Goal: Task Accomplishment & Management: Use online tool/utility

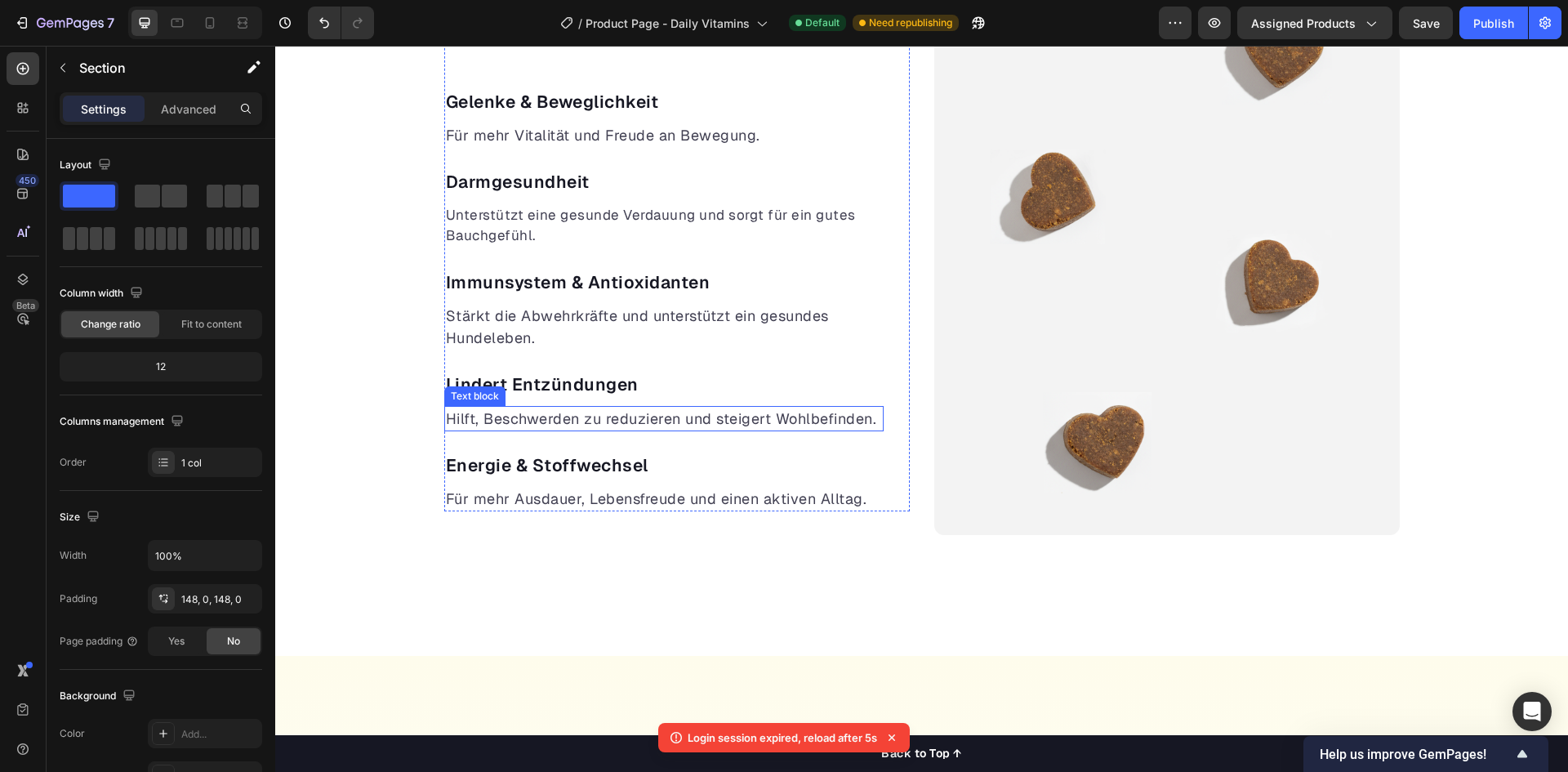
scroll to position [1061, 0]
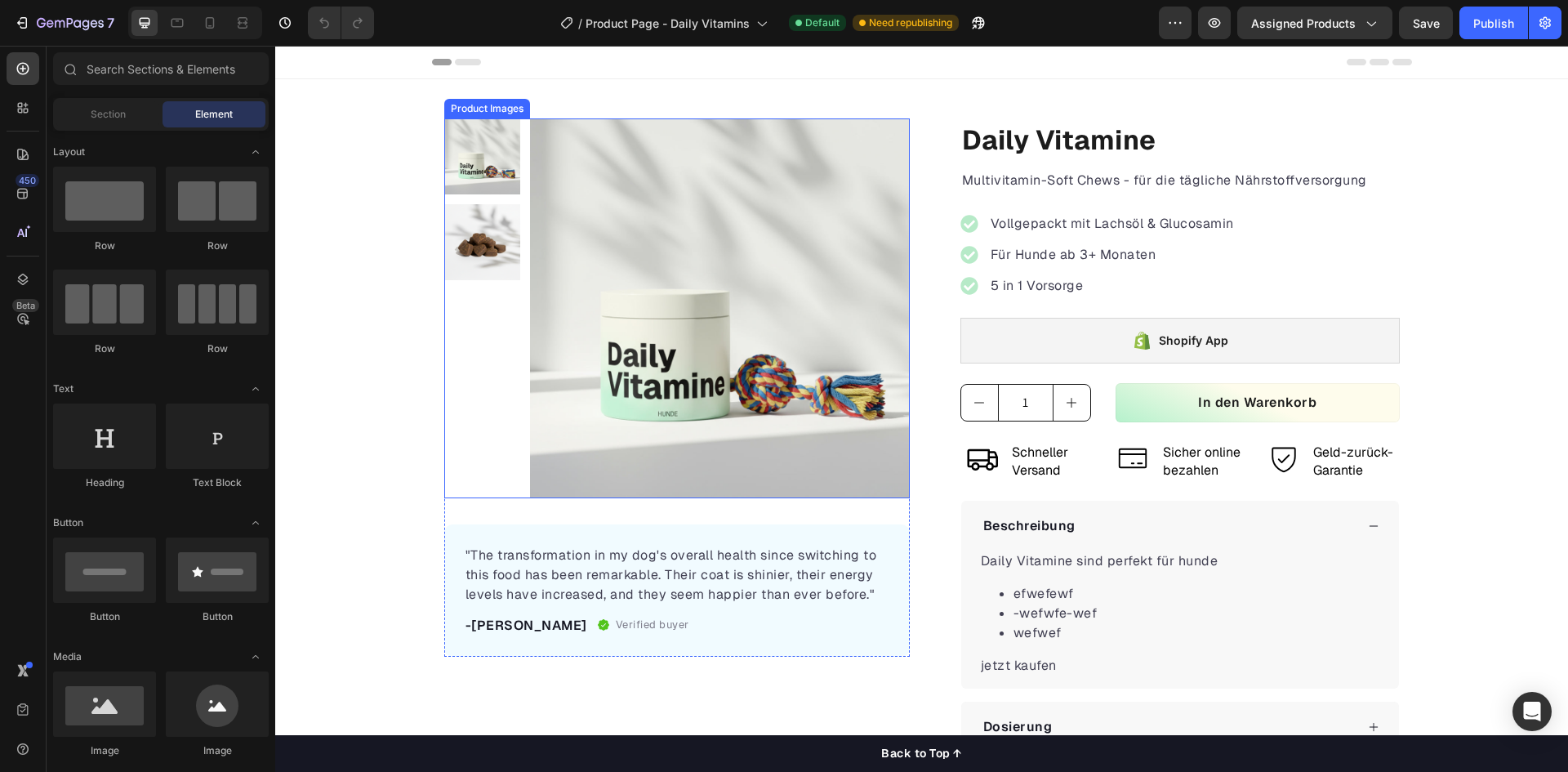
click at [483, 238] on img at bounding box center [483, 242] width 76 height 76
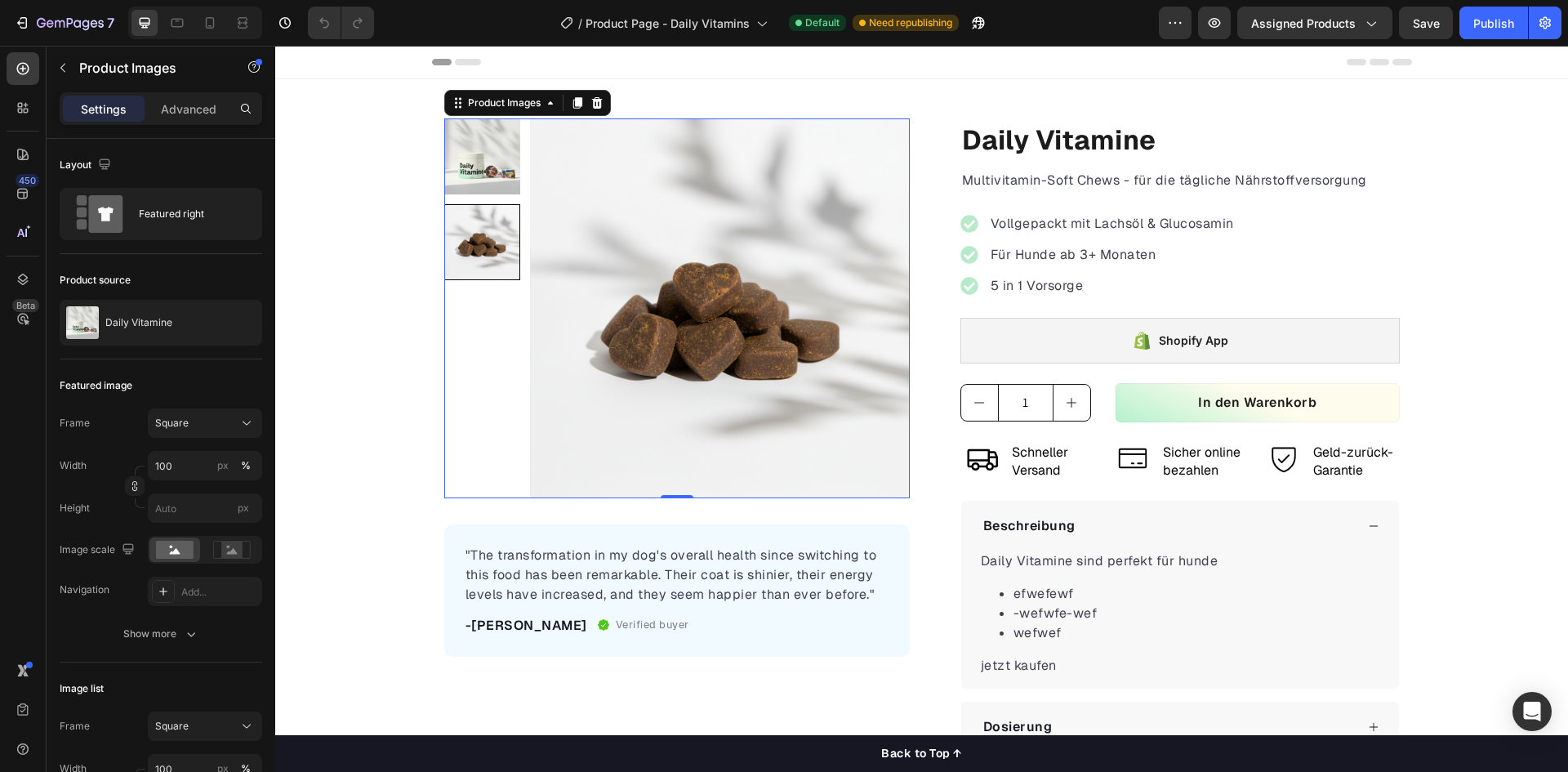
click at [486, 162] on img at bounding box center [483, 156] width 76 height 76
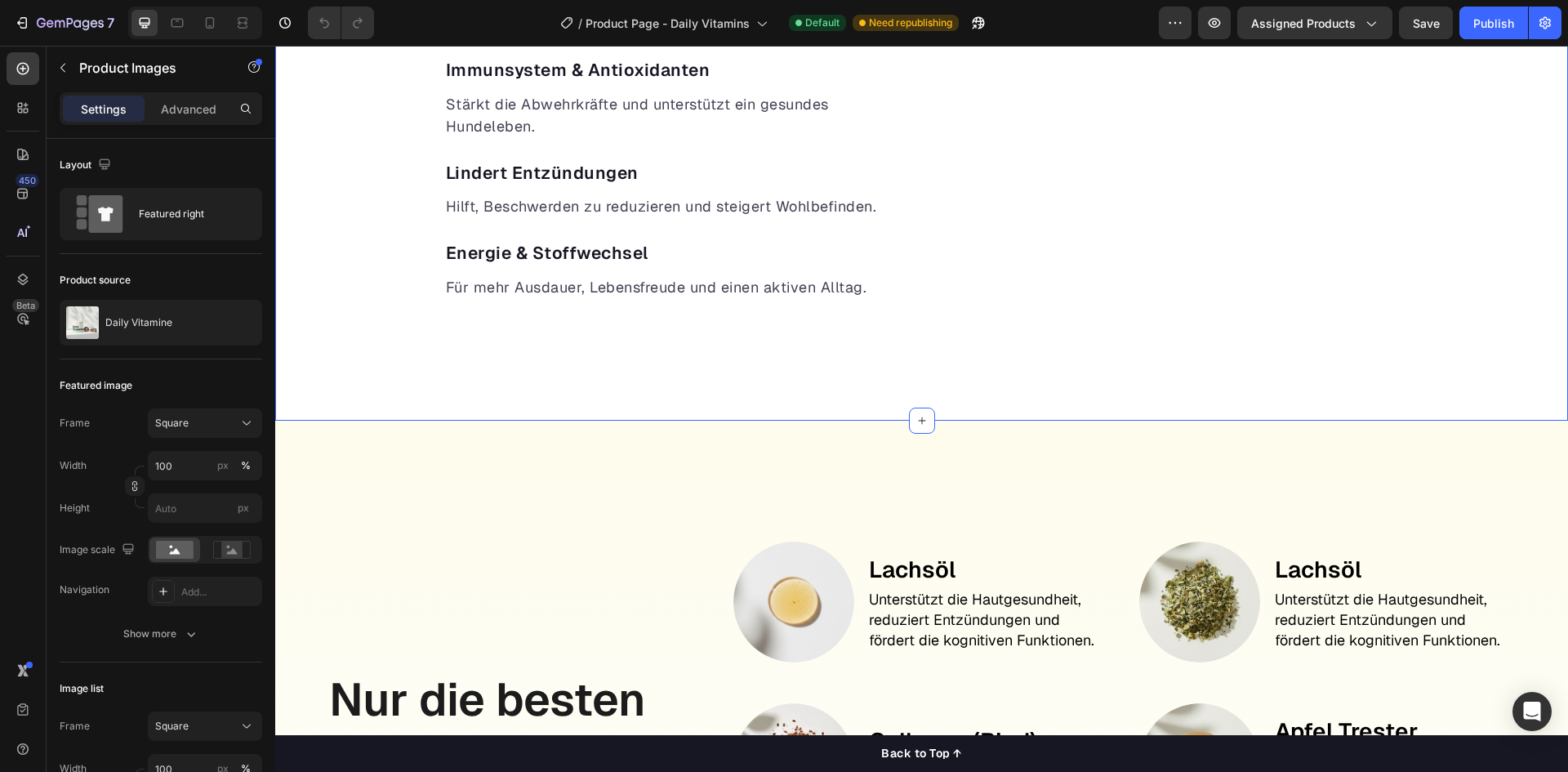
scroll to position [1469, 0]
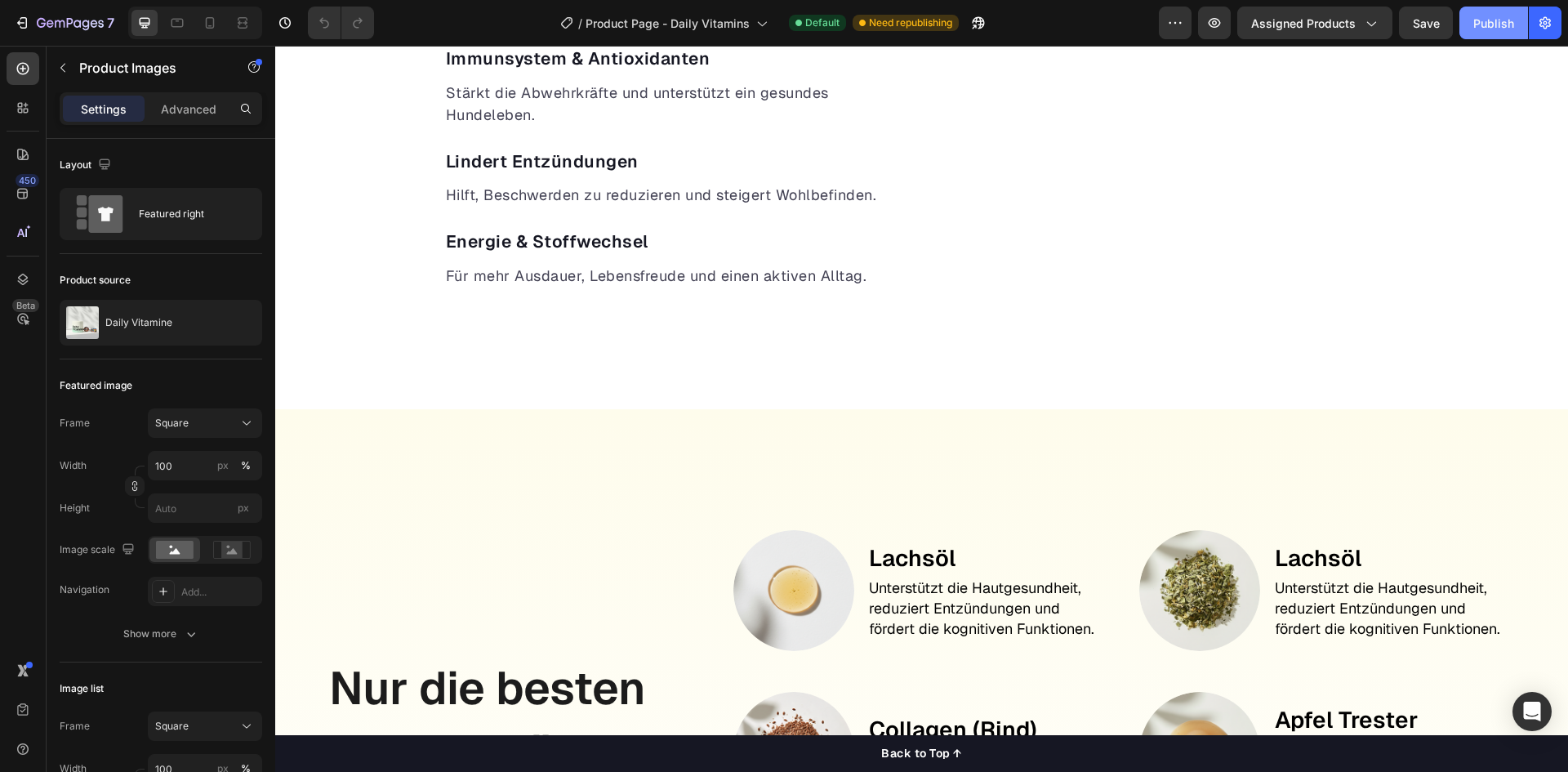
click at [1491, 29] on div "Publish" at bounding box center [1493, 23] width 41 height 17
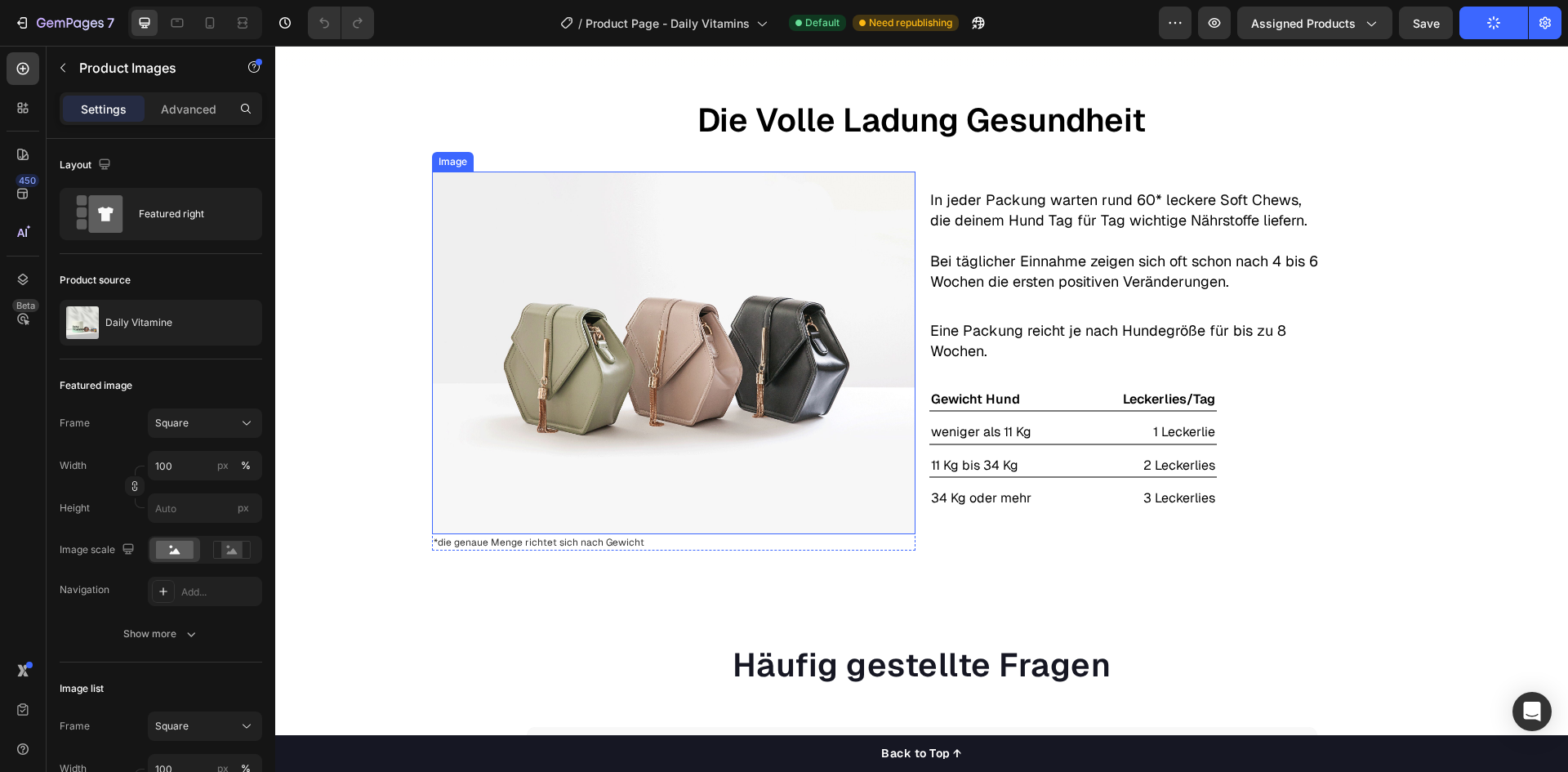
scroll to position [2532, 0]
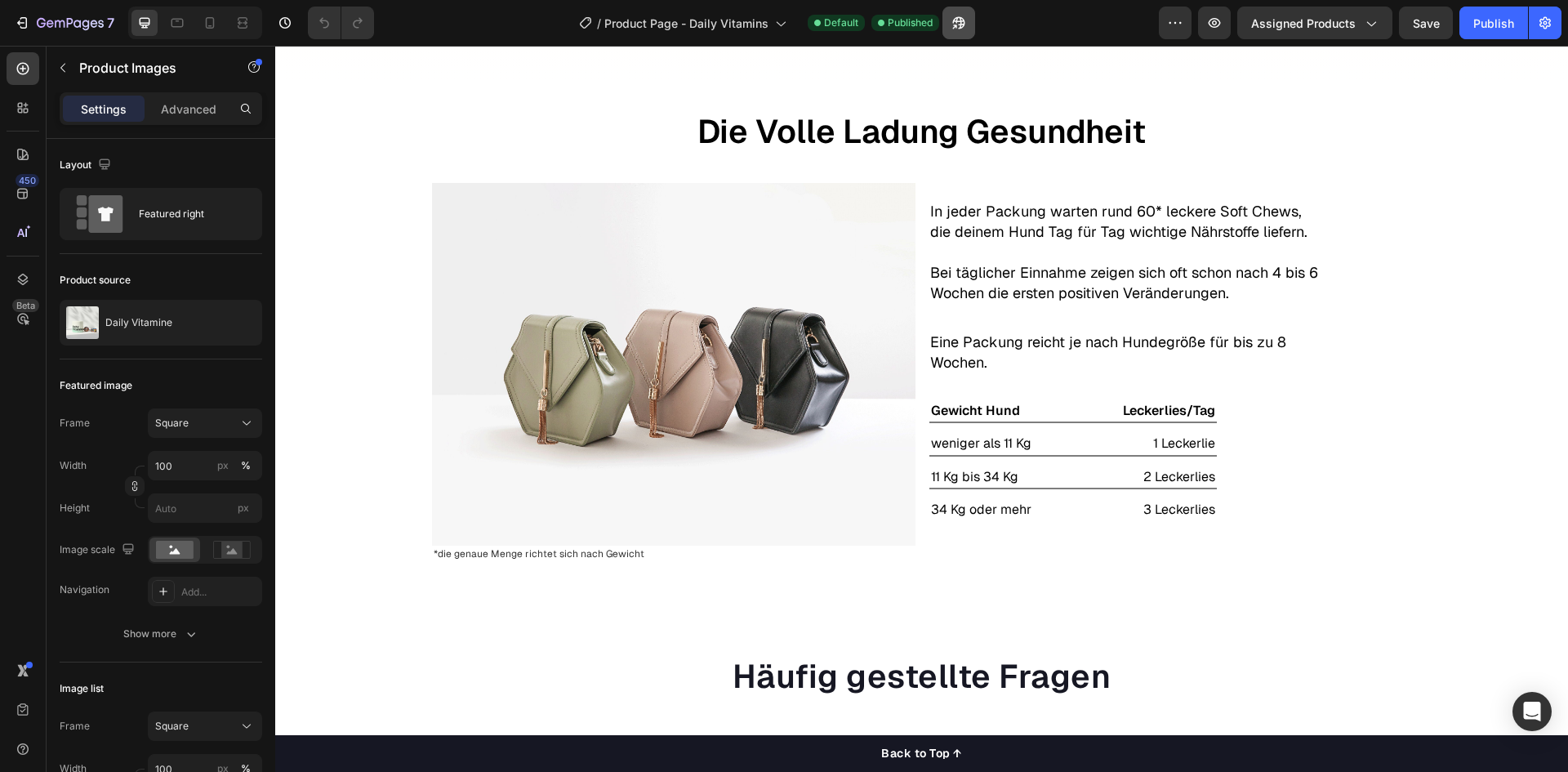
click at [949, 17] on button "button" at bounding box center [958, 22] width 33 height 33
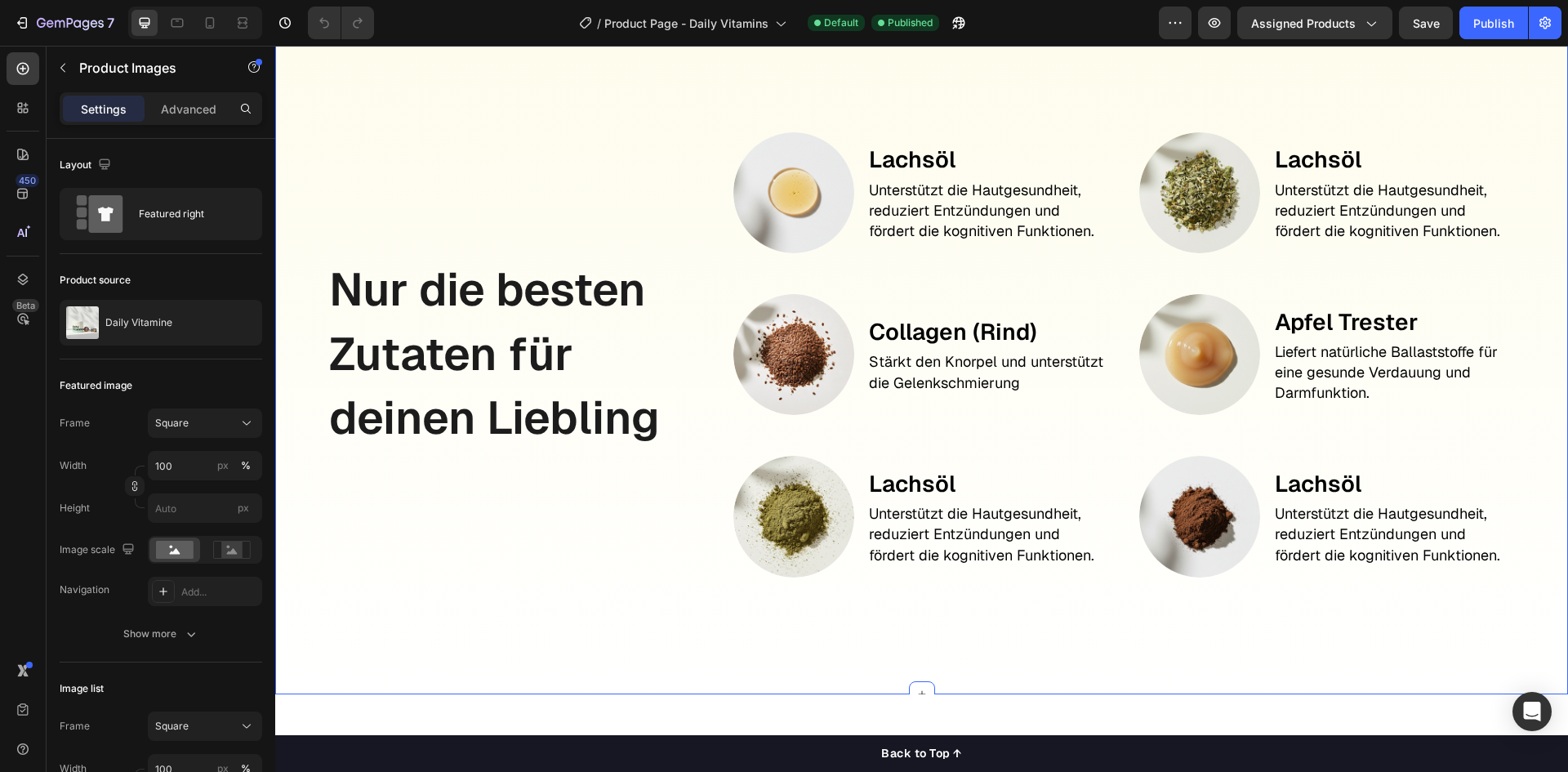
scroll to position [1916, 0]
click at [556, 201] on div "Nur die besten Zutaten für deinen Liebling Text Block" at bounding box center [516, 353] width 376 height 486
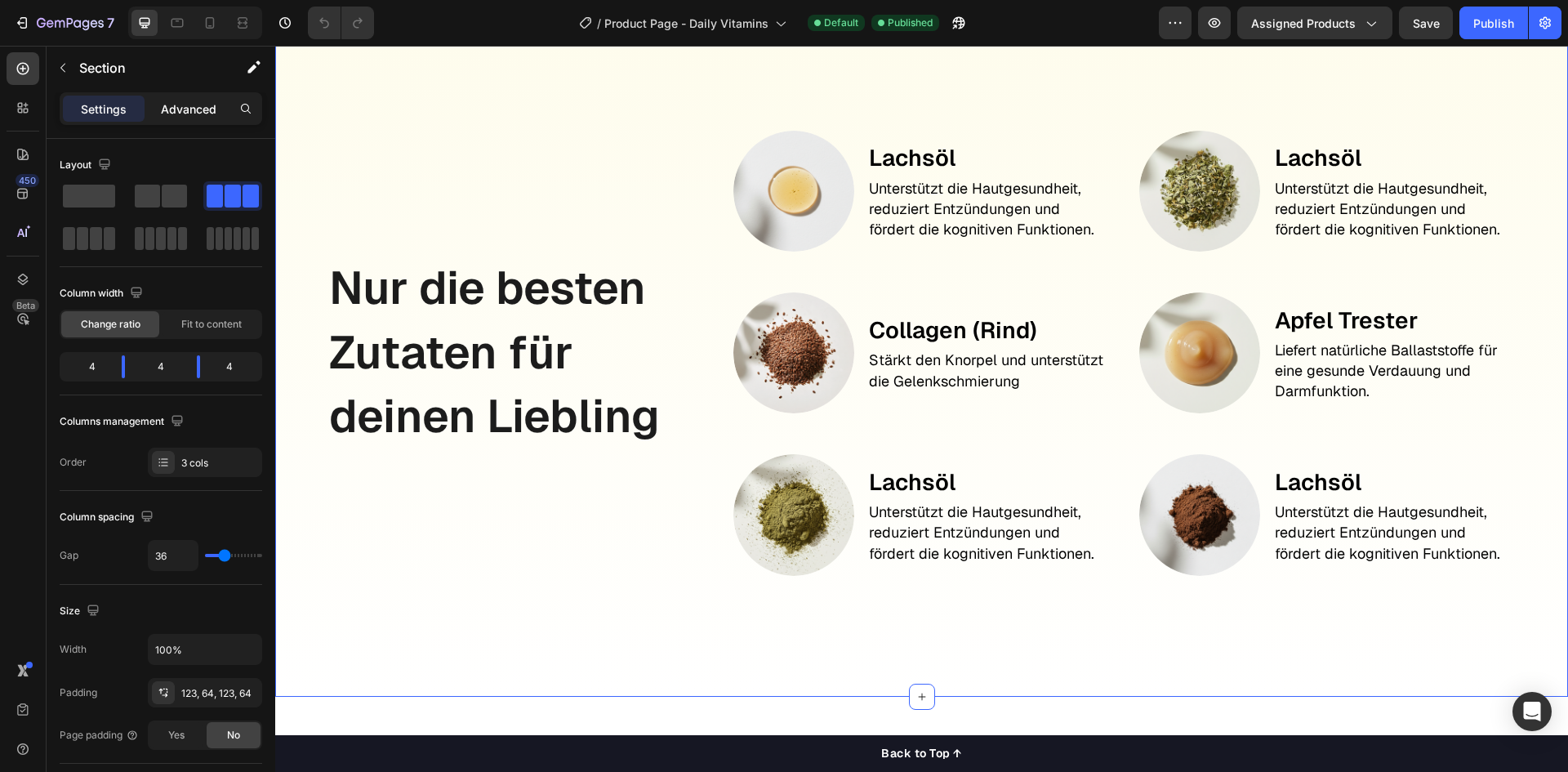
click at [162, 112] on p "Advanced" at bounding box center [188, 108] width 56 height 17
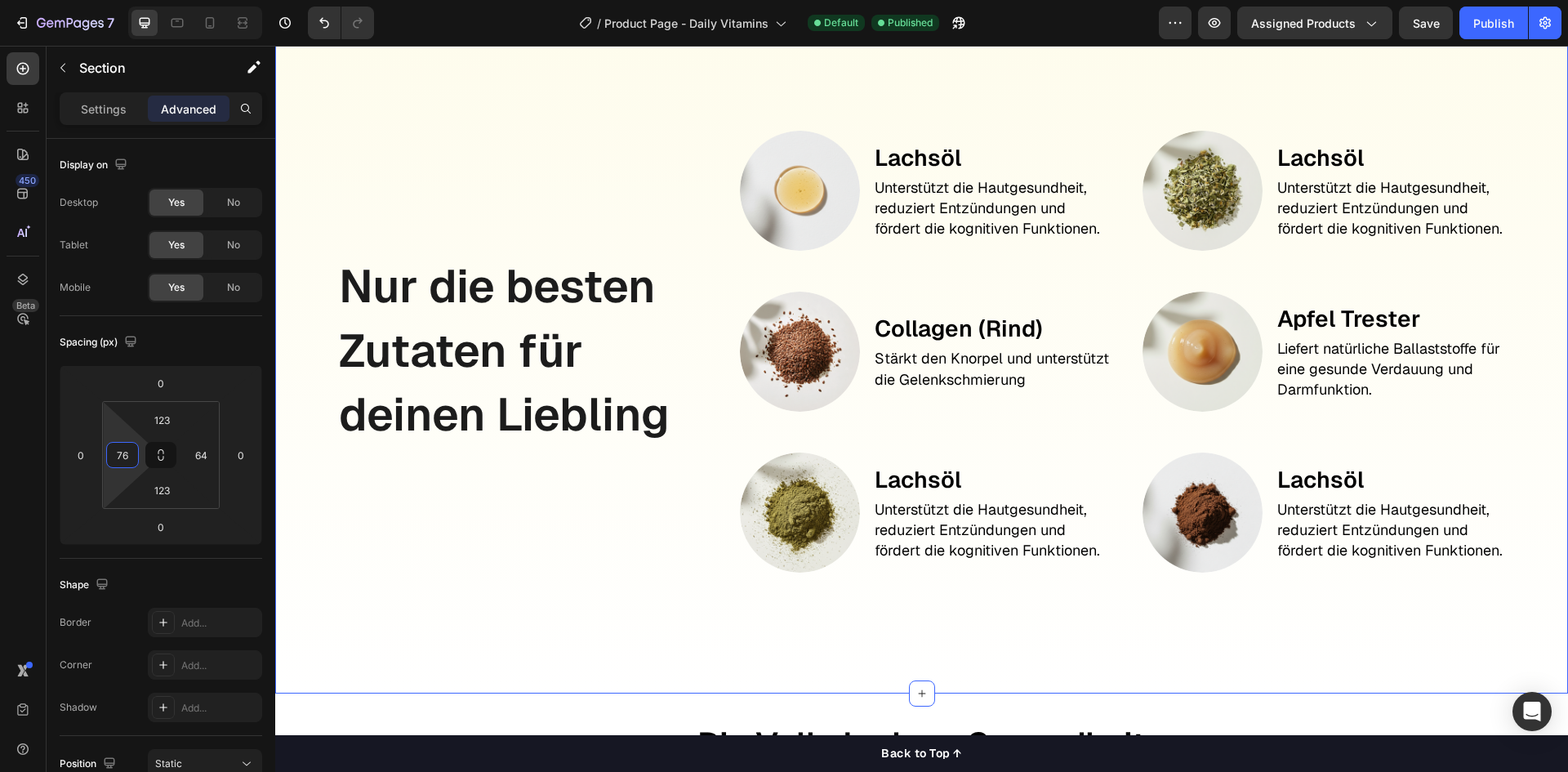
drag, startPoint x: 119, startPoint y: 477, endPoint x: 130, endPoint y: 472, distance: 12.1
click at [130, 0] on html "7 / Product Page - Daily Vitamins Default Published Preview Assigned Products S…" at bounding box center [784, 0] width 1568 height 0
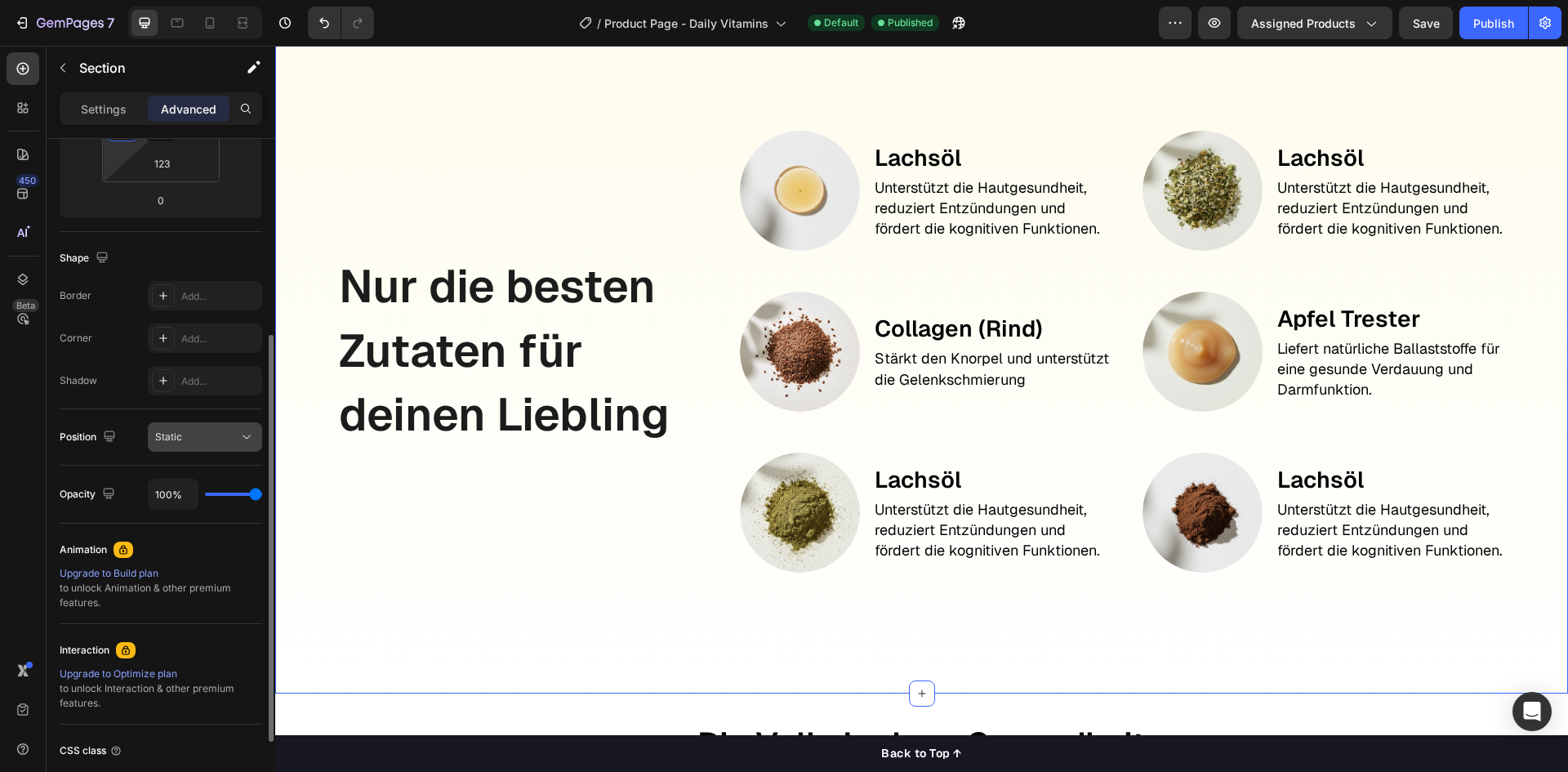
scroll to position [0, 0]
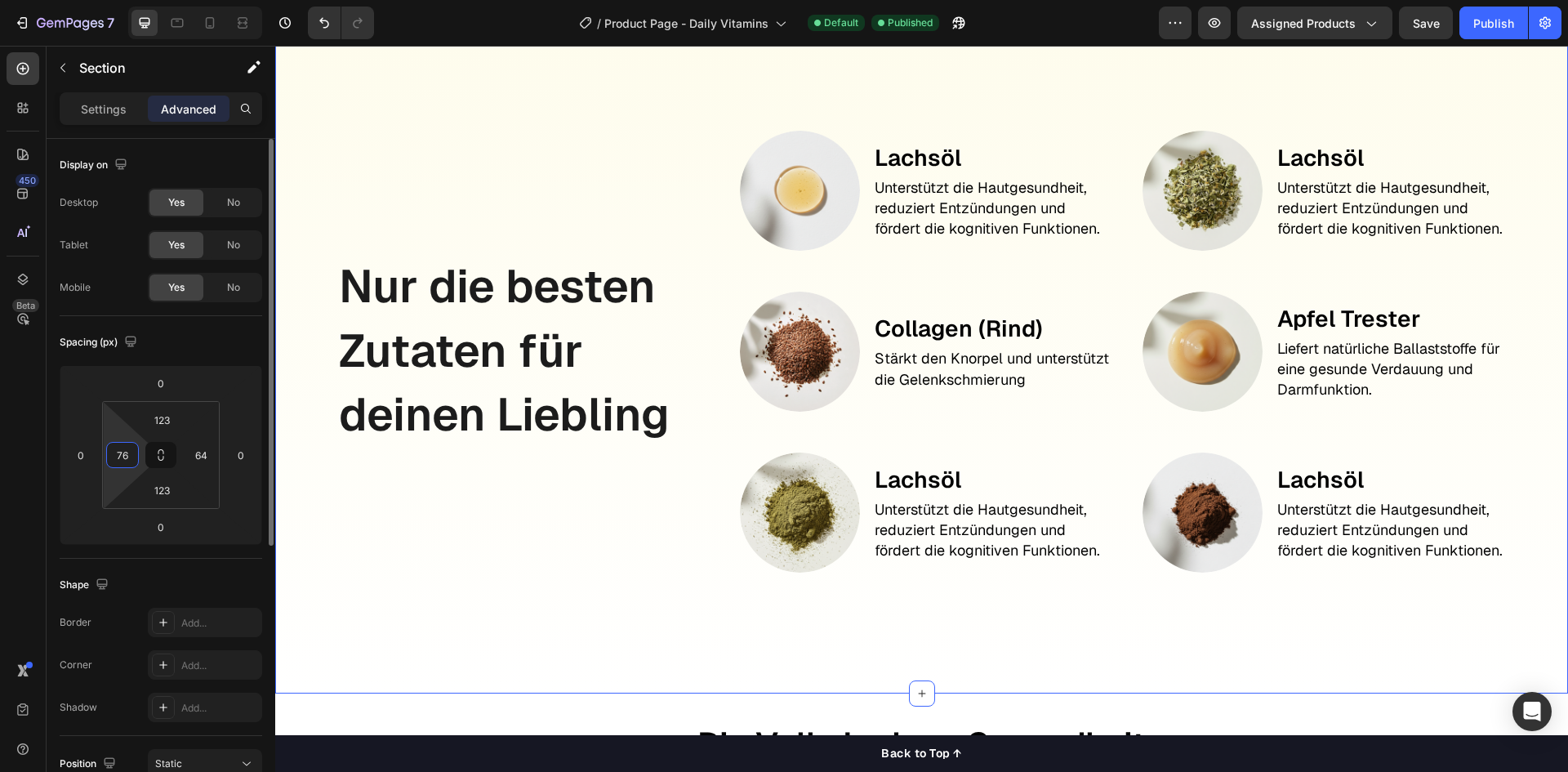
click at [133, 456] on input "76" at bounding box center [122, 455] width 25 height 25
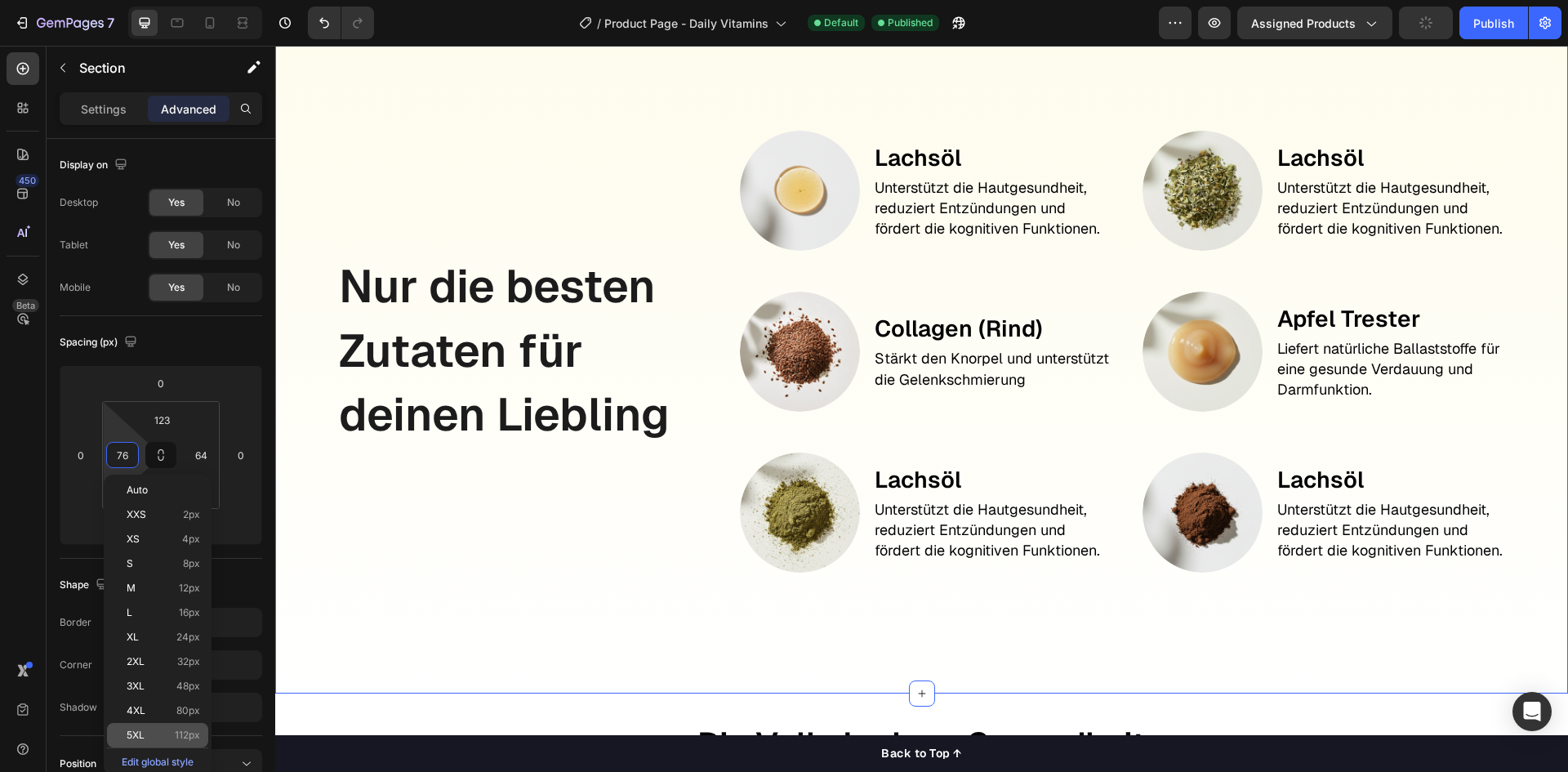
click at [148, 737] on p "5XL 112px" at bounding box center [163, 735] width 74 height 12
type input "112"
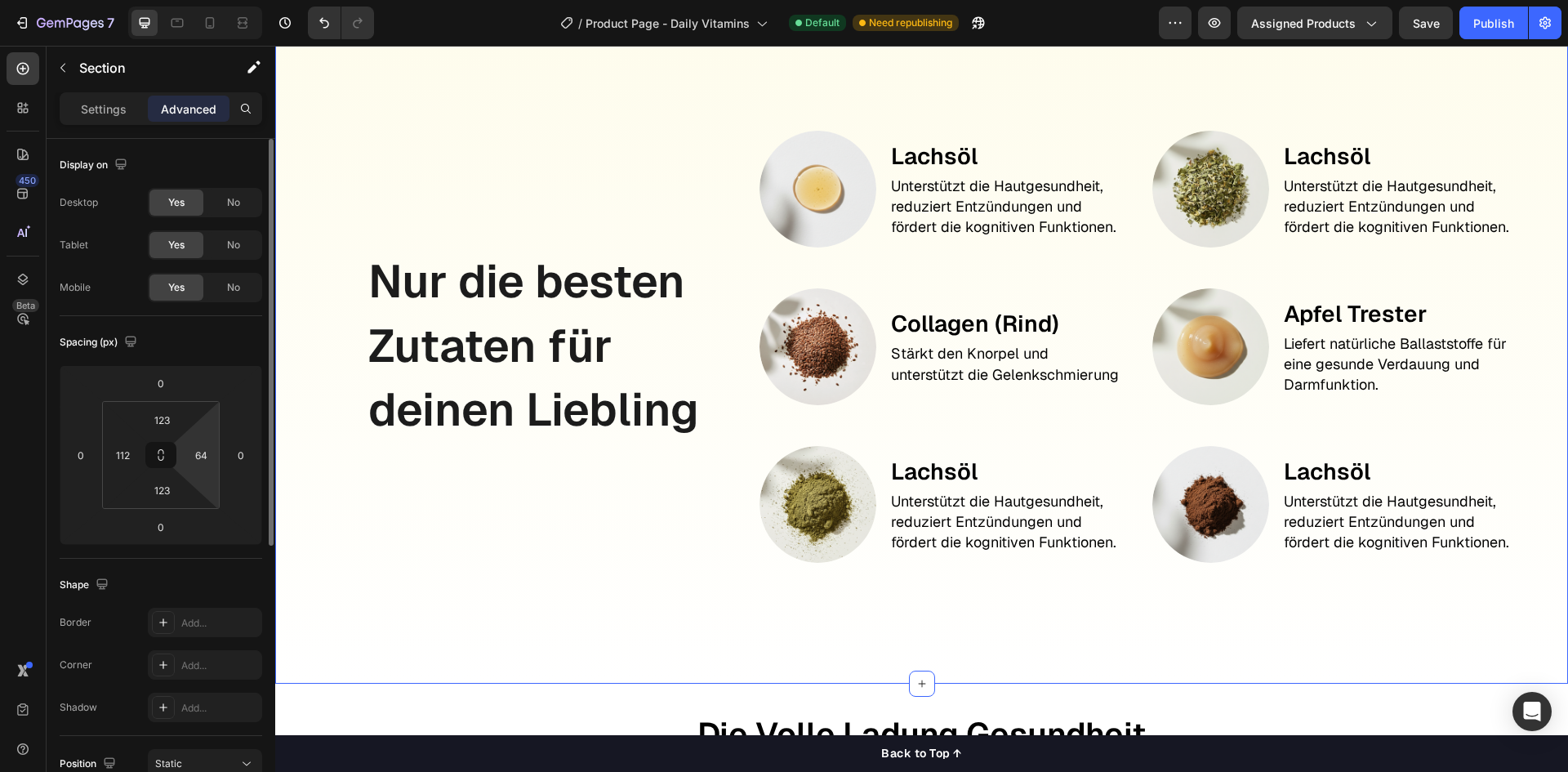
click at [211, 0] on html "7 / Product Page - Daily Vitamins Default Need republishing Preview Assigned Pr…" at bounding box center [784, 0] width 1568 height 0
click at [209, 463] on input "64" at bounding box center [201, 455] width 25 height 25
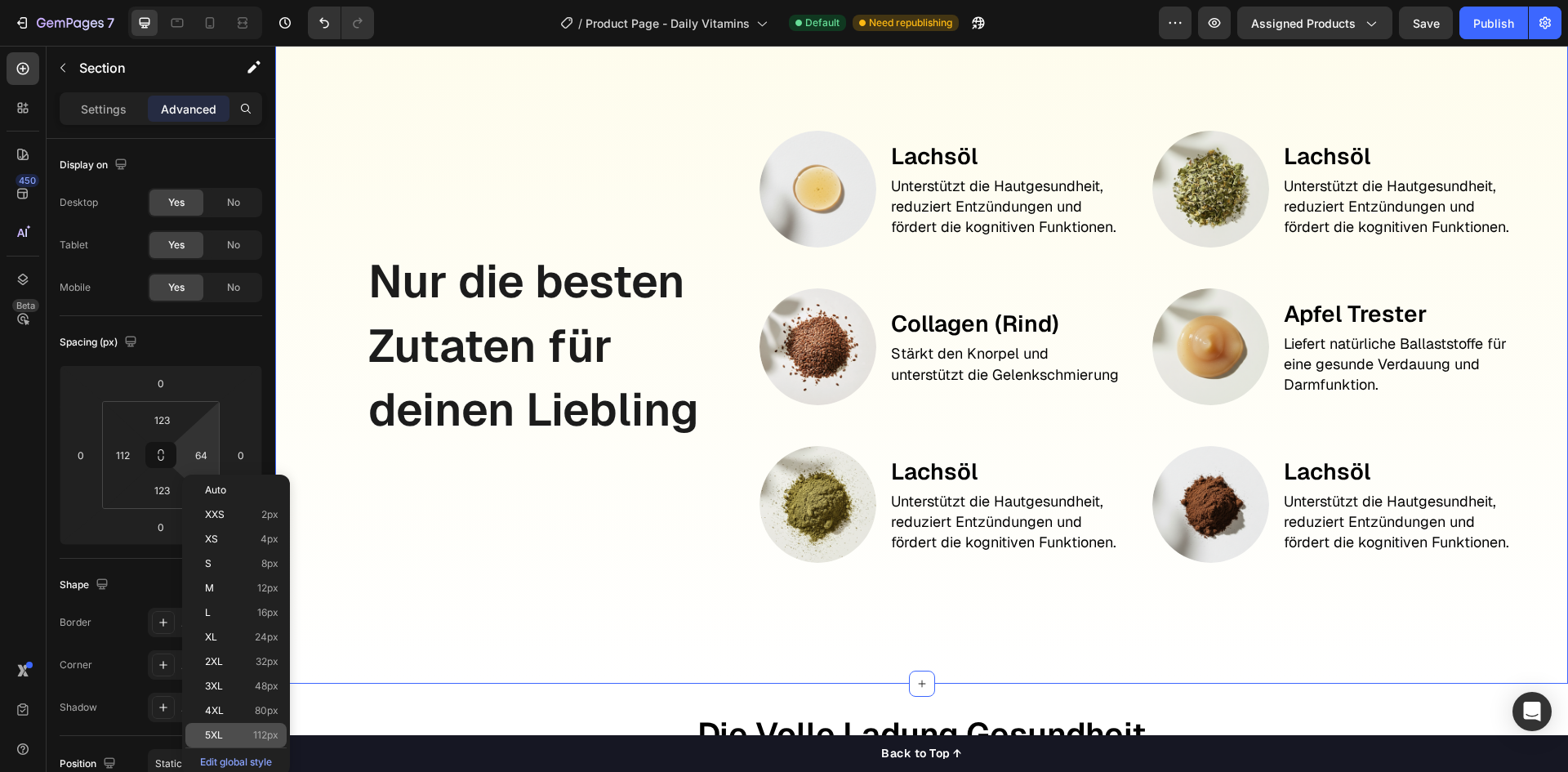
click at [220, 732] on span "5XL" at bounding box center [214, 735] width 18 height 12
type input "112"
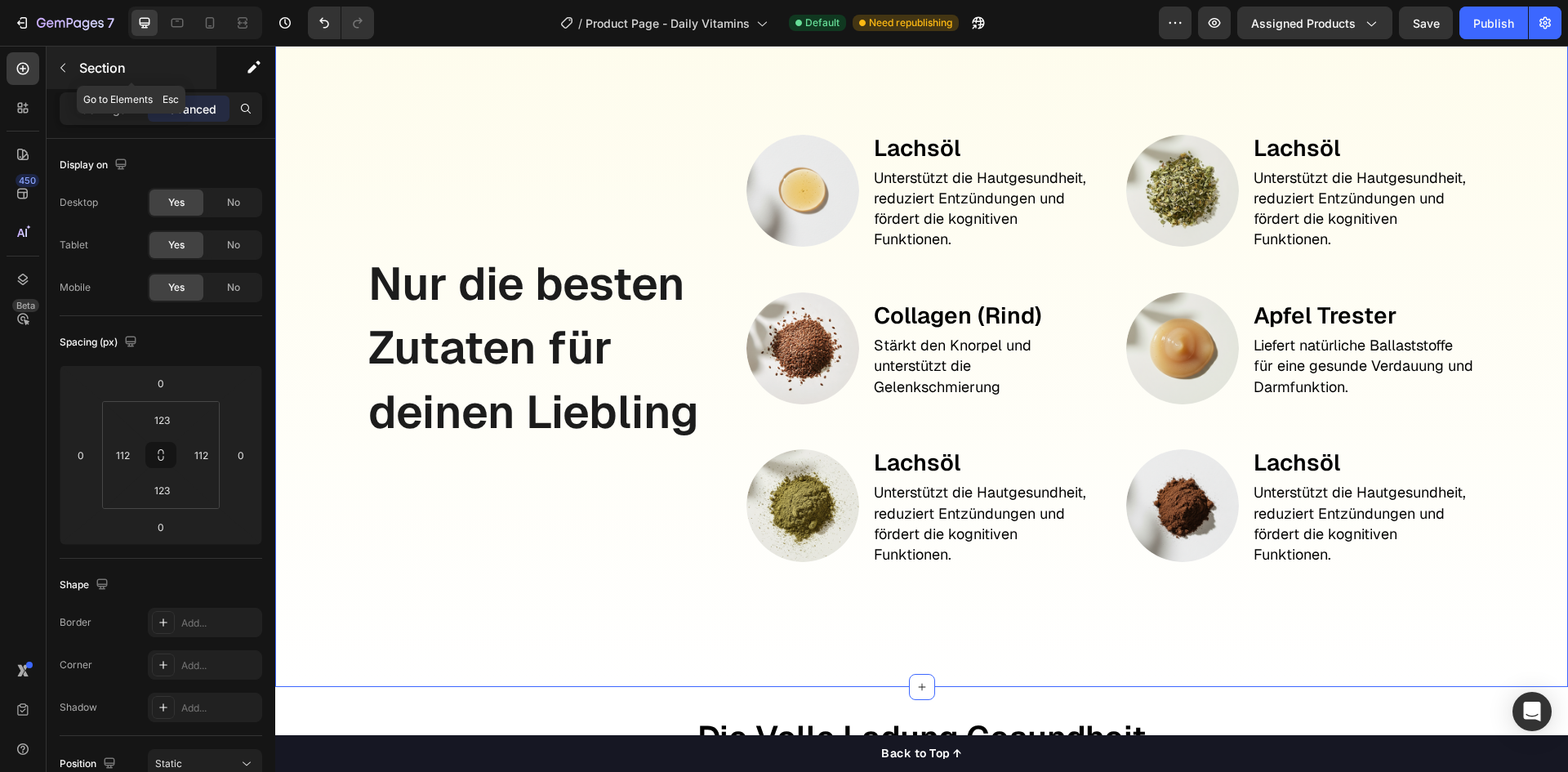
click at [64, 58] on button "button" at bounding box center [62, 67] width 26 height 26
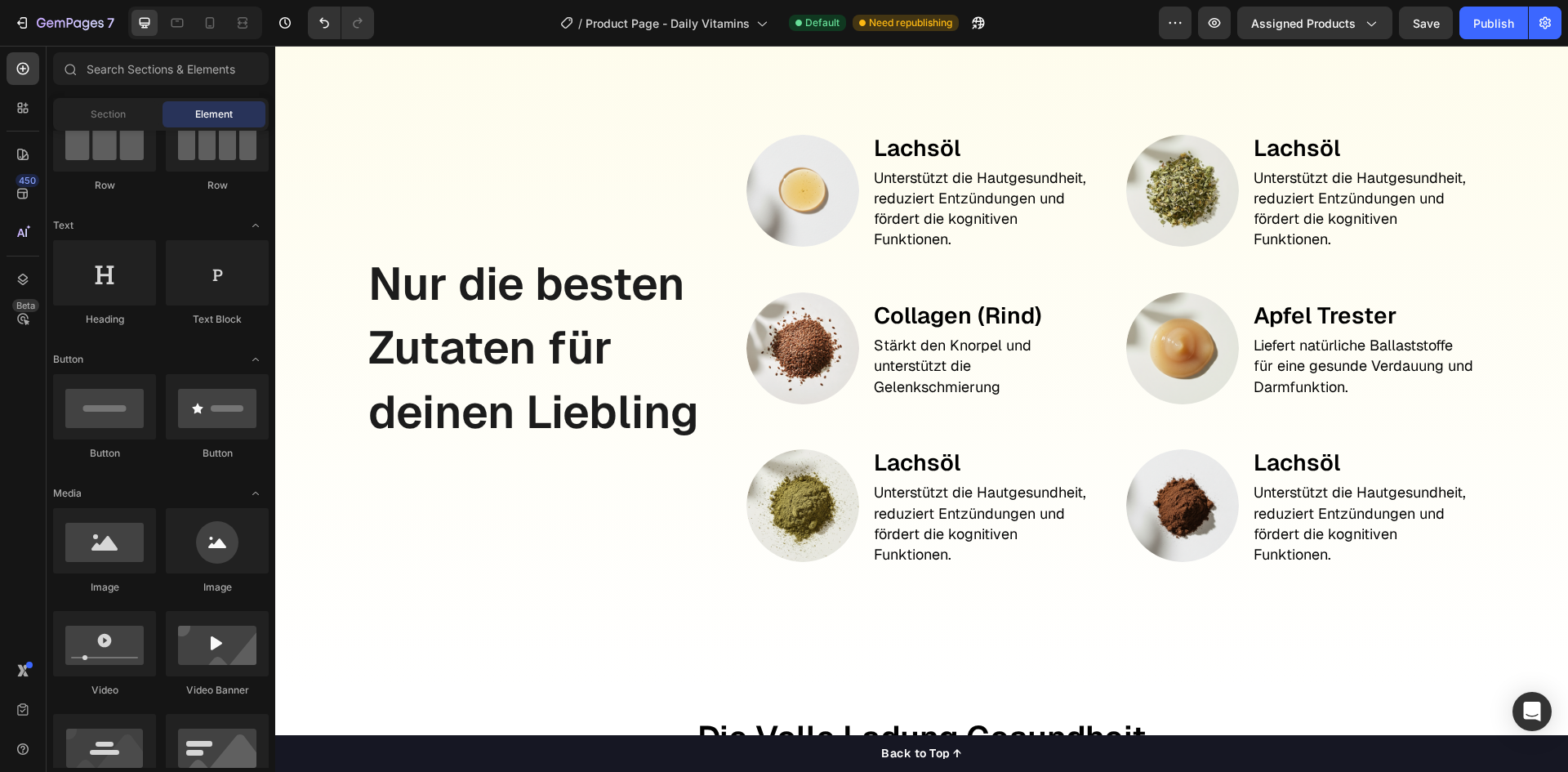
scroll to position [245, 0]
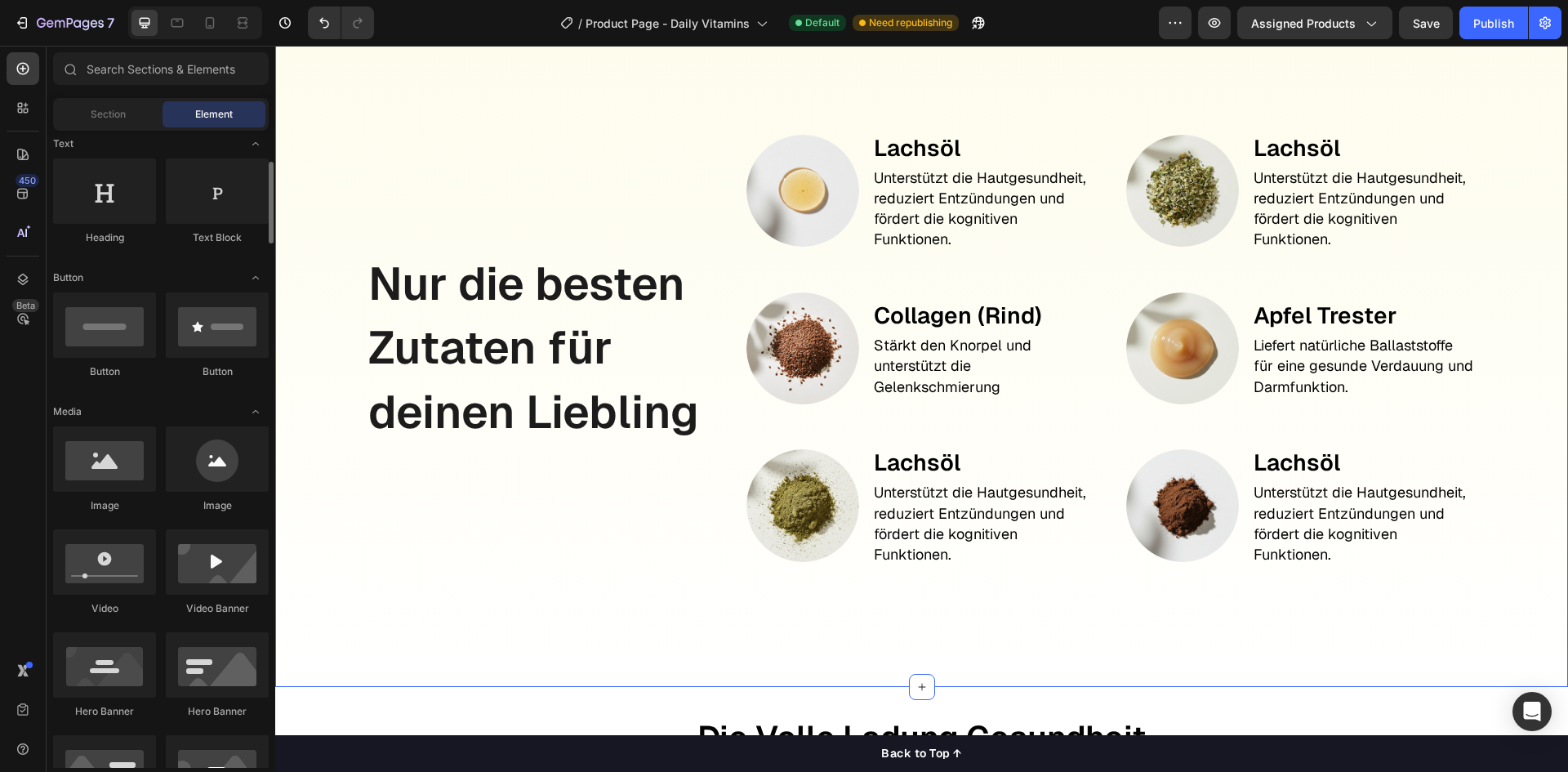
click at [383, 220] on div "Nur die besten Zutaten für deinen Liebling Text Block" at bounding box center [541, 348] width 351 height 477
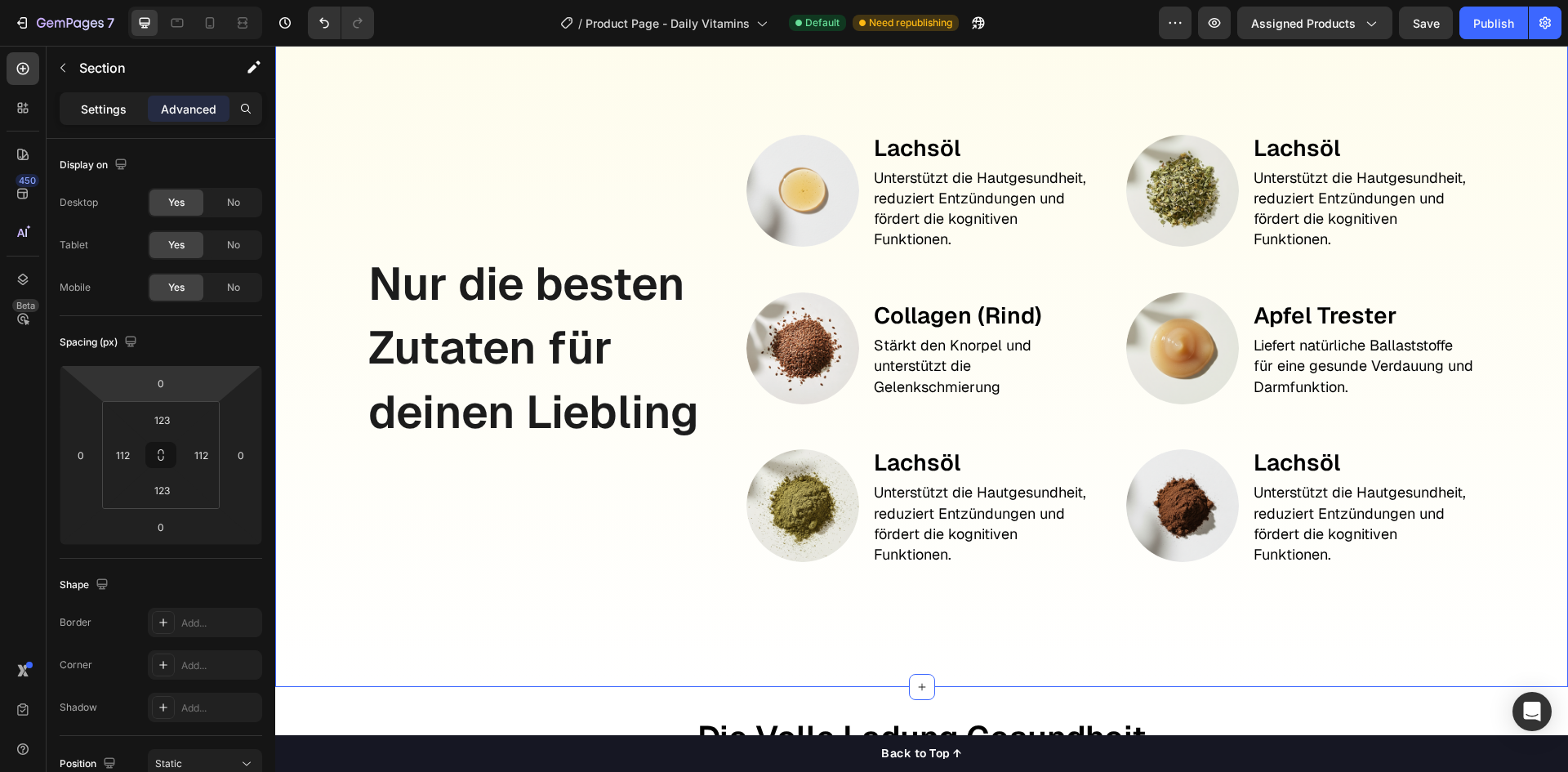
click at [76, 108] on div "Settings" at bounding box center [104, 108] width 82 height 26
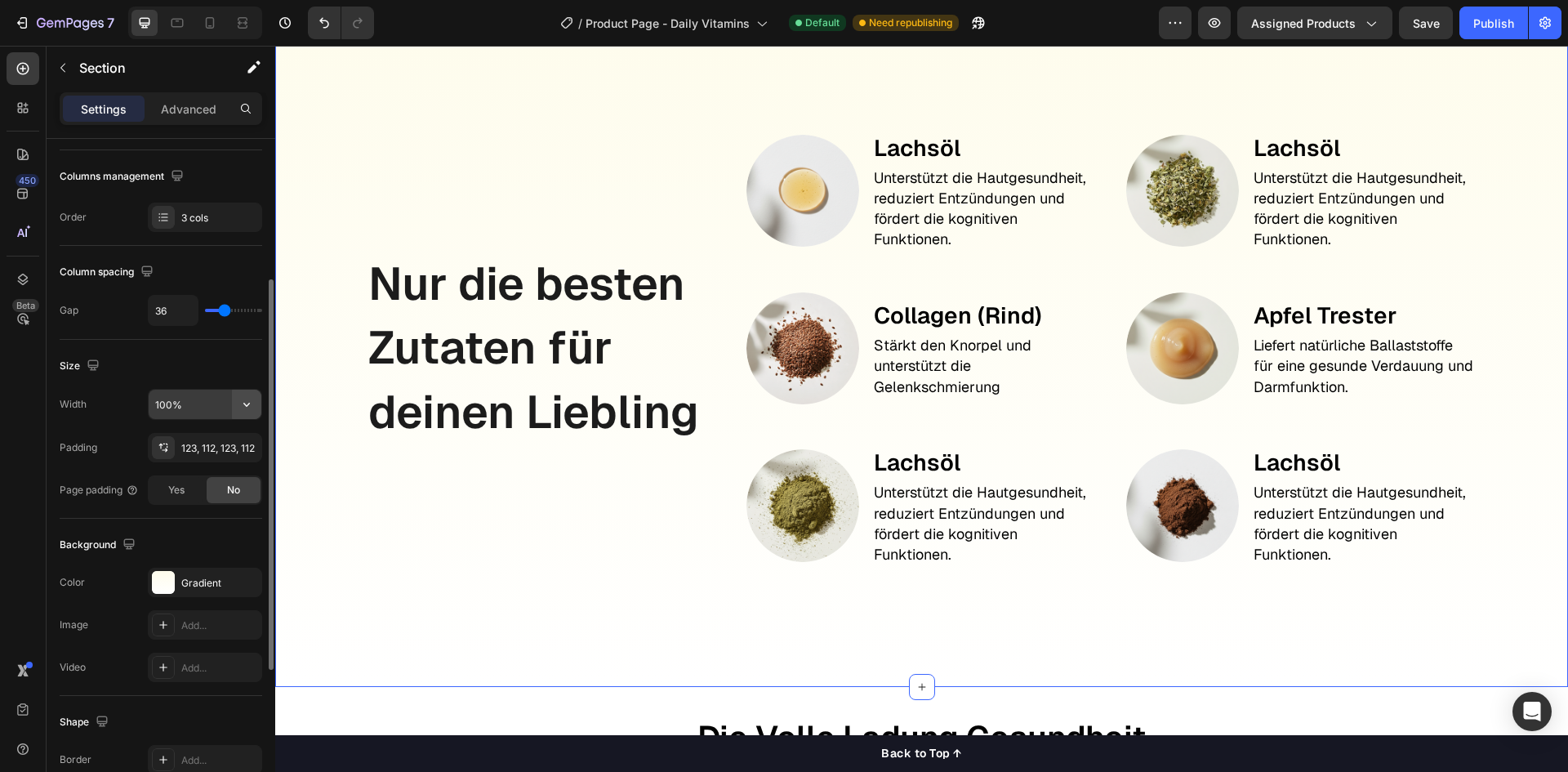
click at [247, 404] on icon "button" at bounding box center [247, 404] width 16 height 16
click at [196, 469] on p "Default 1200px" at bounding box center [201, 477] width 93 height 15
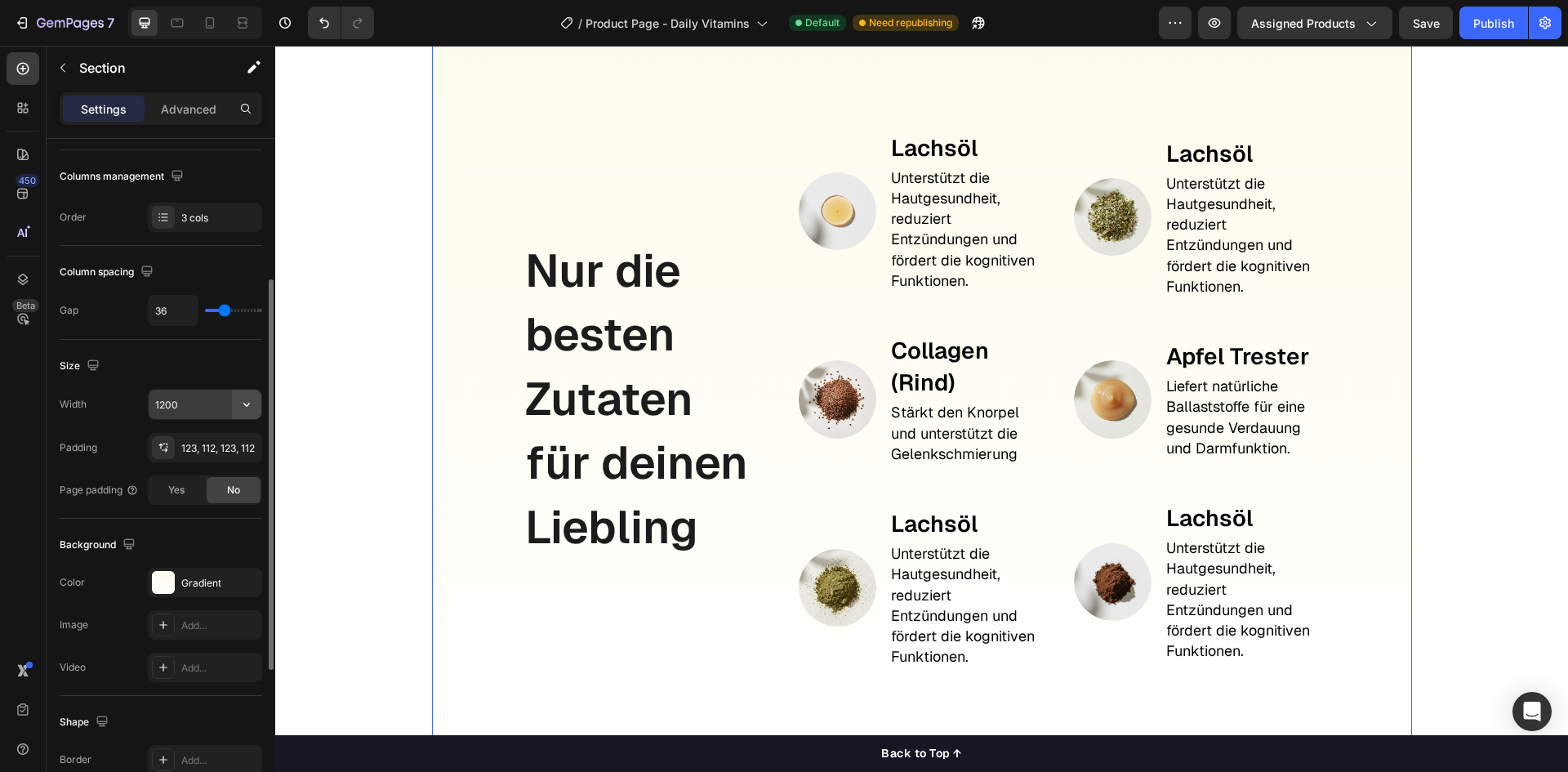
click at [250, 400] on icon "button" at bounding box center [247, 404] width 16 height 16
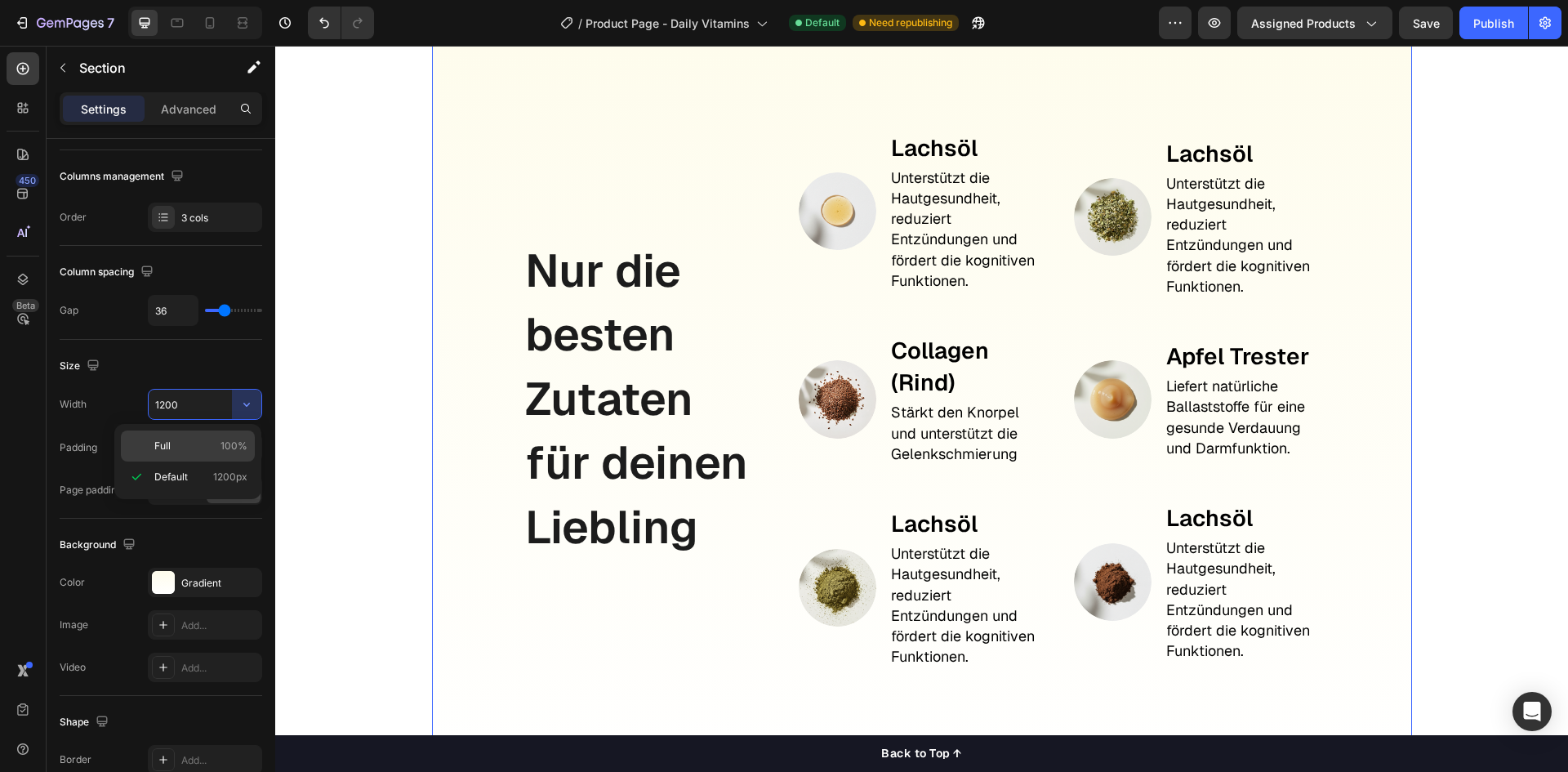
click at [217, 445] on p "Full 100%" at bounding box center [201, 445] width 93 height 15
type input "100%"
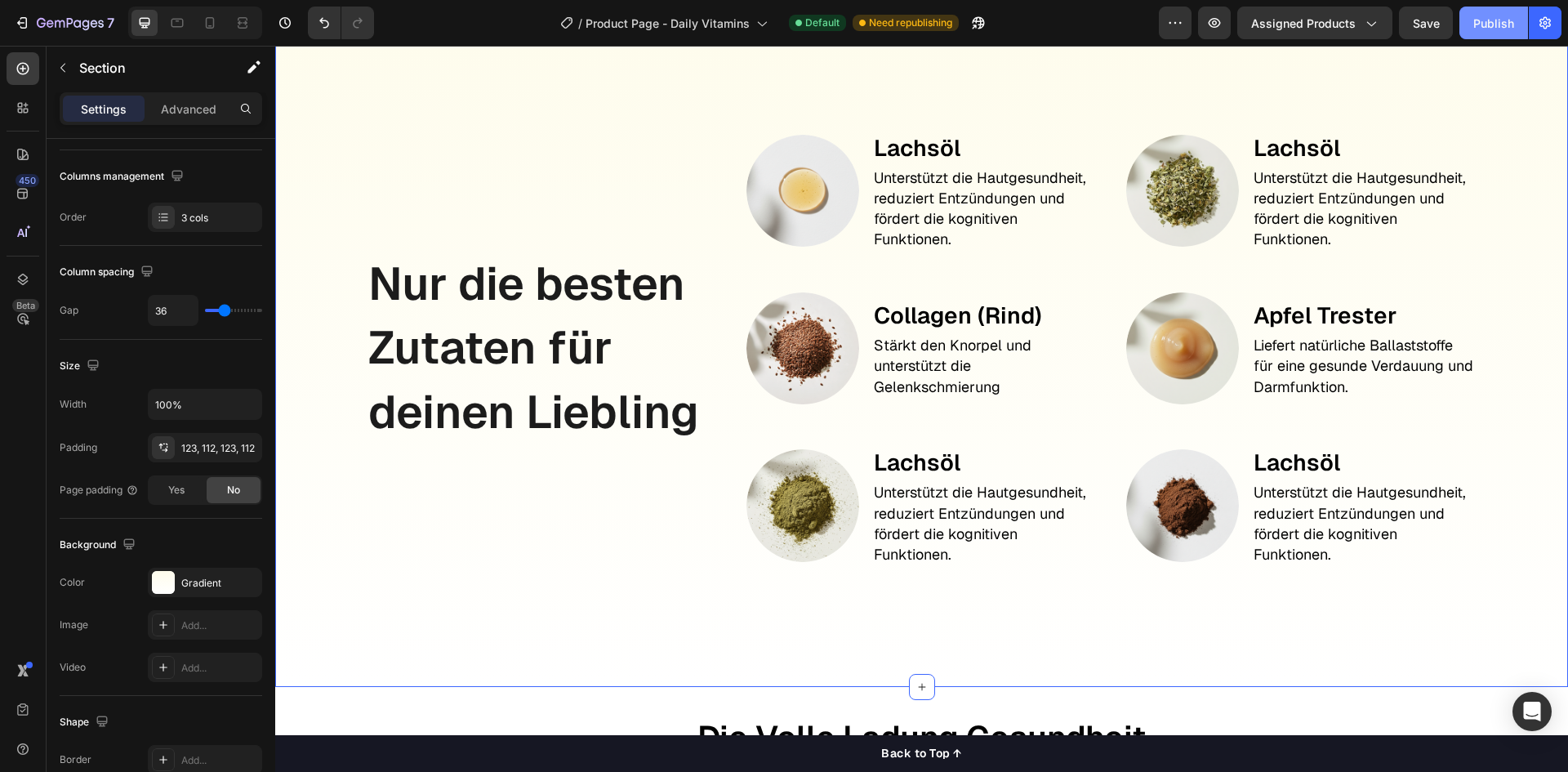
click at [1475, 23] on div "Publish" at bounding box center [1493, 23] width 41 height 17
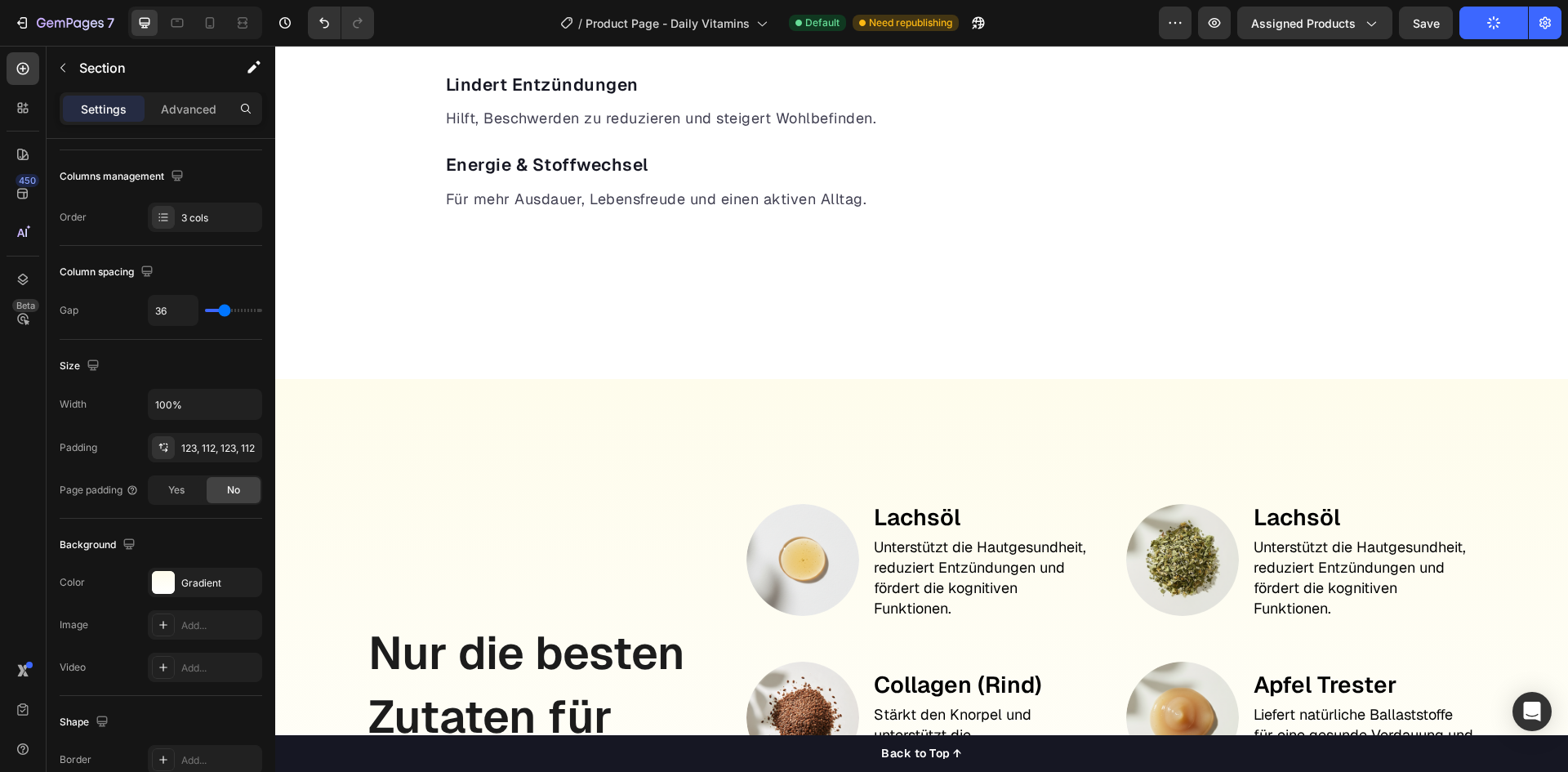
scroll to position [1551, 0]
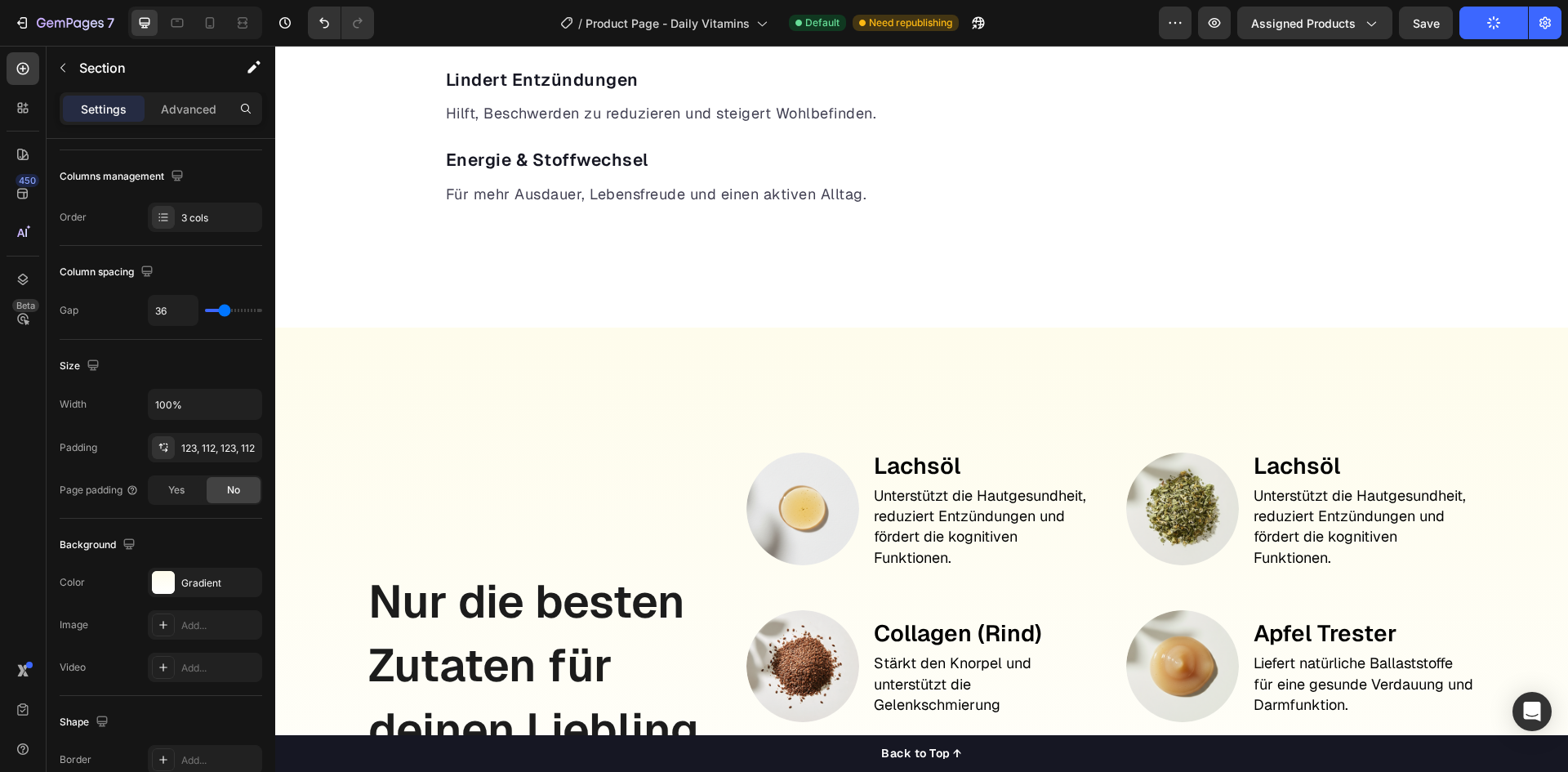
click at [605, 394] on div "Nur die besten Zutaten für deinen Liebling Text Block Image Lachsöl Text Block …" at bounding box center [921, 666] width 1293 height 678
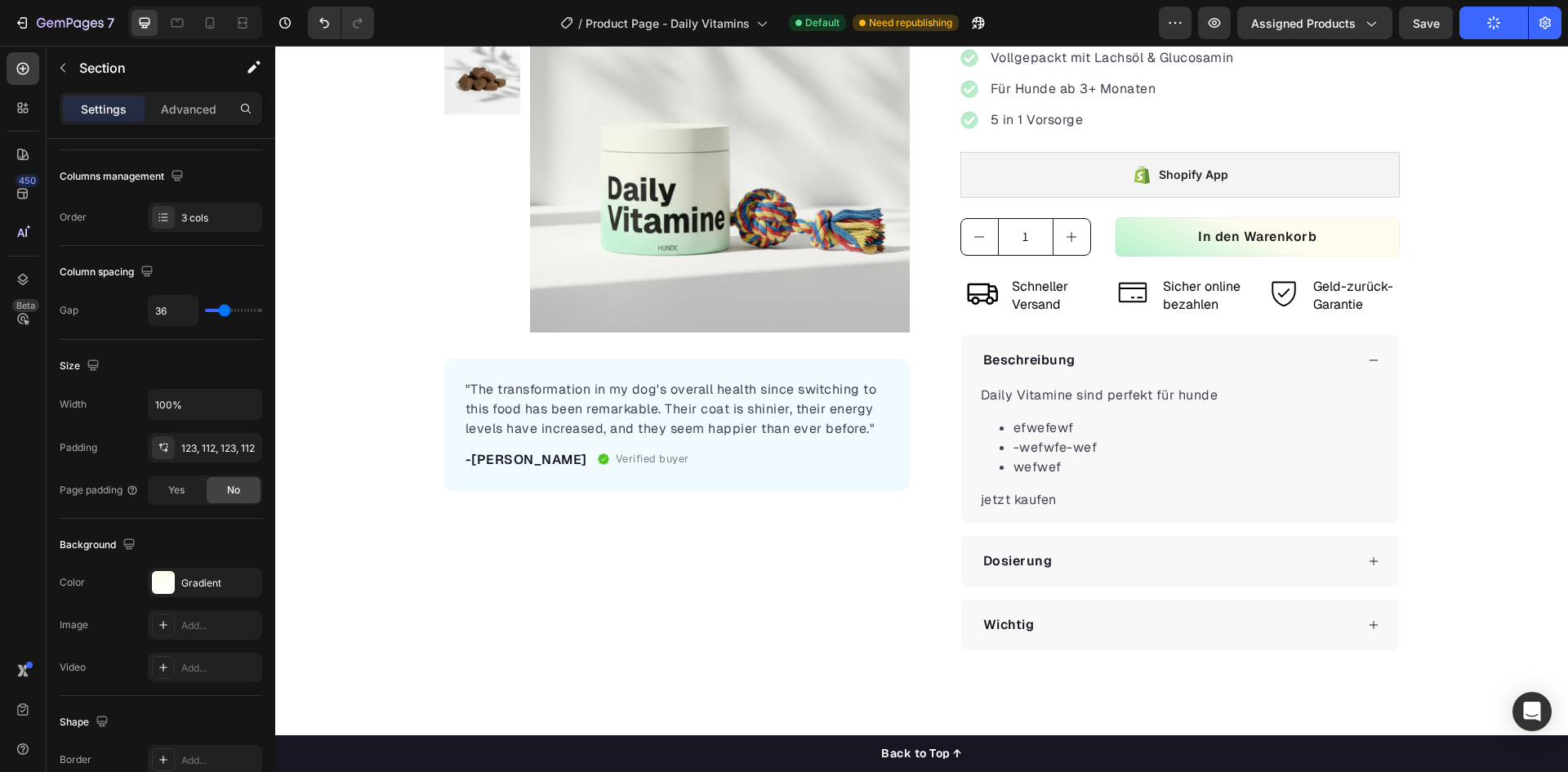
scroll to position [163, 0]
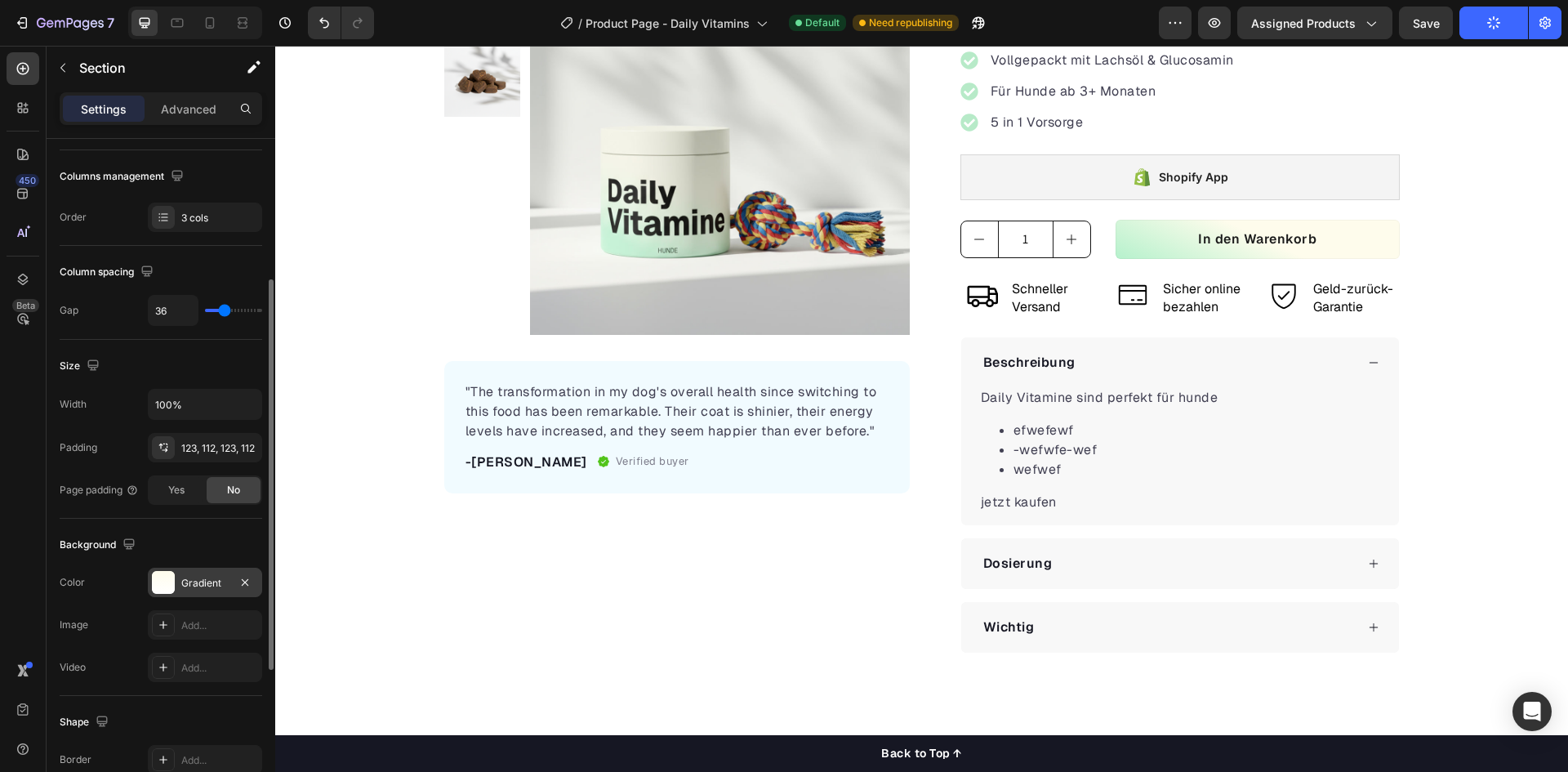
click at [154, 583] on div at bounding box center [163, 582] width 23 height 23
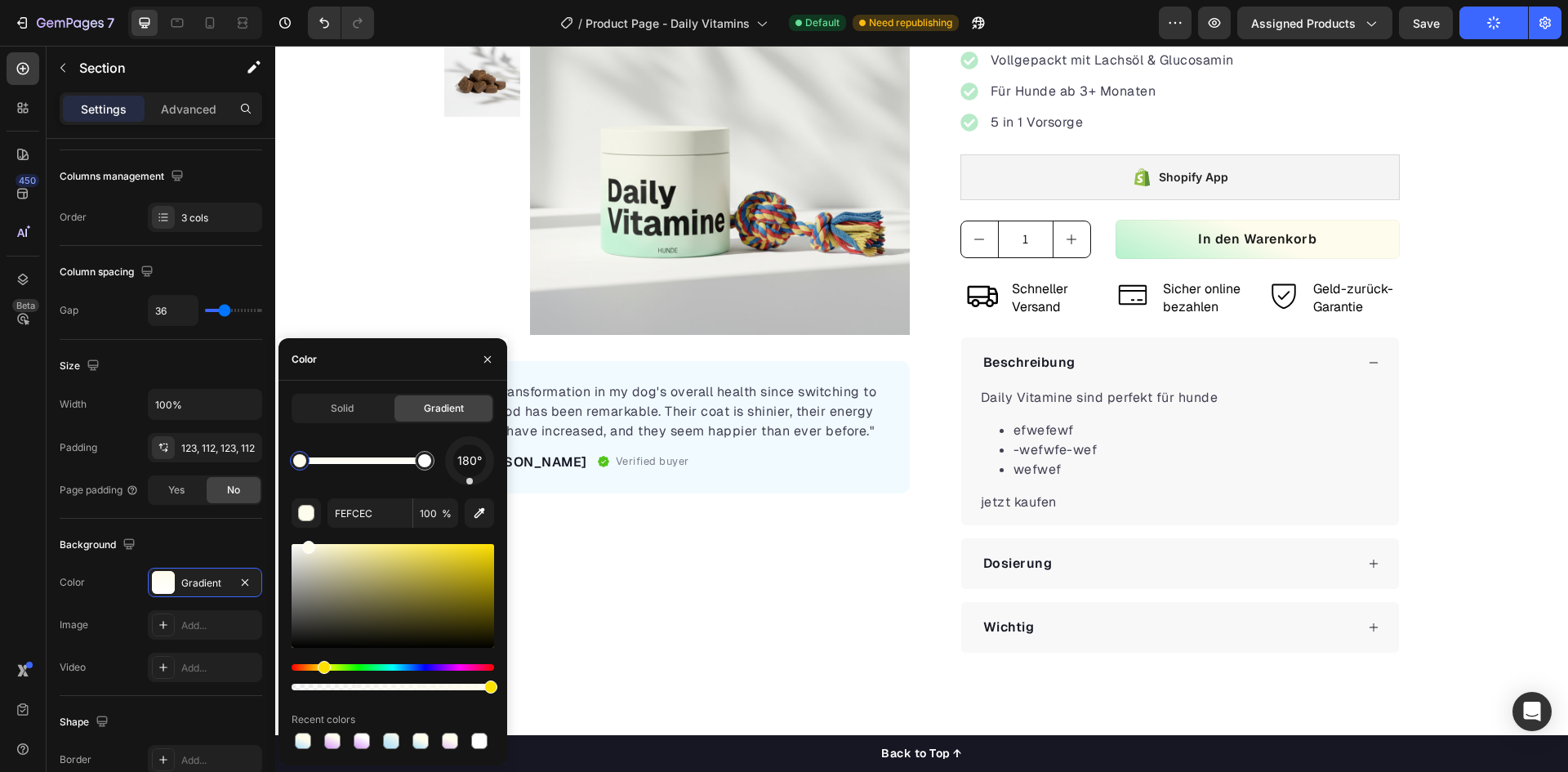
click at [298, 458] on div at bounding box center [299, 461] width 13 height 13
click at [476, 514] on icon "button" at bounding box center [479, 513] width 16 height 16
type input "F1FBFF"
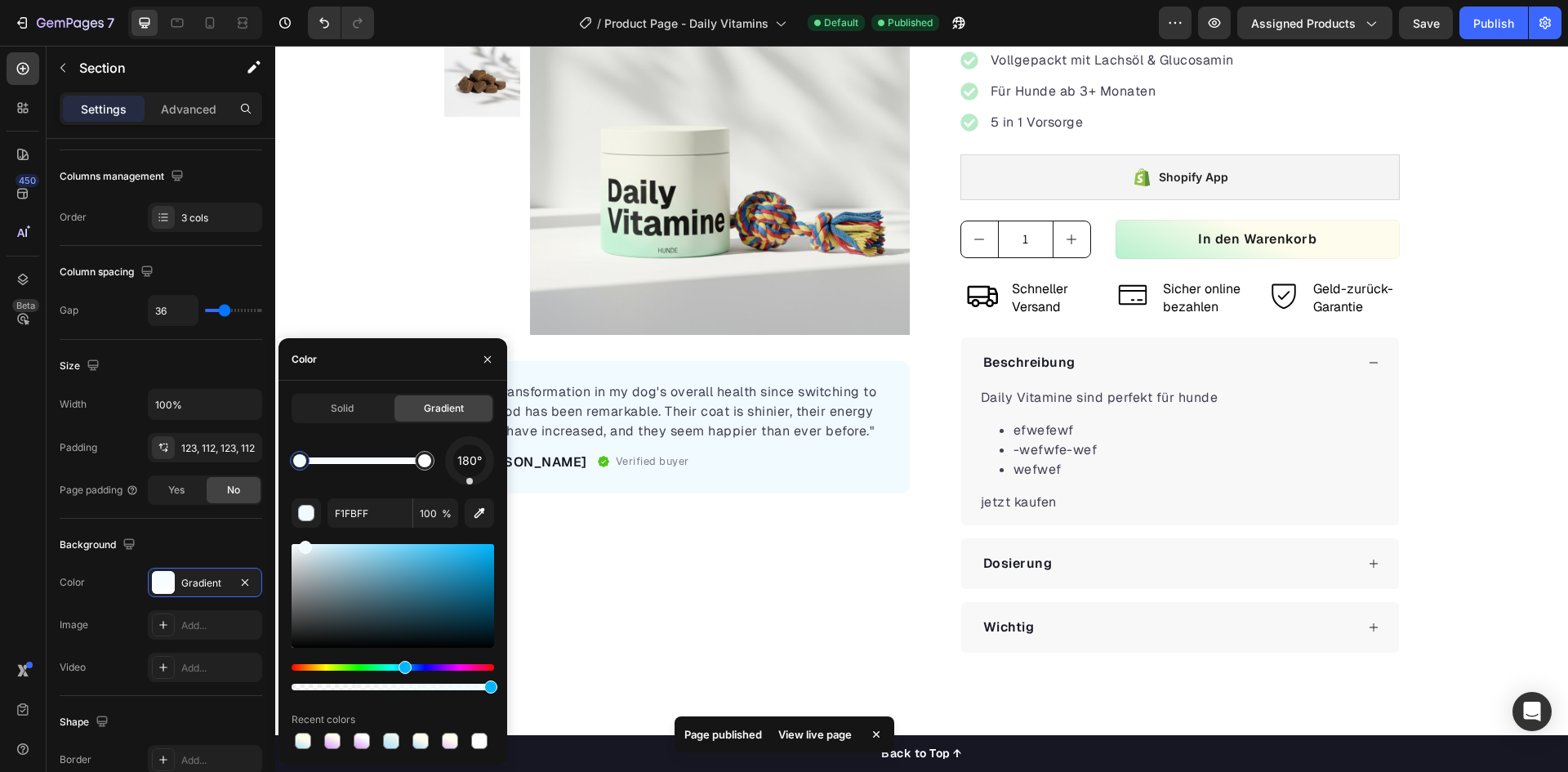
click at [609, 559] on div "Product Images "The transformation in my dog's overall health since switching t…" at bounding box center [677, 303] width 466 height 697
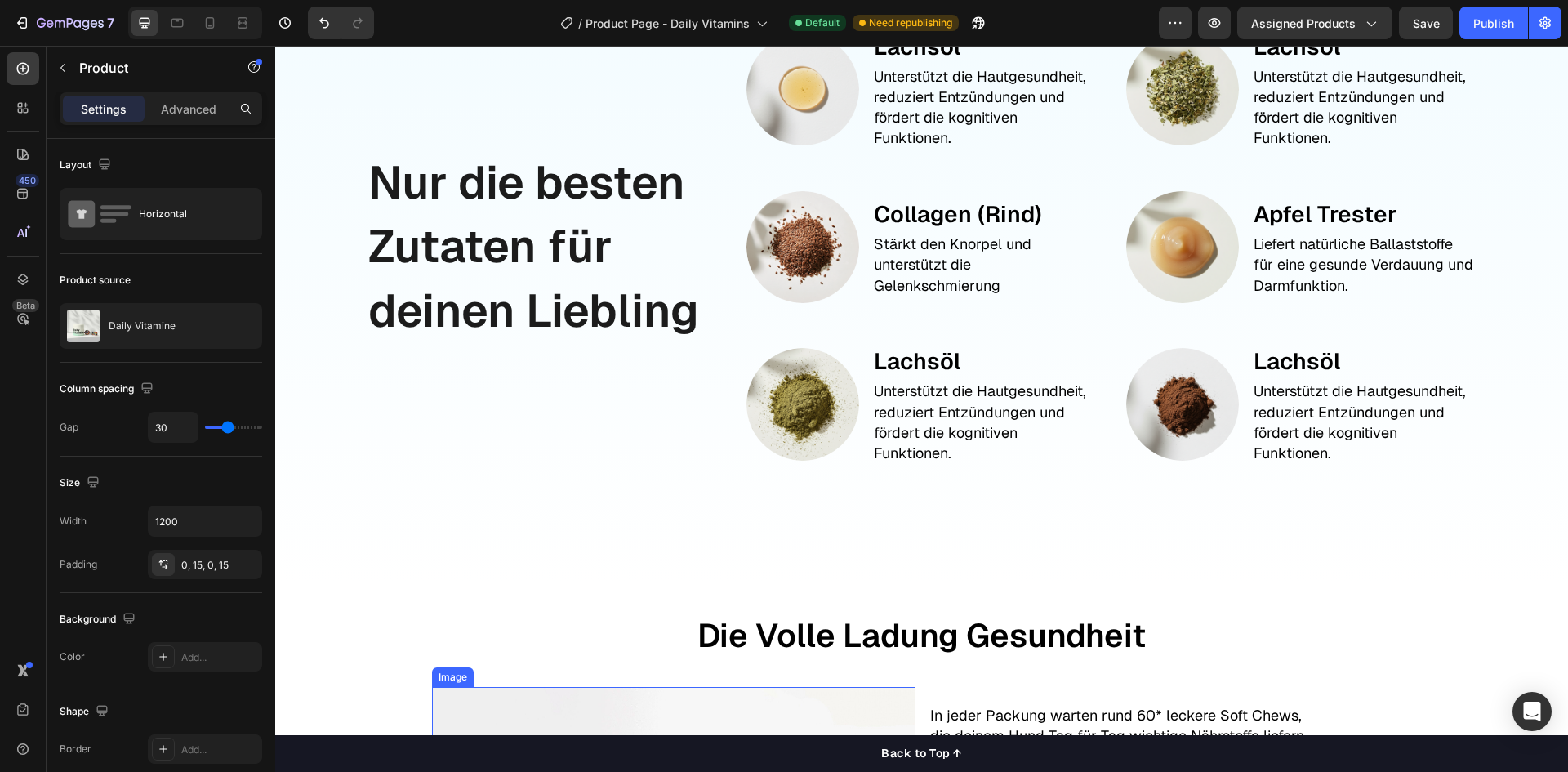
scroll to position [1990, 0]
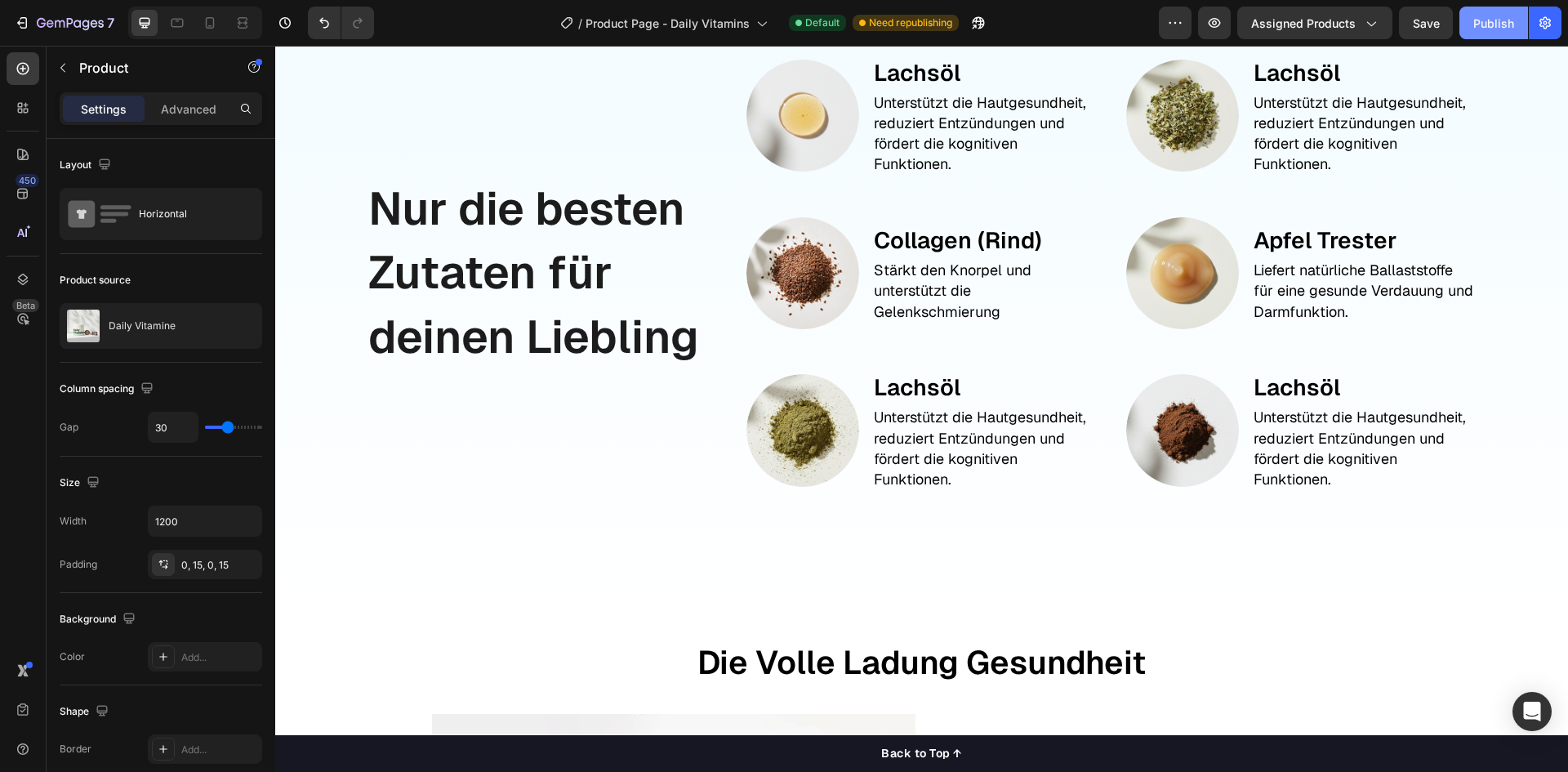
click at [1502, 27] on div "Publish" at bounding box center [1493, 23] width 41 height 17
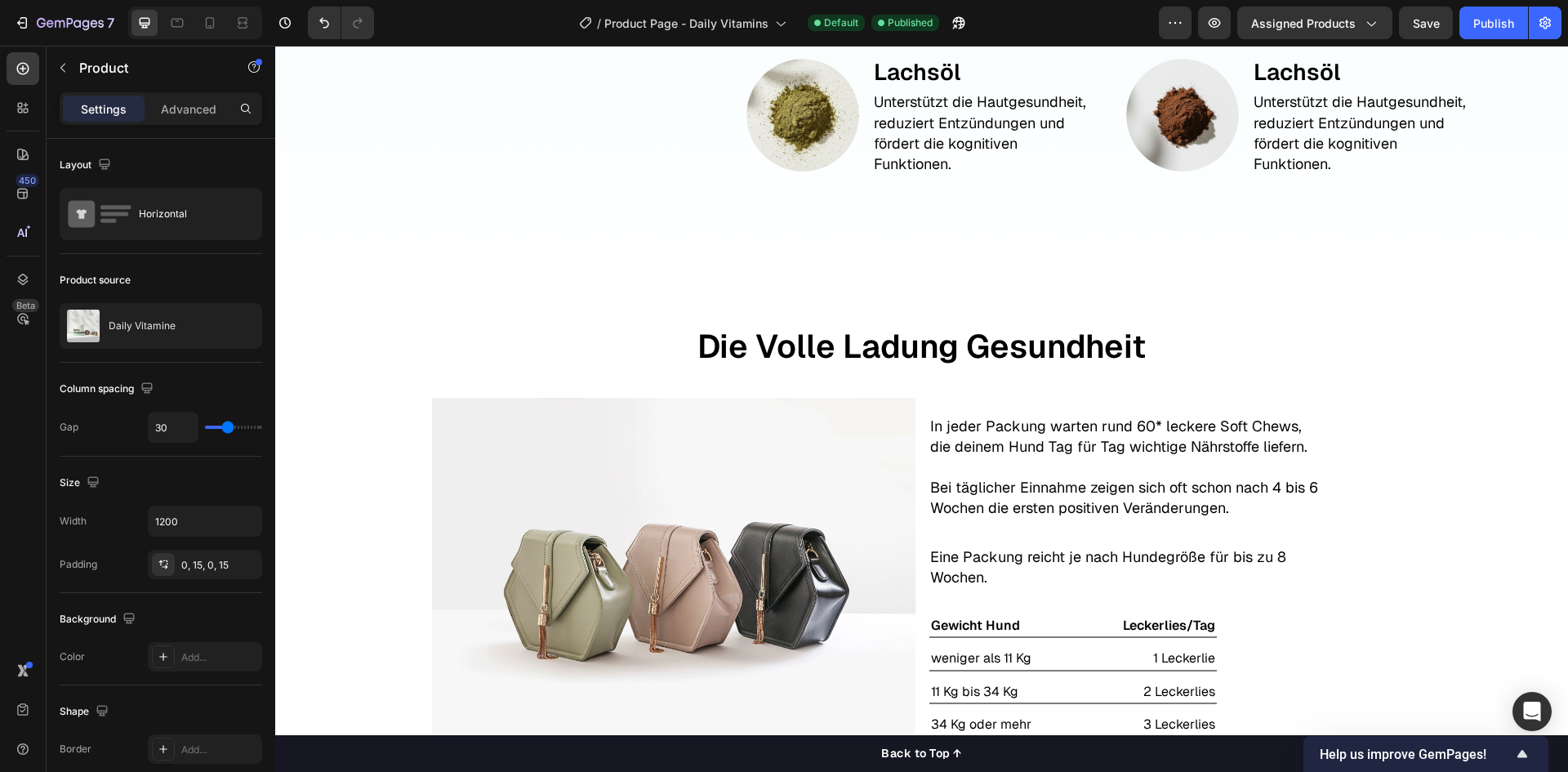
scroll to position [2450, 0]
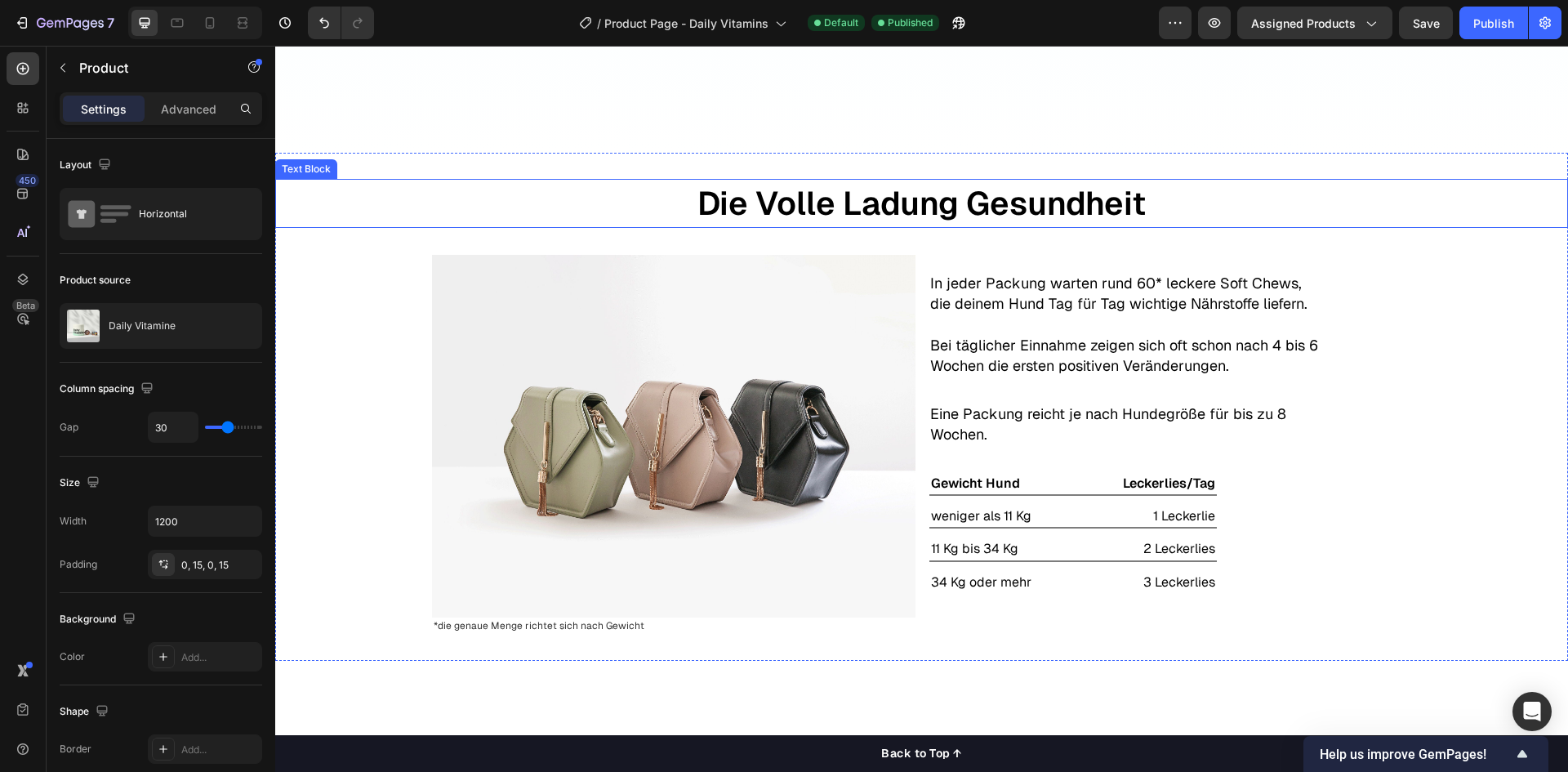
click at [989, 199] on p "Die Volle Ladung Gesundheit" at bounding box center [921, 203] width 1289 height 46
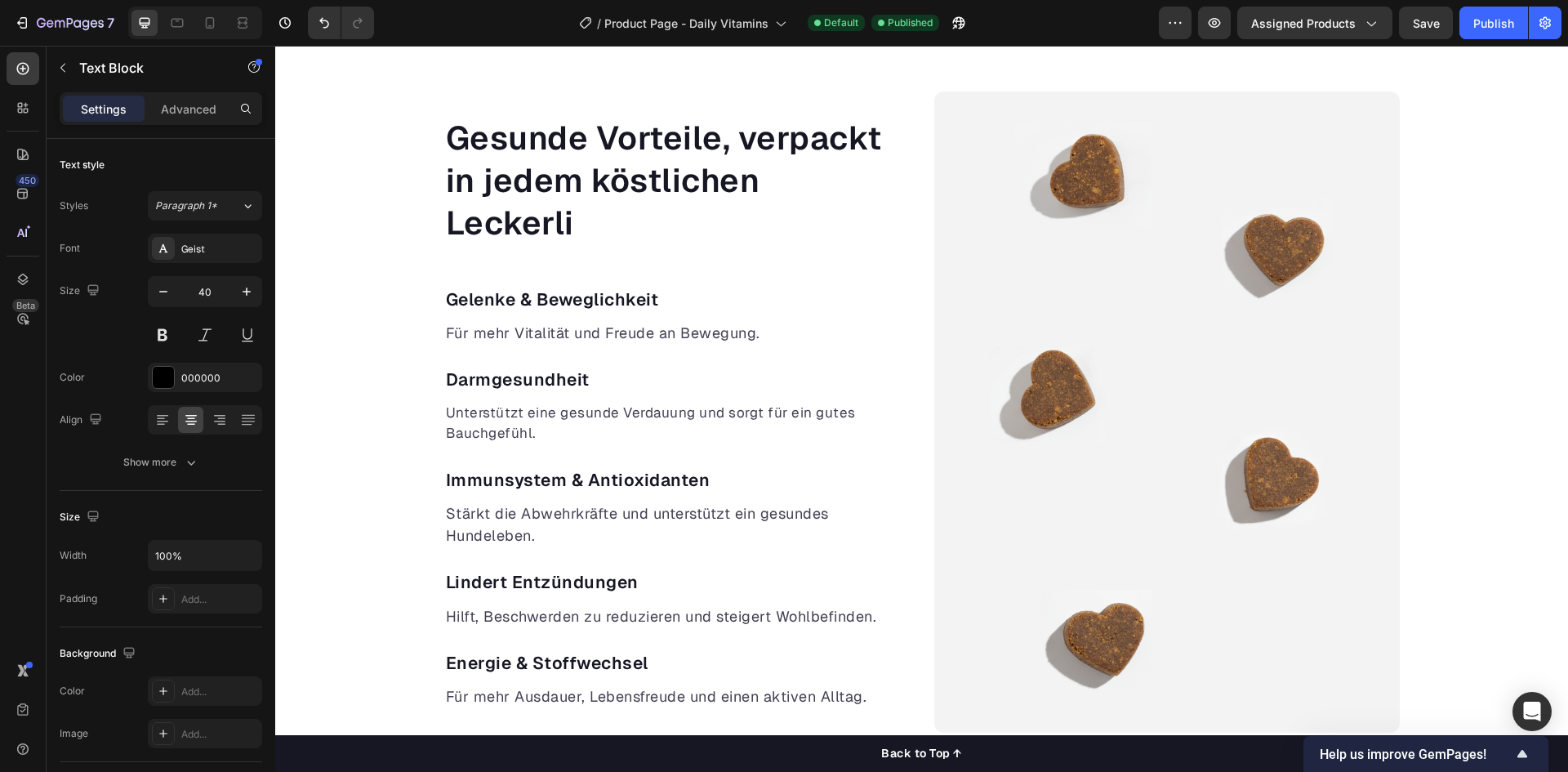
scroll to position [1061, 0]
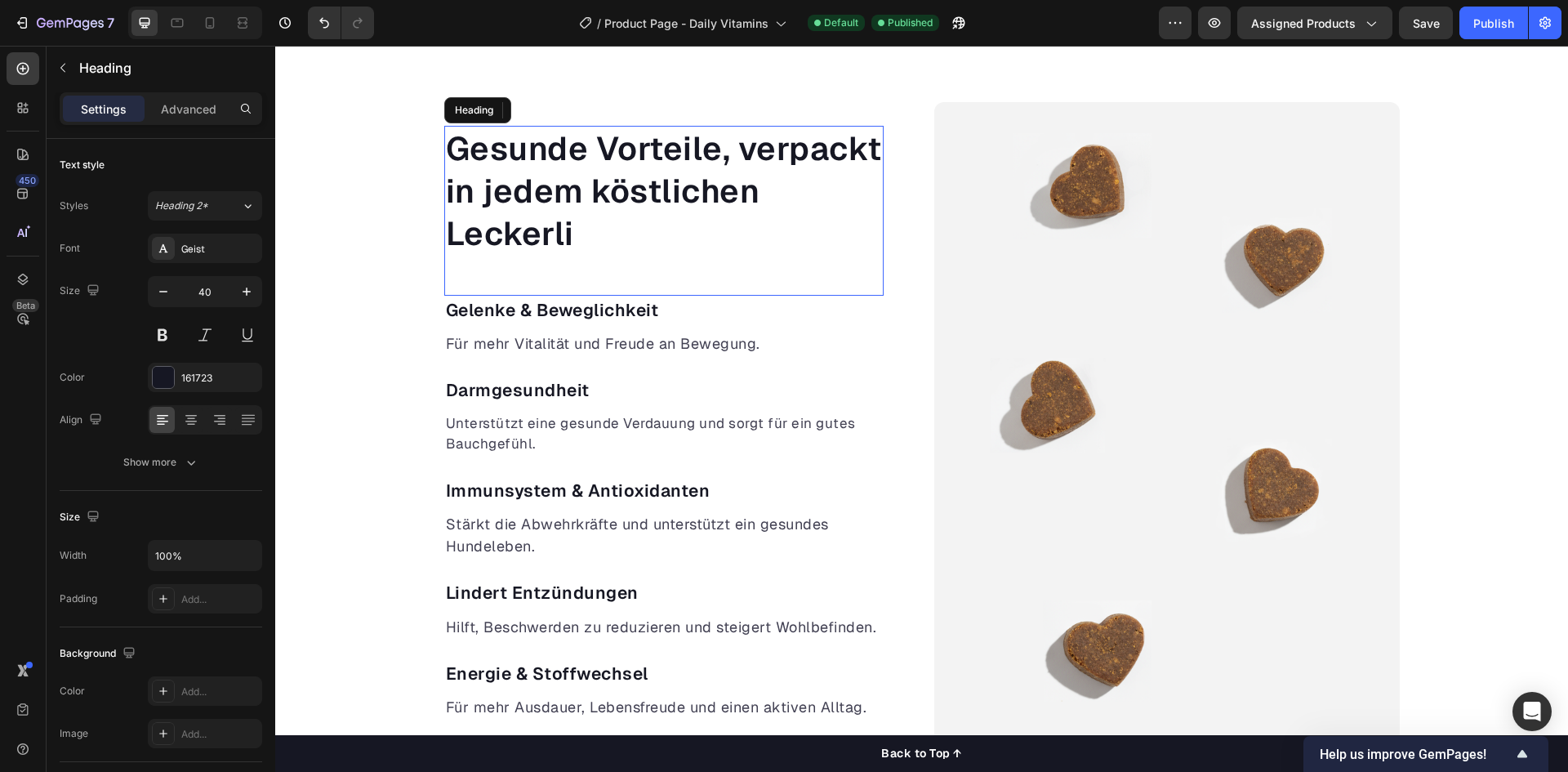
click at [595, 148] on h2 "Gesunde Vorteile, verpackt in jedem köstlichen Leckerli" at bounding box center [664, 191] width 439 height 130
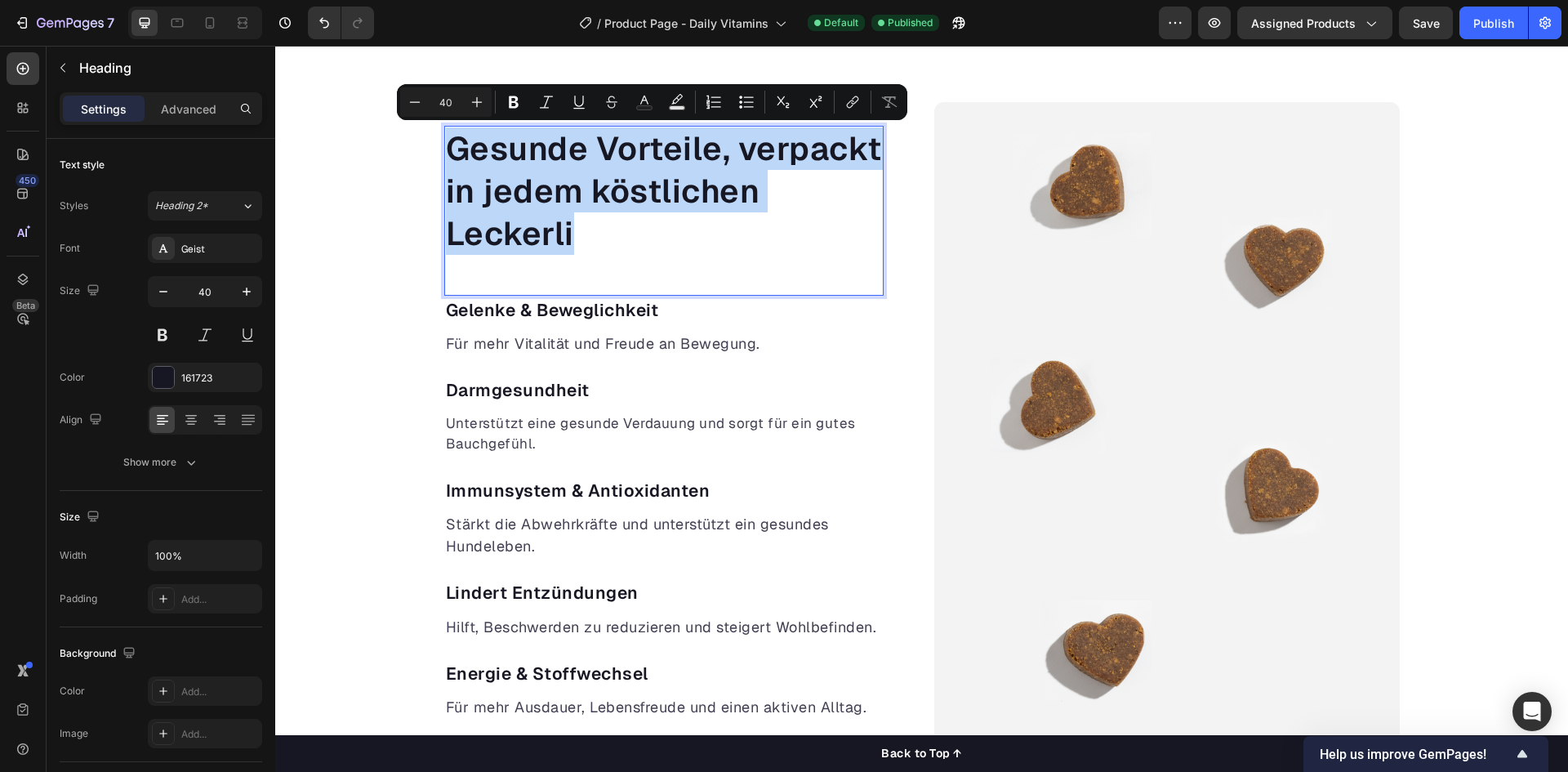
click at [595, 148] on p "Gesunde Vorteile, verpackt in jedem köstlichen Leckerli" at bounding box center [663, 192] width 436 height 128
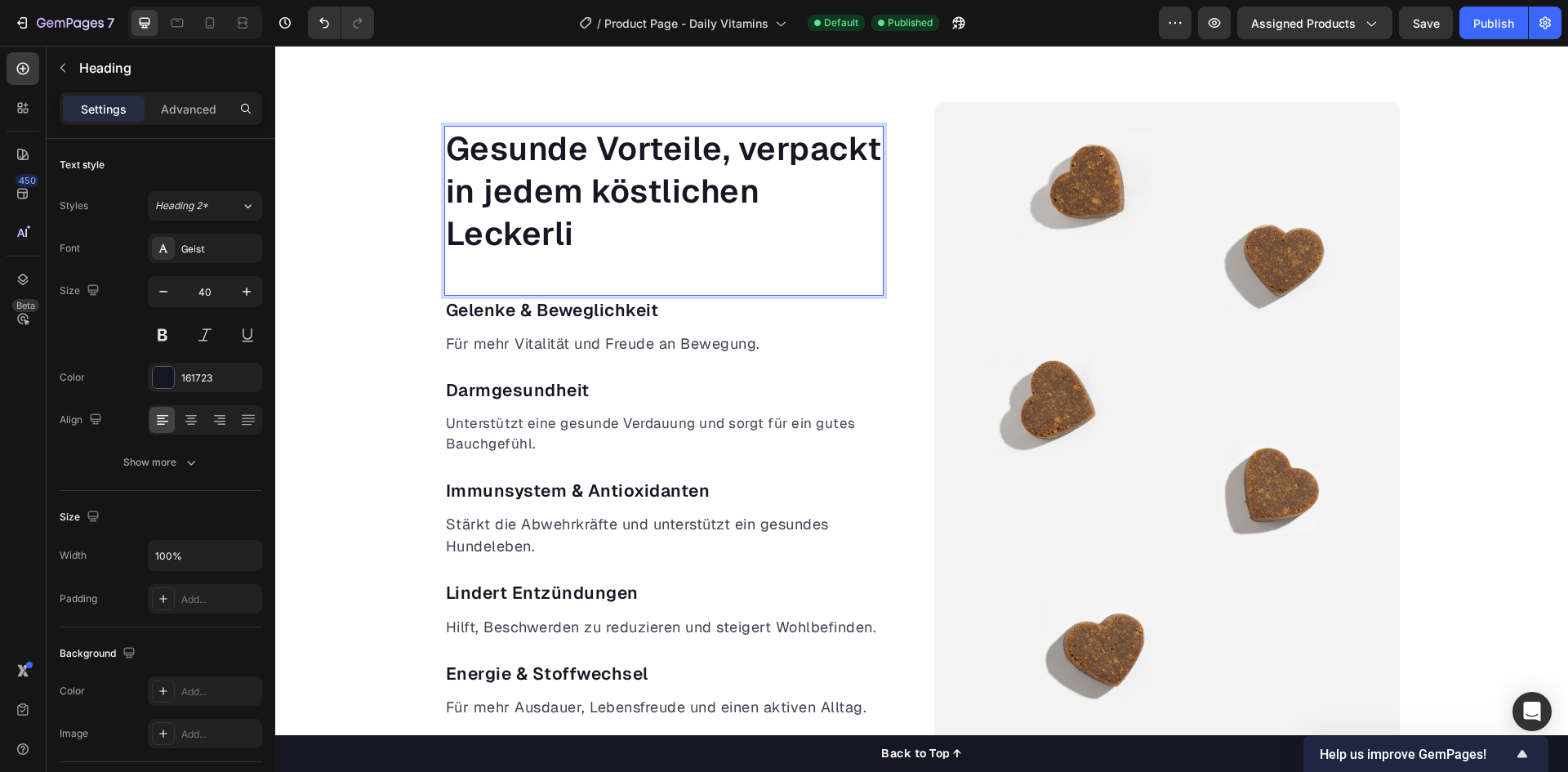
click at [715, 161] on p "Gesunde Vorteile, verpackt in jedem köstlichen Leckerli" at bounding box center [663, 192] width 436 height 128
drag, startPoint x: 715, startPoint y: 161, endPoint x: 723, endPoint y: 158, distance: 8.5
click at [716, 161] on p "Gesunde Vorteile, verpackt in jedem köstlichen Leckerli" at bounding box center [663, 192] width 436 height 128
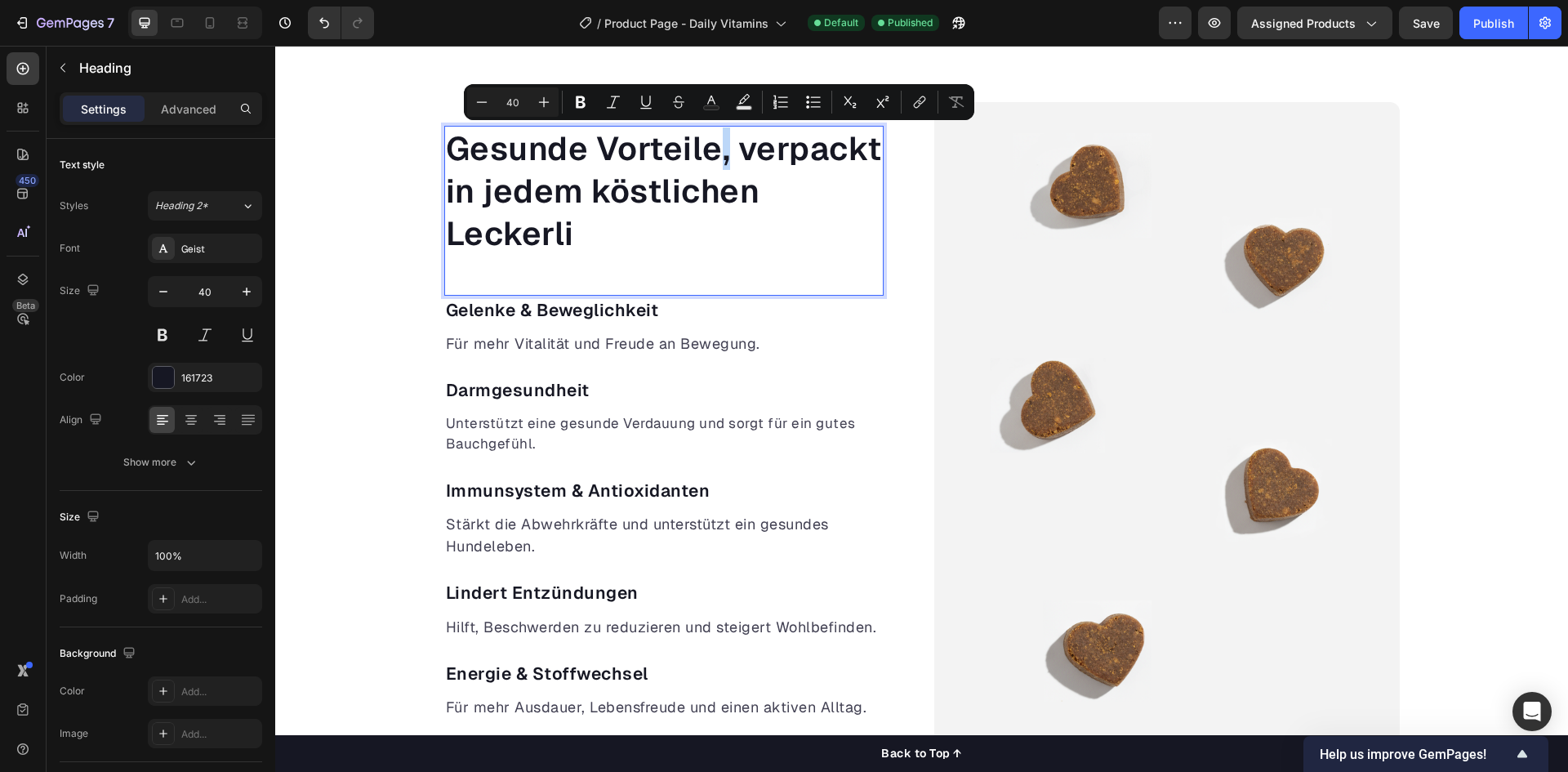
click at [719, 150] on p "Gesunde Vorteile, verpackt in jedem köstlichen Leckerli" at bounding box center [663, 192] width 436 height 128
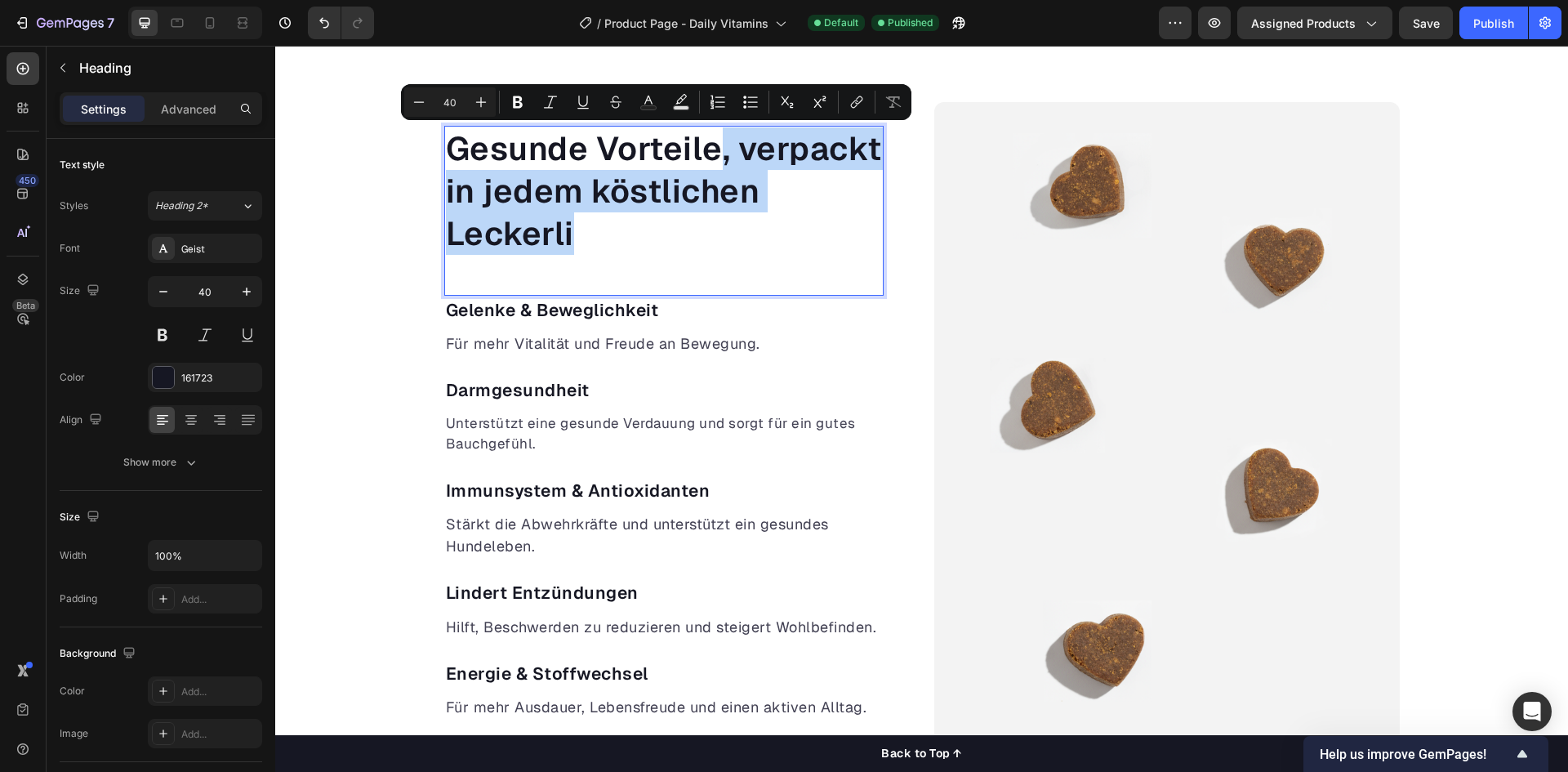
drag, startPoint x: 719, startPoint y: 150, endPoint x: 718, endPoint y: 240, distance: 90.0
click at [718, 240] on p "Gesunde Vorteile, verpackt in jedem köstlichen Leckerli" at bounding box center [663, 192] width 436 height 128
copy p ", verpackt in jedem köstlichen Leckerli"
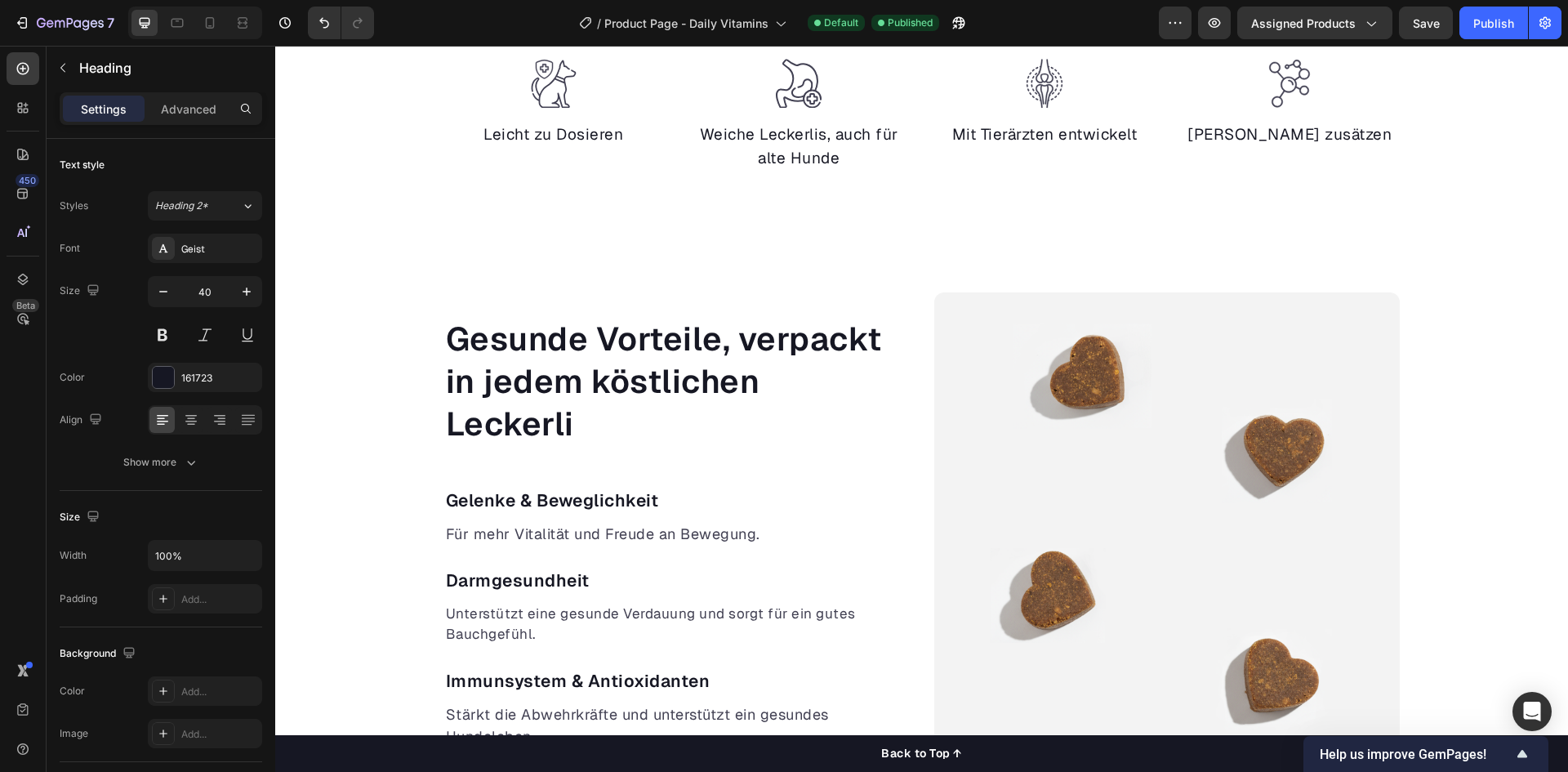
scroll to position [898, 0]
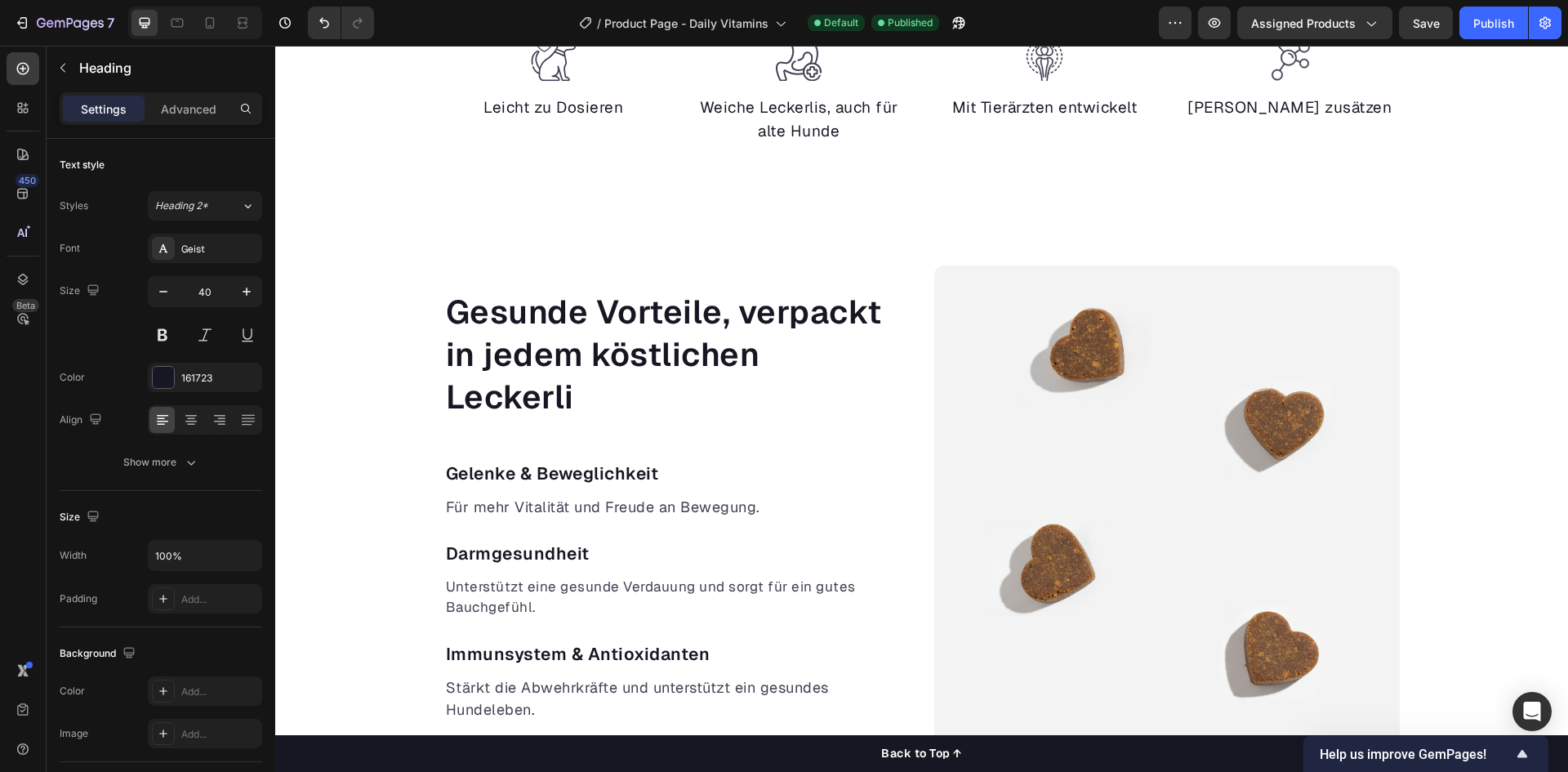
click at [606, 315] on h2 "Gesunde Vorteile, verpackt in jedem köstlichen Leckerli" at bounding box center [664, 354] width 439 height 130
click at [701, 318] on p "Gesunde Vorteile, verpackt in jedem köstlichen Leckerli" at bounding box center [663, 355] width 436 height 128
click at [706, 379] on p "Gesunde Vorteile, verpackt in jedem köstlichen Leckerli" at bounding box center [663, 355] width 436 height 128
click at [645, 517] on div "Für mehr Vitalität und Freude an Bewegung. Text block" at bounding box center [664, 507] width 439 height 26
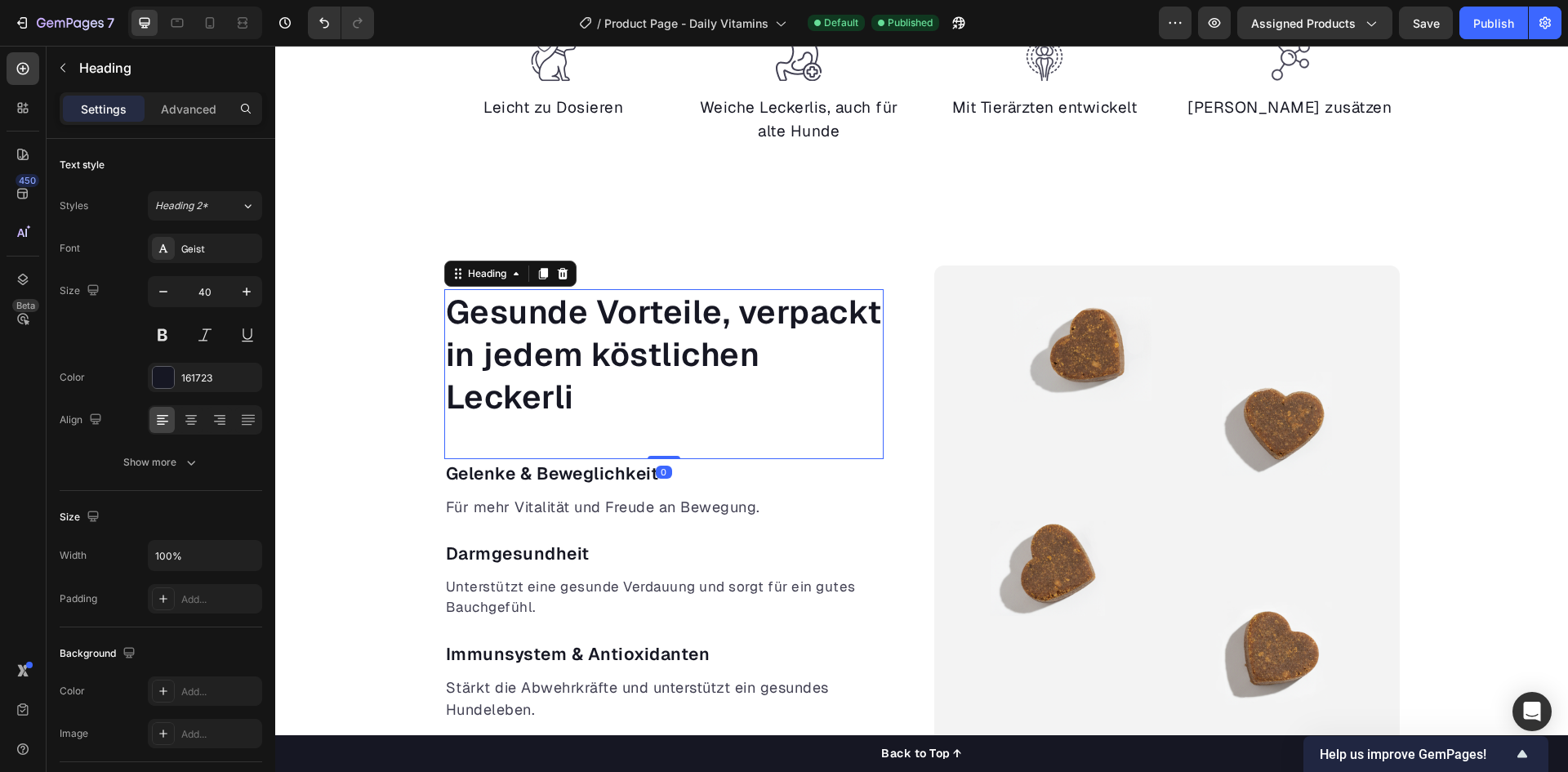
click at [646, 329] on p "Gesunde Vorteile, verpackt in jedem köstlichen Leckerli" at bounding box center [663, 355] width 436 height 128
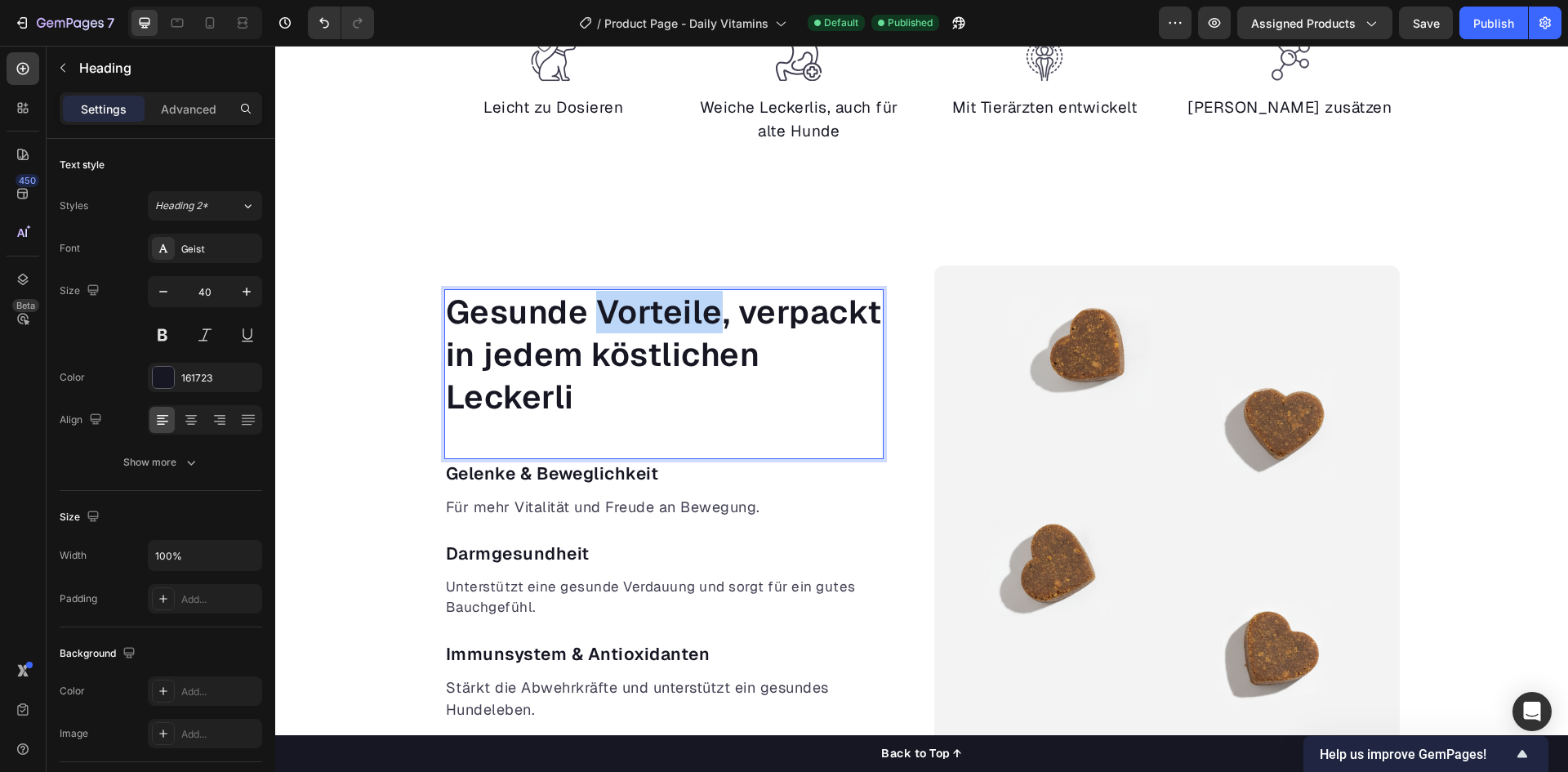
click at [694, 315] on p "Gesunde Vorteile, verpackt in jedem köstlichen Leckerli" at bounding box center [663, 355] width 436 height 128
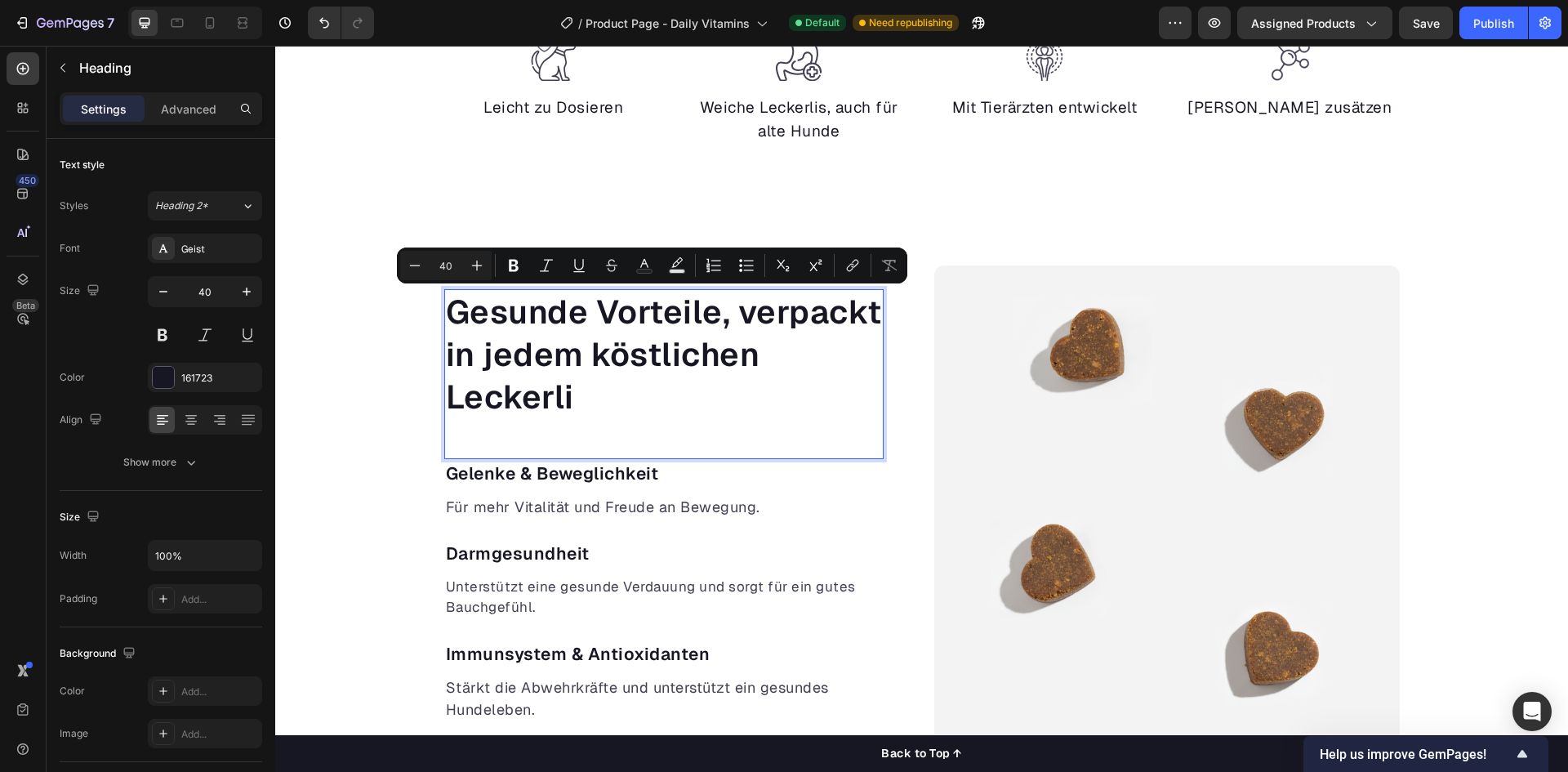
click at [721, 312] on p "Gesunde Vorteile, verpackt in jedem köstlichen Leckerli" at bounding box center [663, 355] width 436 height 128
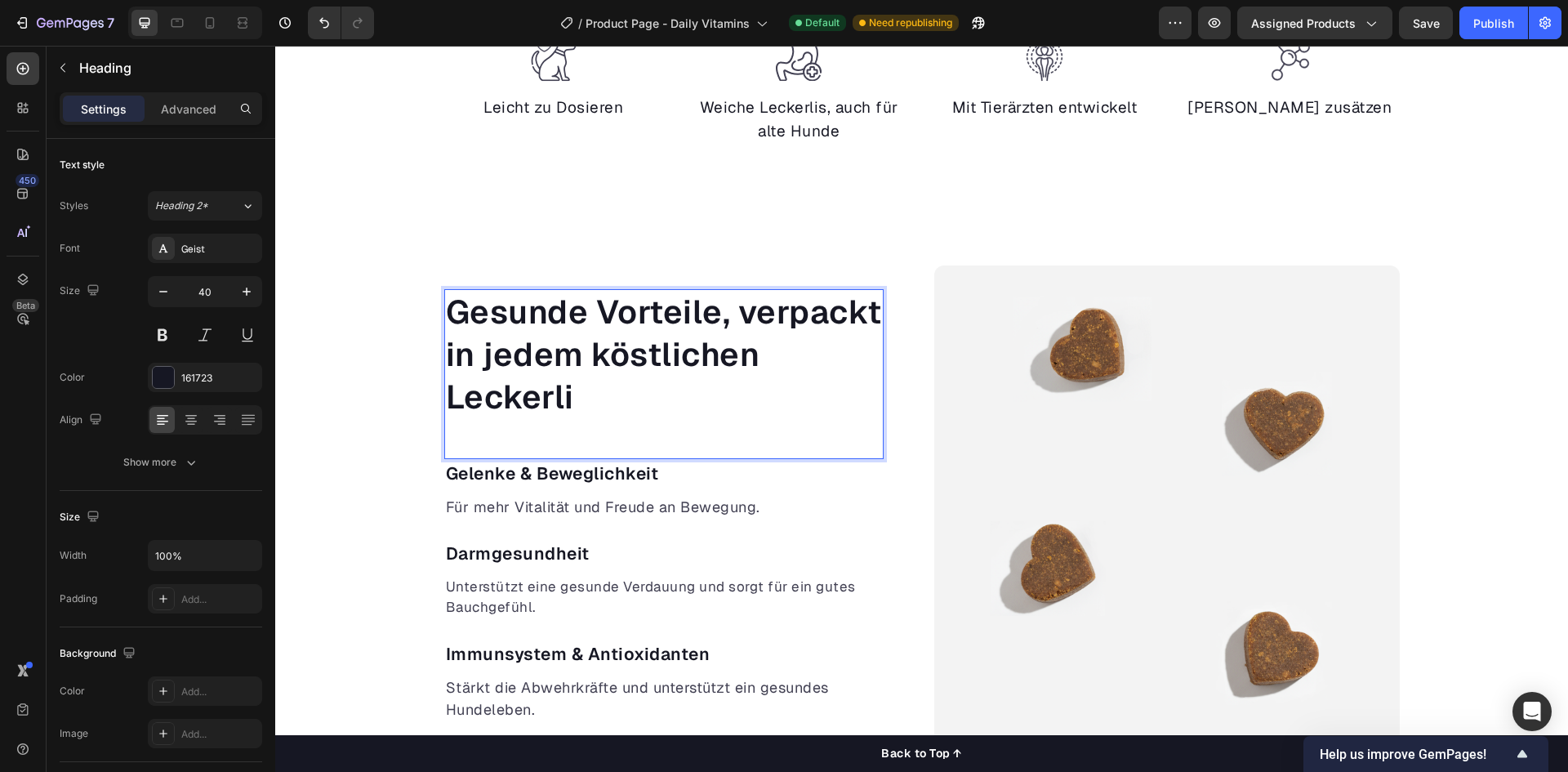
click at [713, 316] on p "Gesunde Vorteile, verpackt in jedem köstlichen Leckerli" at bounding box center [663, 355] width 436 height 128
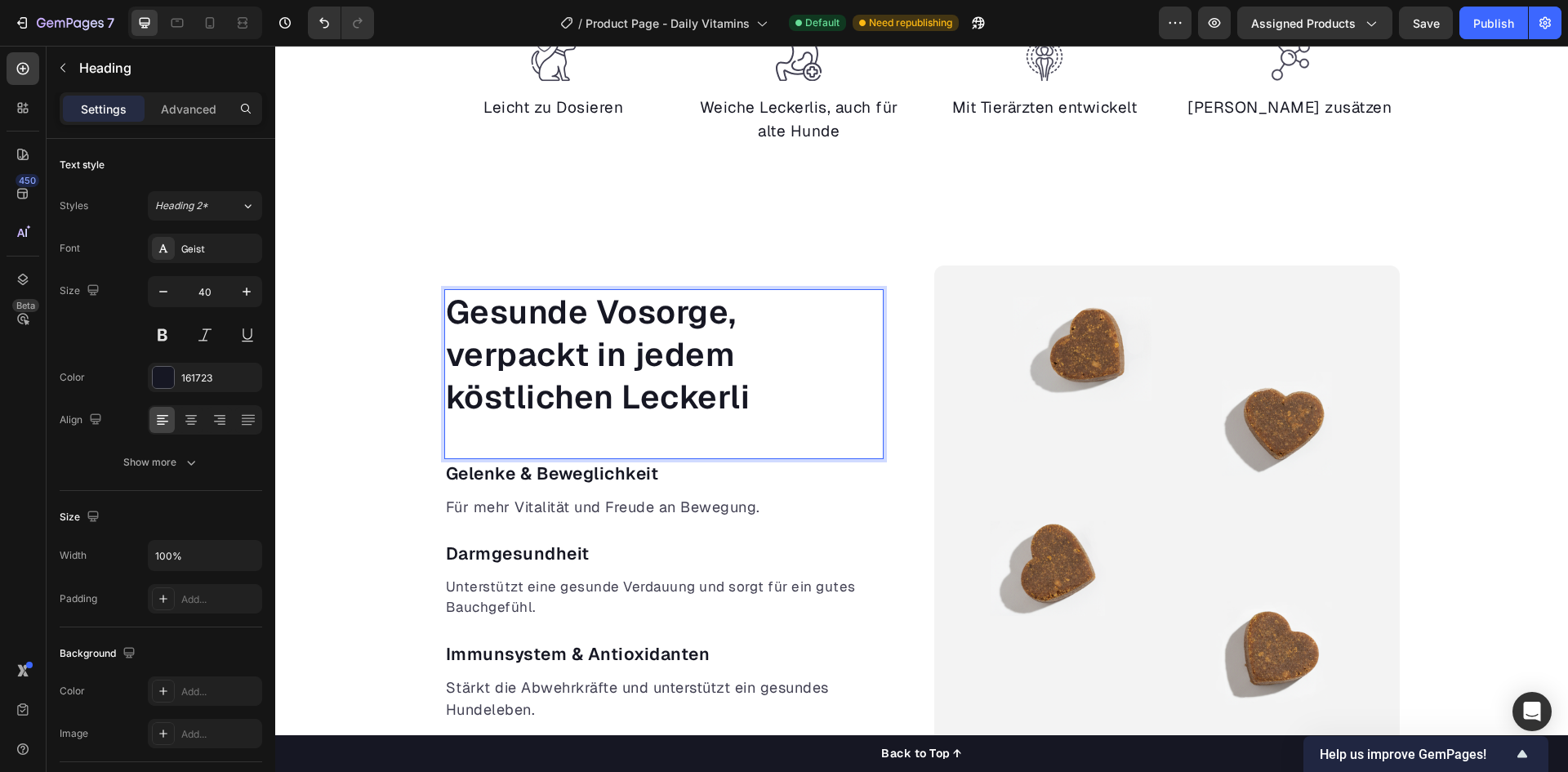
click at [642, 314] on p "Gesunde Vosorge, verpackt in jedem köstlichen Leckerli" at bounding box center [663, 355] width 436 height 128
click at [638, 318] on p "Gesunde Vosorge, verpackt in jedem köstlichen Leckerli" at bounding box center [663, 355] width 436 height 128
click at [351, 362] on div "Gesunde Vorsorge, verpackt in jedem köstlichen Leckerli Heading 0 Gelenke & Bew…" at bounding box center [921, 585] width 1293 height 640
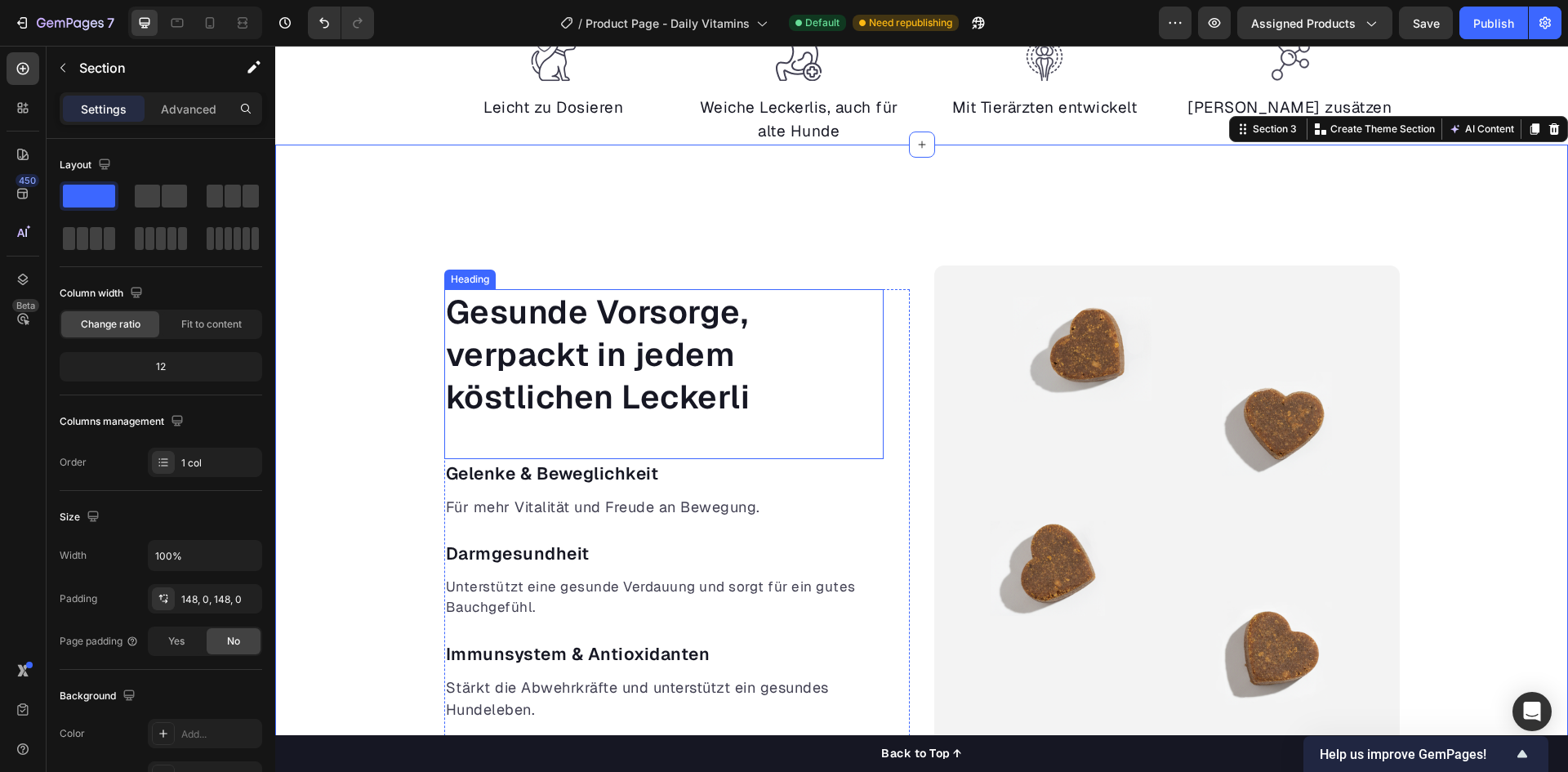
click at [597, 396] on p "Gesunde Vorsorge, verpackt in jedem köstlichen Leckerli" at bounding box center [663, 355] width 436 height 128
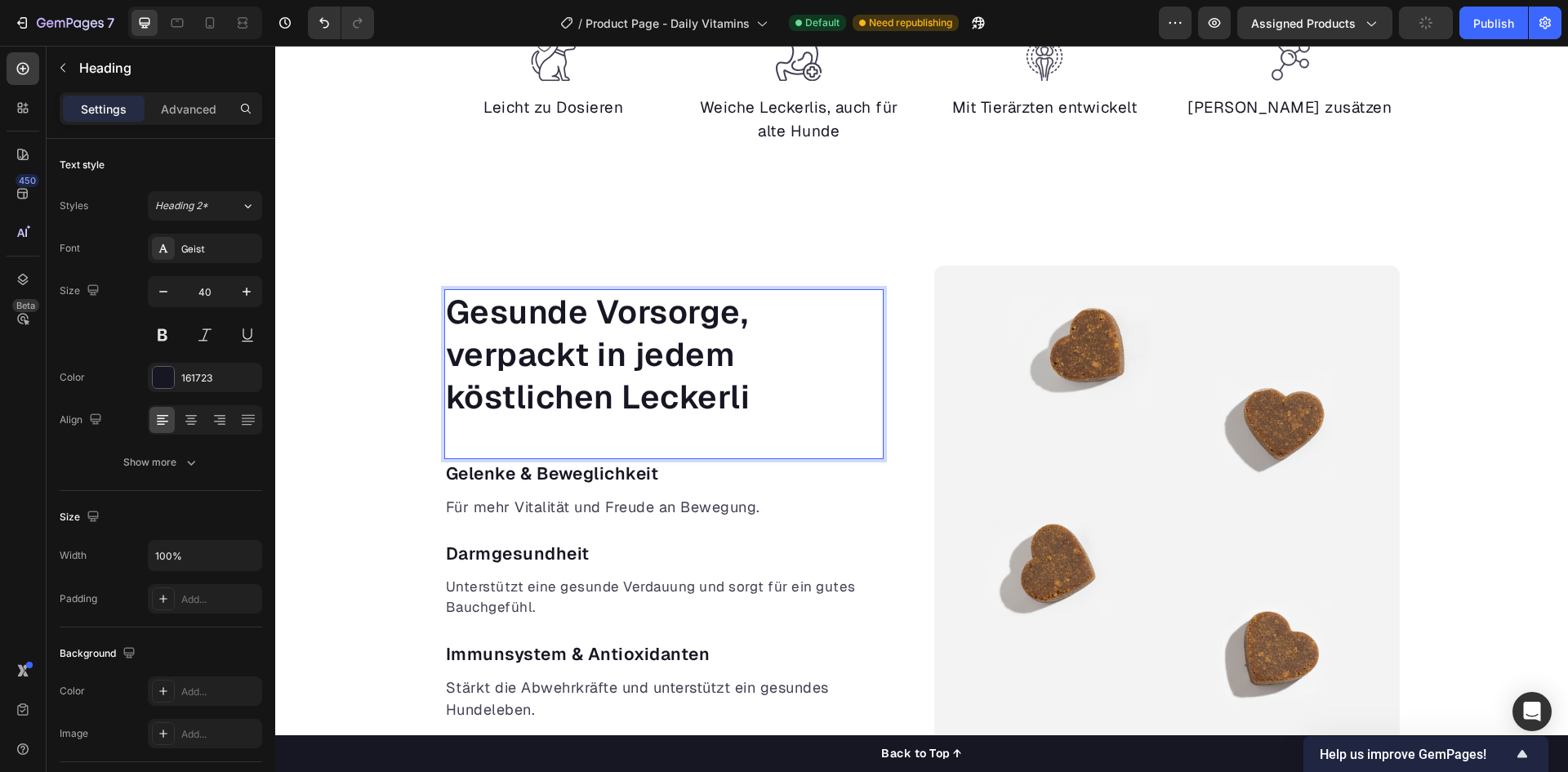
click at [603, 399] on p "Gesunde Vorsorge, verpackt in jedem köstlichen Leckerli" at bounding box center [663, 355] width 436 height 128
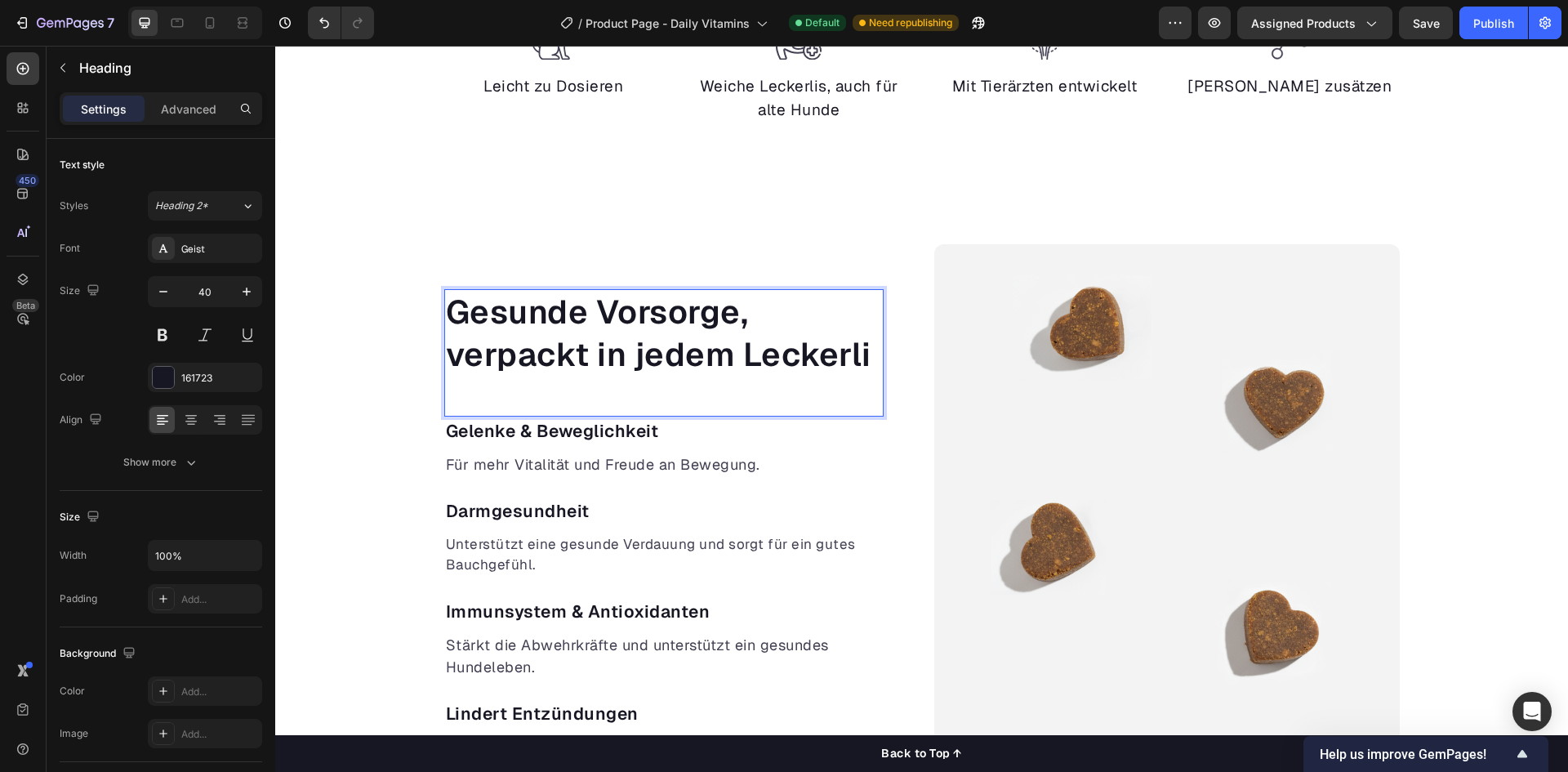
click at [432, 374] on div "Gesunde Vorsorge, verpackt in jedem Leckerli Heading 0 Gelenke & Beweglichkeit …" at bounding box center [922, 563] width 980 height 640
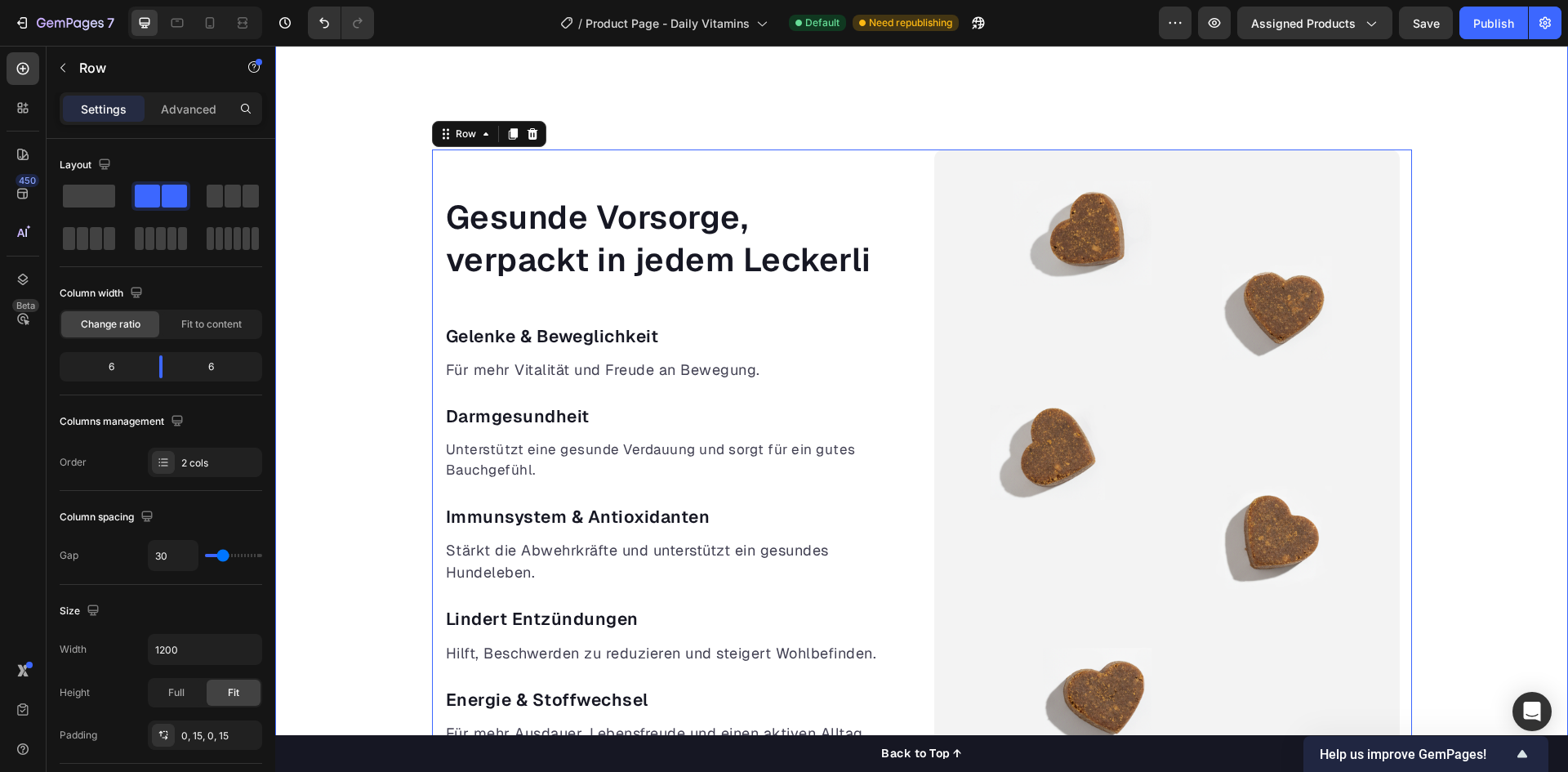
scroll to position [1001, 0]
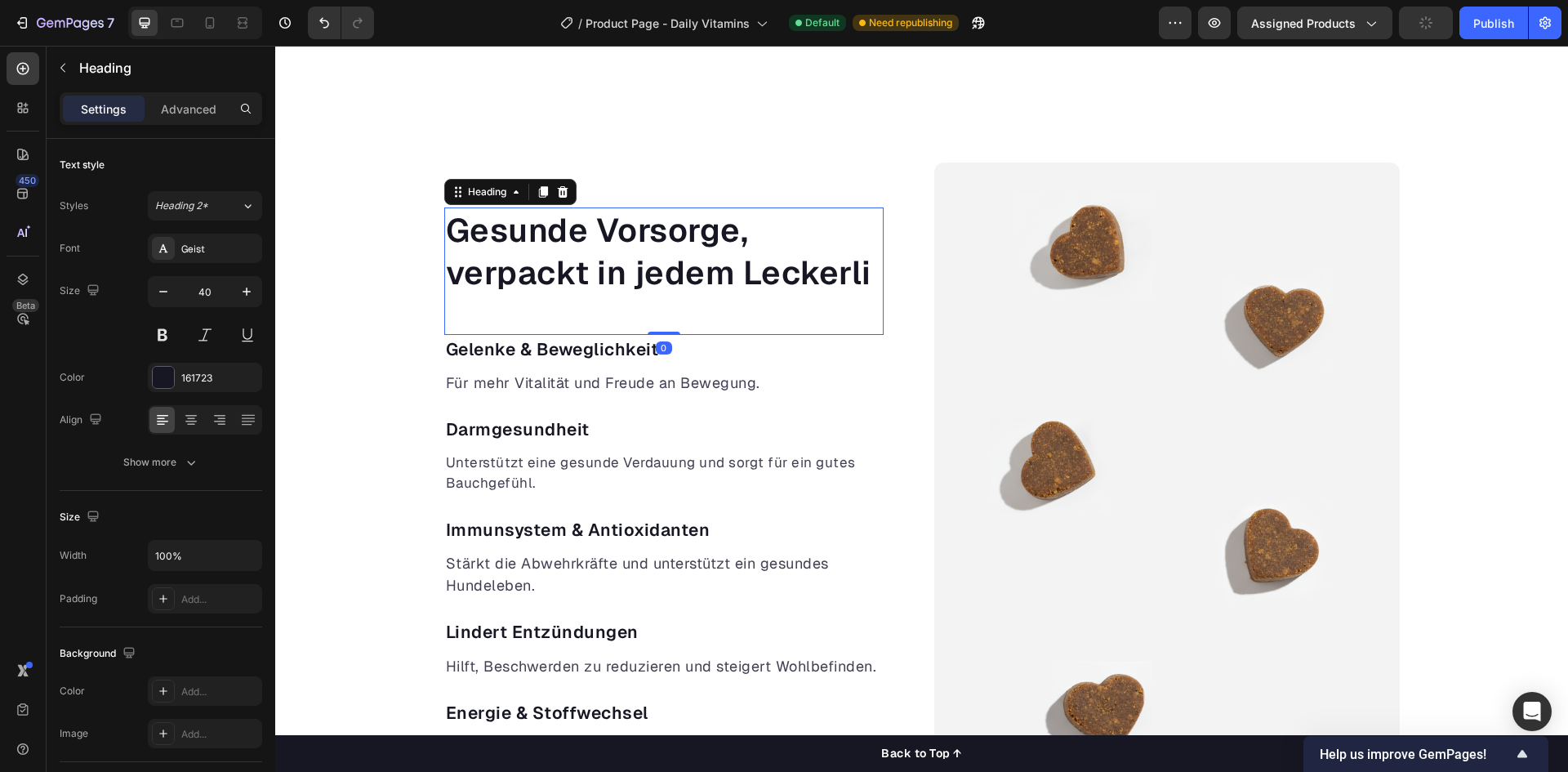
click at [601, 274] on p "Gesunde Vorsorge, verpackt in jedem Leckerli" at bounding box center [663, 252] width 436 height 85
click at [699, 281] on p "Gesunde Vorsorge, verpackt in jedem Leckerli" at bounding box center [663, 252] width 436 height 85
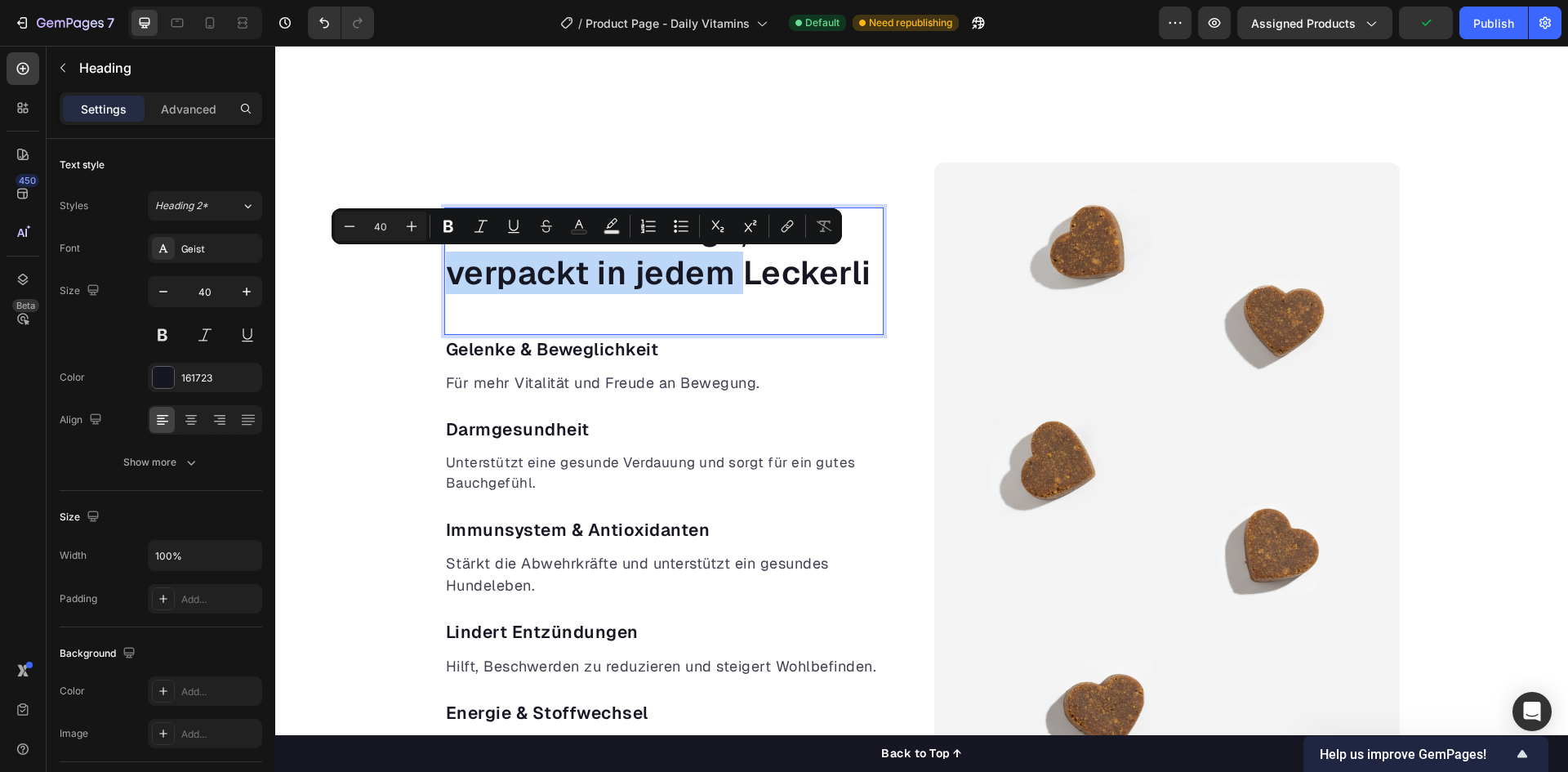
drag, startPoint x: 737, startPoint y: 283, endPoint x: 444, endPoint y: 284, distance: 293.0
click at [445, 284] on p "Gesunde Vorsorge, verpackt in jedem Leckerli" at bounding box center [663, 252] width 436 height 85
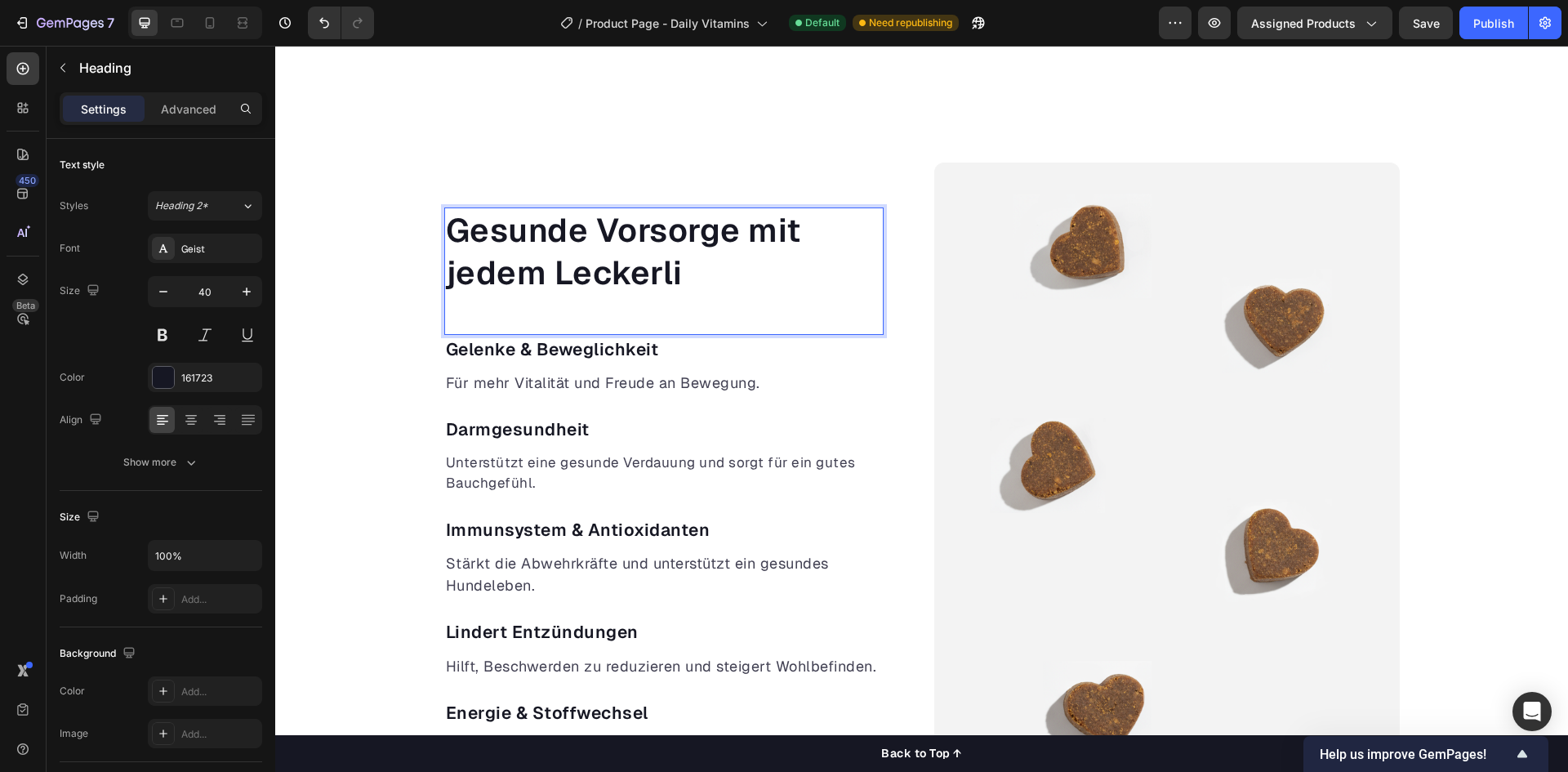
click at [741, 237] on p "Gesunde Vorsorge mit jedem Leckerli" at bounding box center [663, 252] width 436 height 85
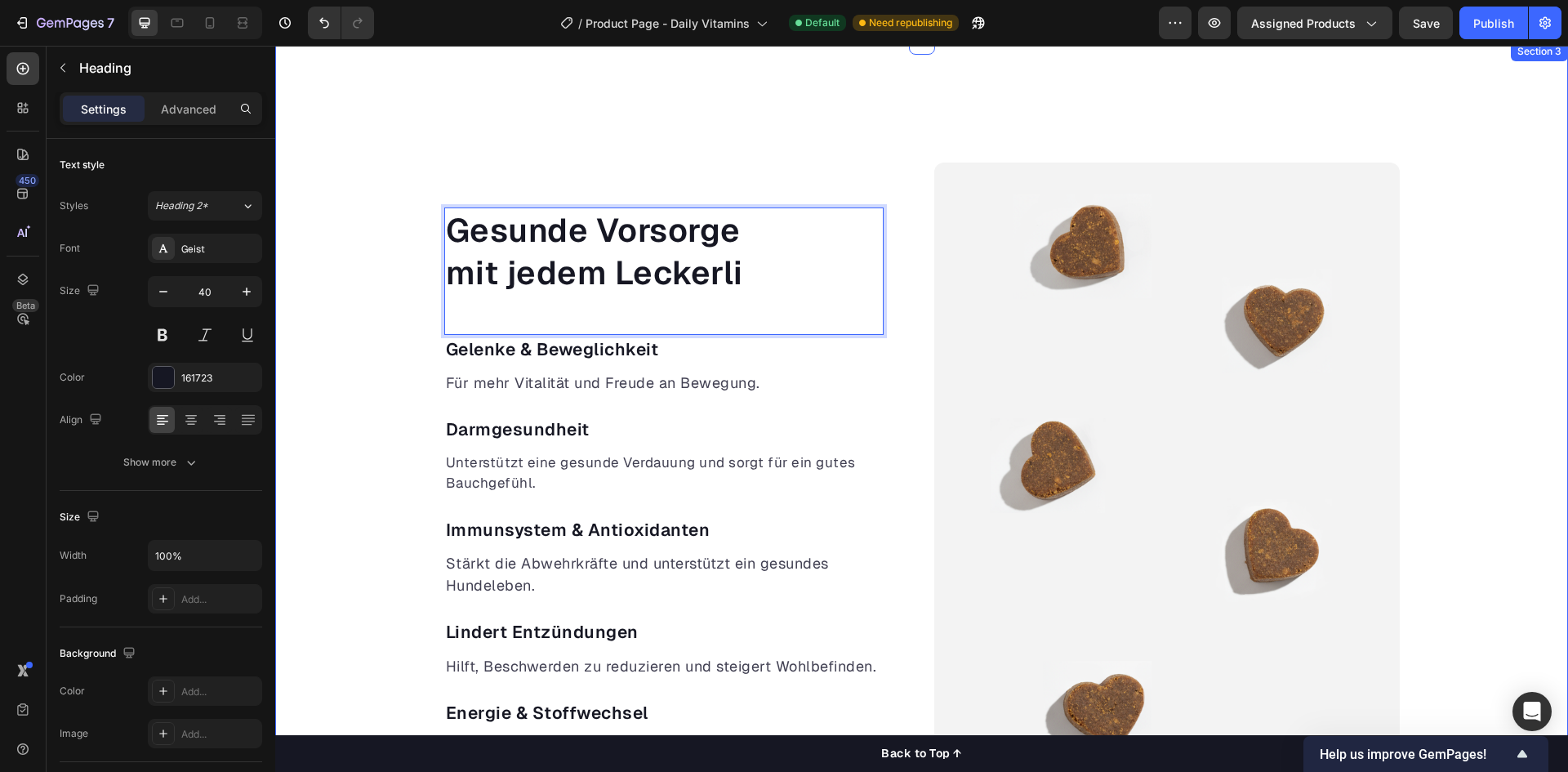
click at [345, 283] on div "Gesunde Vorsorge mit jedem Leckerli Heading 0 Gelenke & Beweglichkeit Text bloc…" at bounding box center [921, 482] width 1293 height 640
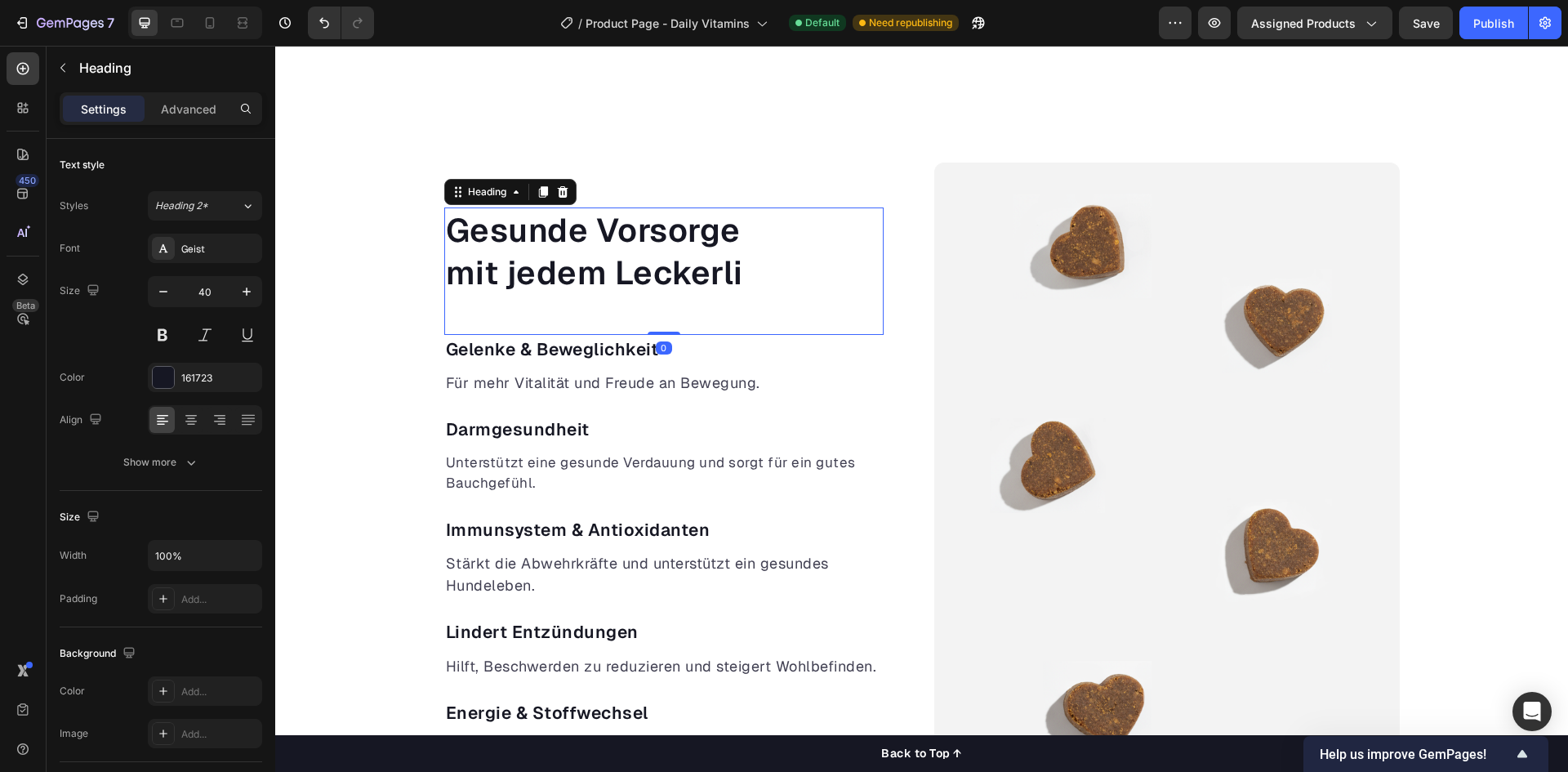
click at [500, 272] on p "Gesunde Vorsorge mit jedem Leckerli" at bounding box center [663, 252] width 436 height 85
click at [560, 272] on p "Gesunde Vorsorge mit jedem Leckerli" at bounding box center [663, 252] width 436 height 85
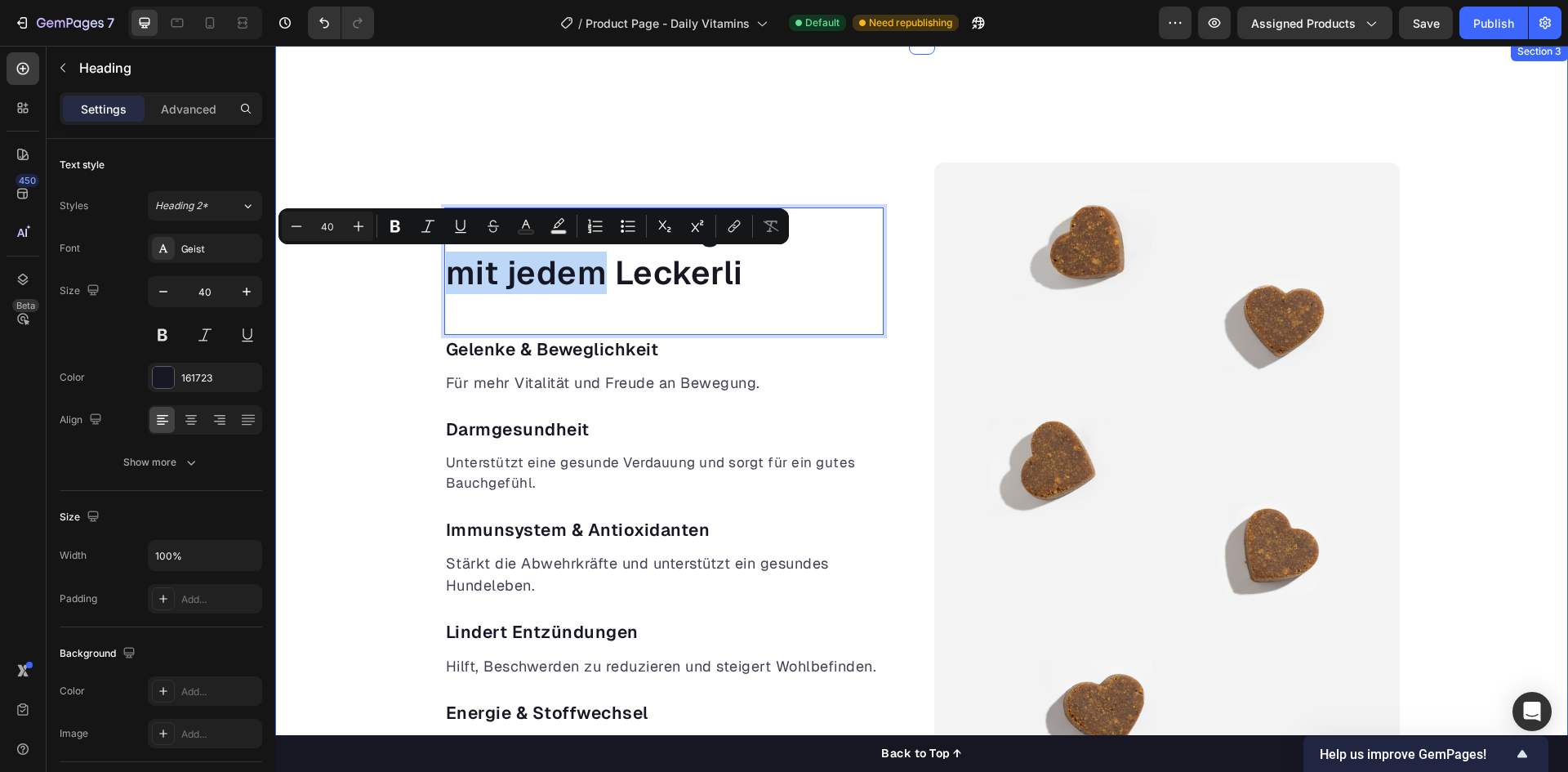
drag, startPoint x: 597, startPoint y: 276, endPoint x: 392, endPoint y: 280, distance: 205.0
click at [392, 280] on div "Gesunde Vorsorge mit jedem Leckerli Heading 0 Gelenke & Beweglichkeit Text bloc…" at bounding box center [921, 482] width 1293 height 640
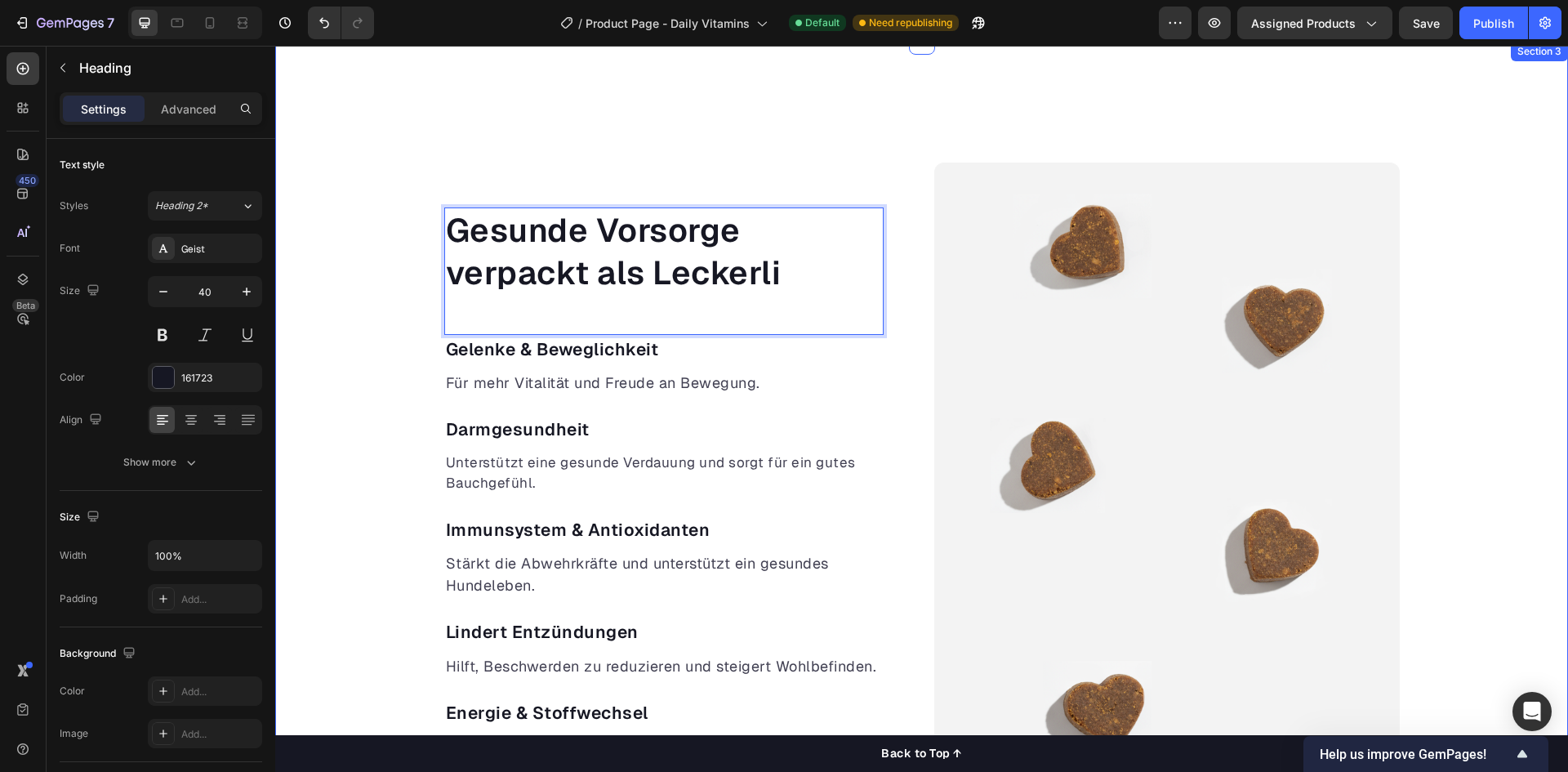
click at [403, 390] on div "Gesunde Vorsorge verpackt als Leckerli Heading 0 Gelenke & Beweglichkeit Text b…" at bounding box center [921, 482] width 1293 height 640
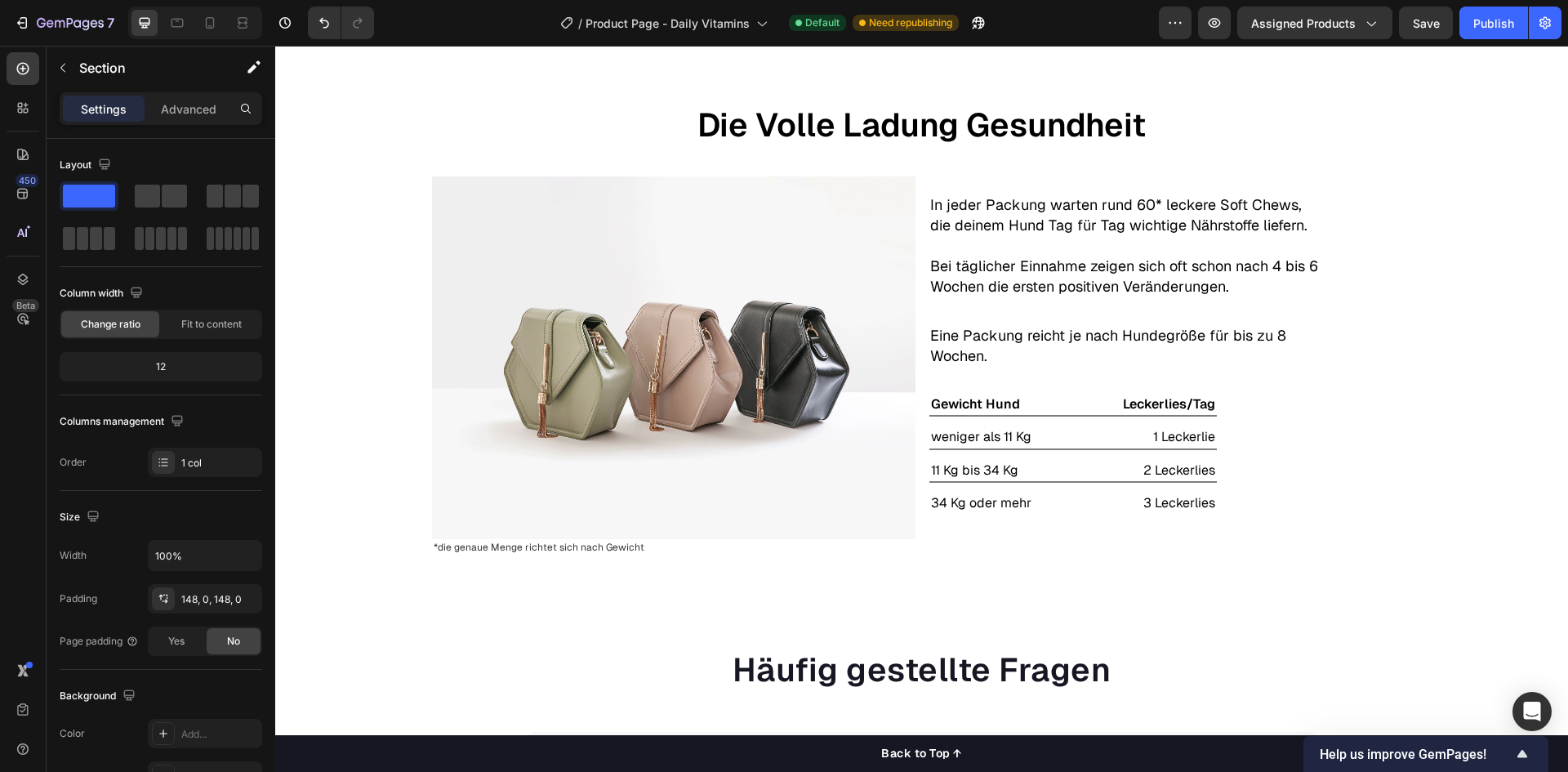
scroll to position [2553, 0]
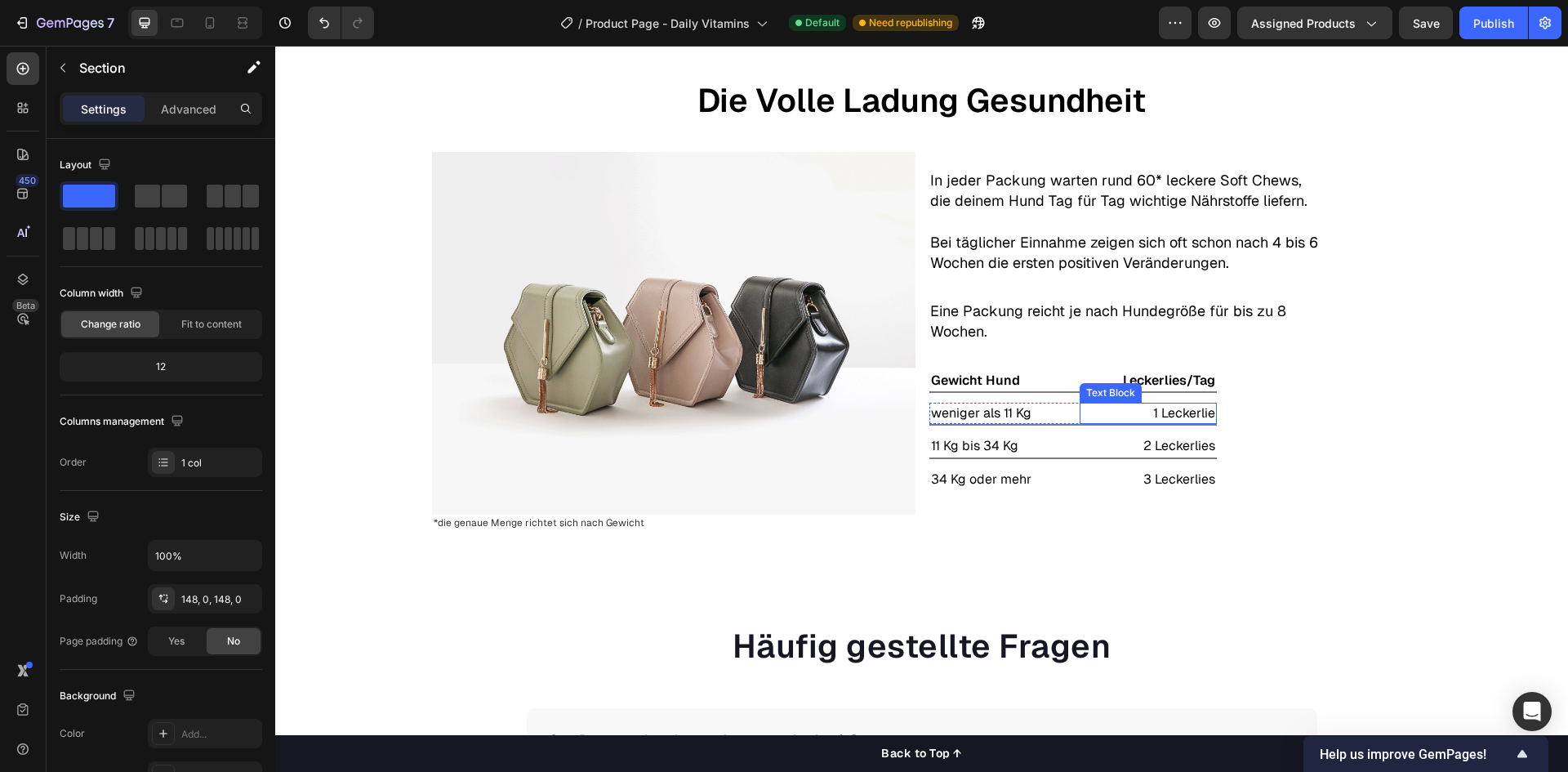
click at [1198, 414] on p "1 Leckerlie" at bounding box center [1147, 413] width 134 height 18
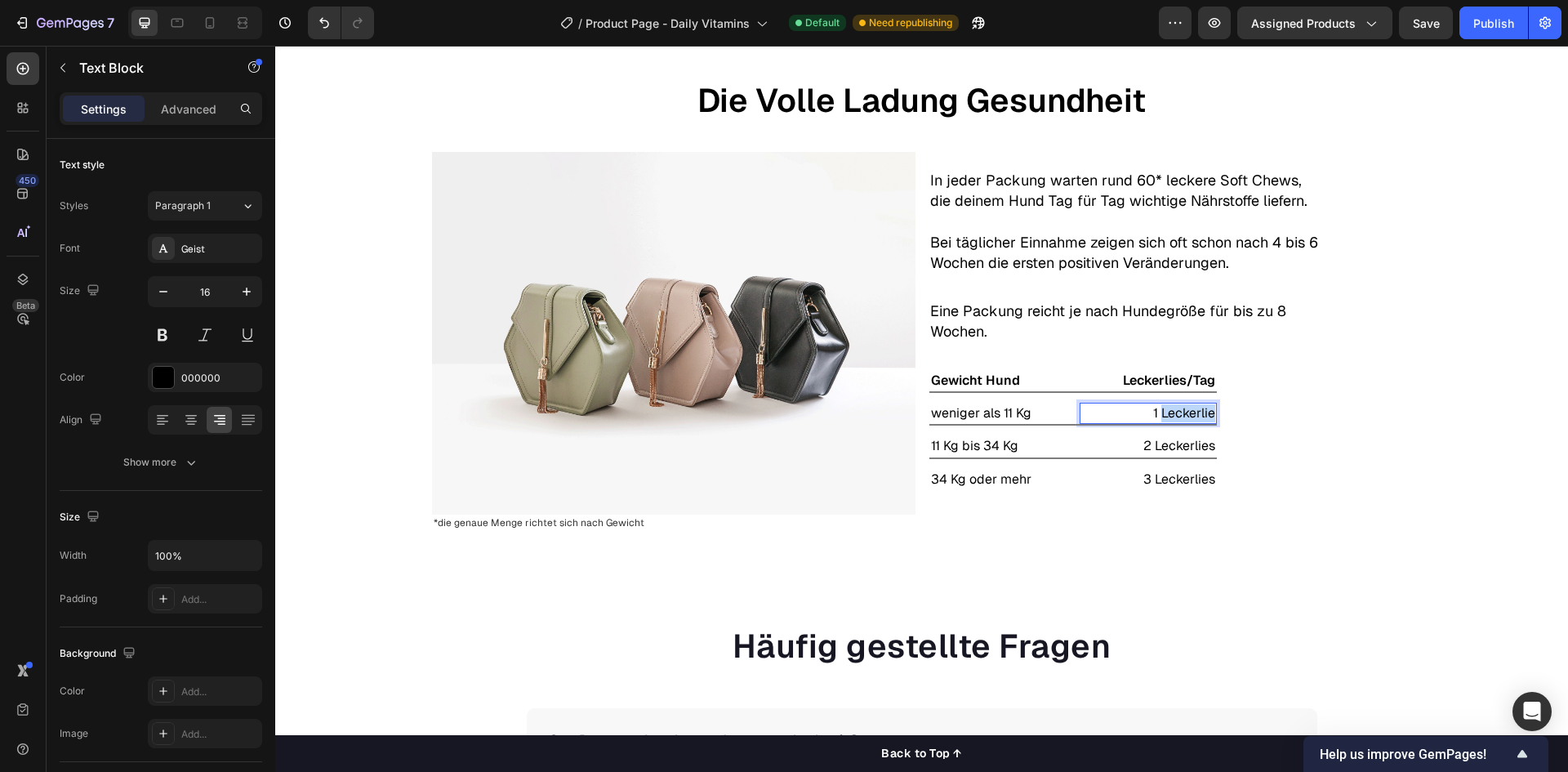
click at [1198, 414] on p "1 Leckerlie" at bounding box center [1147, 413] width 134 height 18
click at [1186, 445] on p "2 Leckerlies" at bounding box center [1147, 445] width 134 height 18
click at [1190, 470] on p "3 Leckerlies" at bounding box center [1147, 479] width 134 height 18
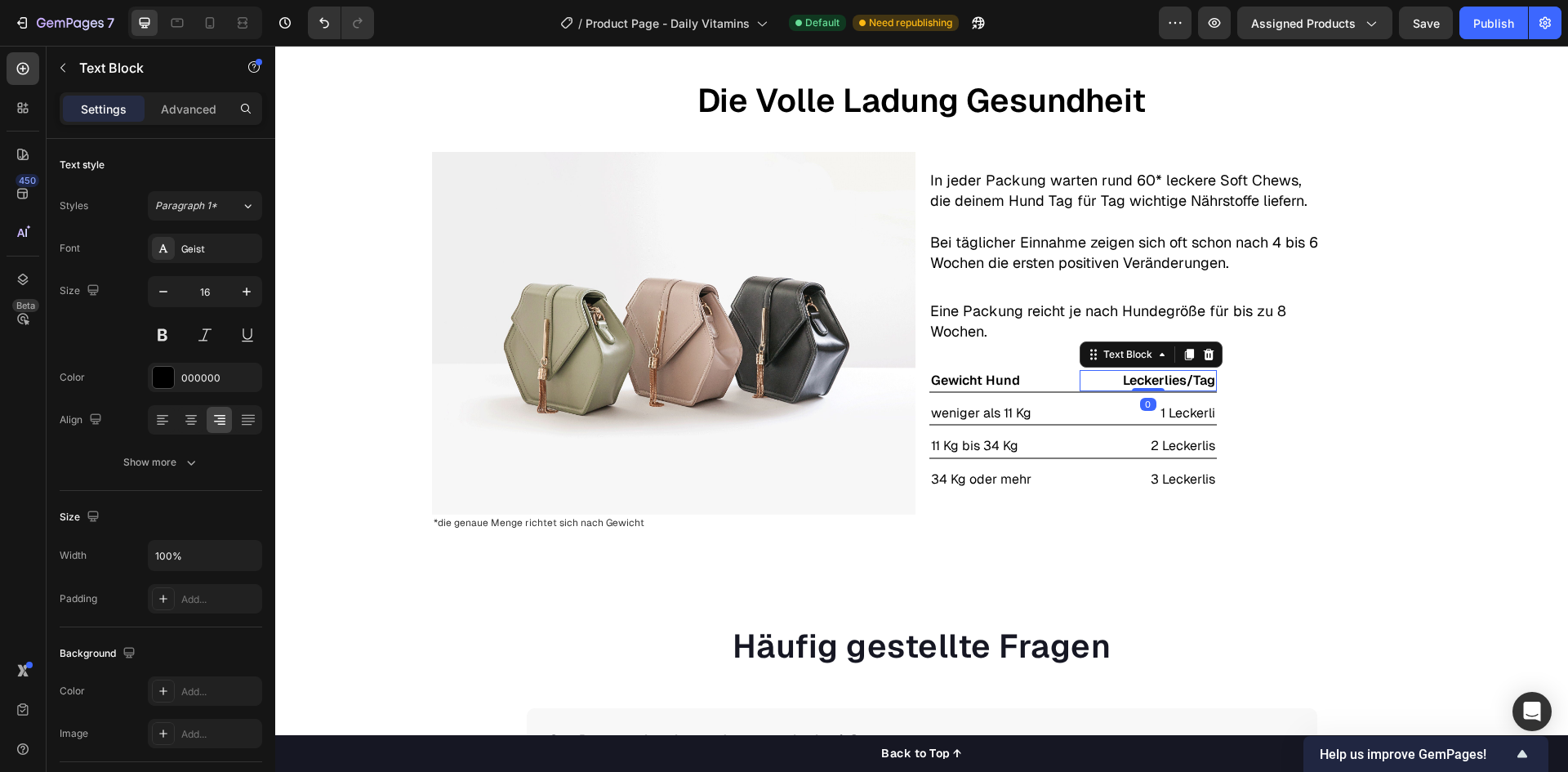
click at [1175, 379] on p "Leckerlies/Tag" at bounding box center [1147, 381] width 134 height 18
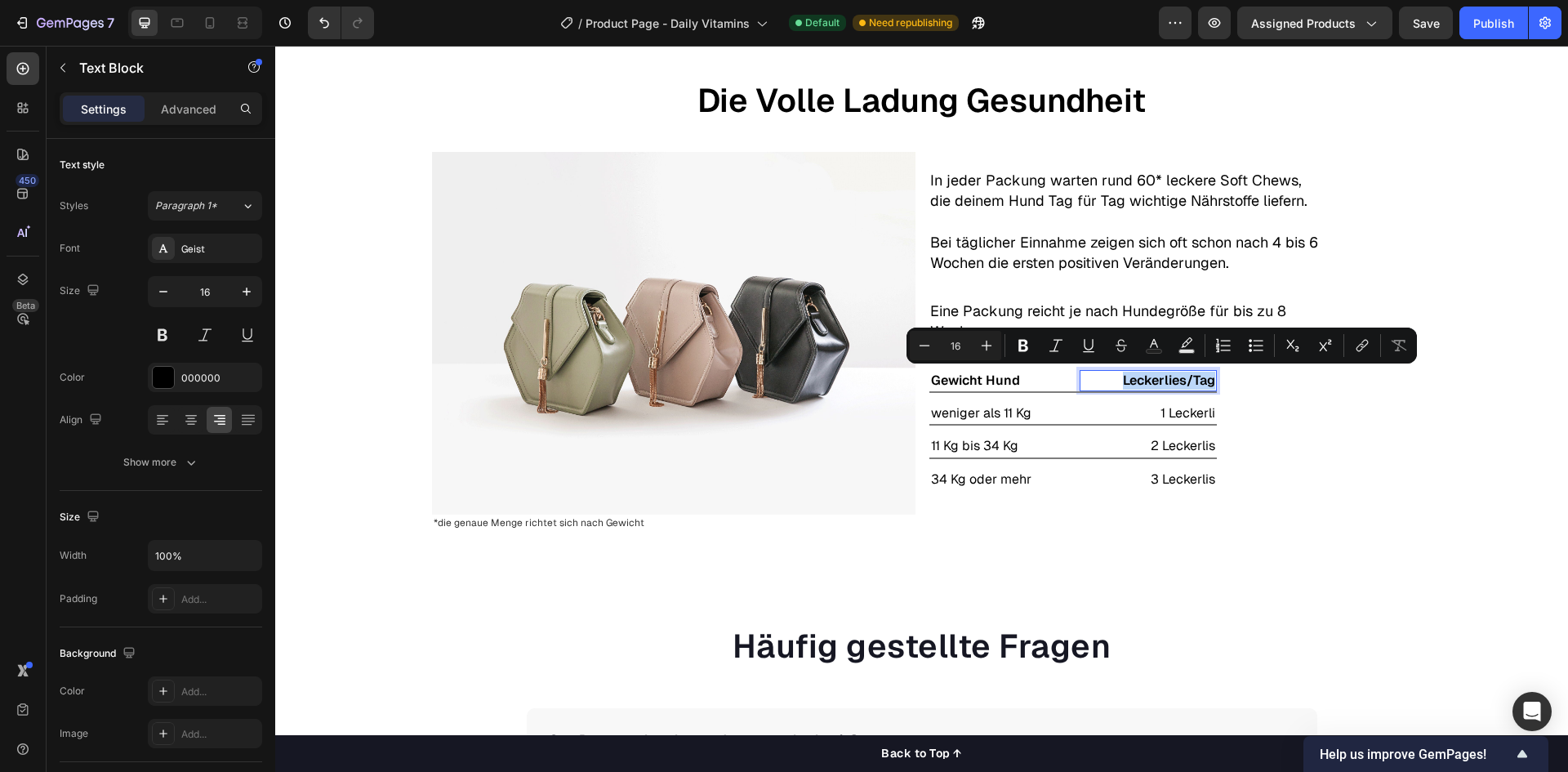
click at [1175, 379] on p "Leckerlies/Tag" at bounding box center [1147, 381] width 134 height 18
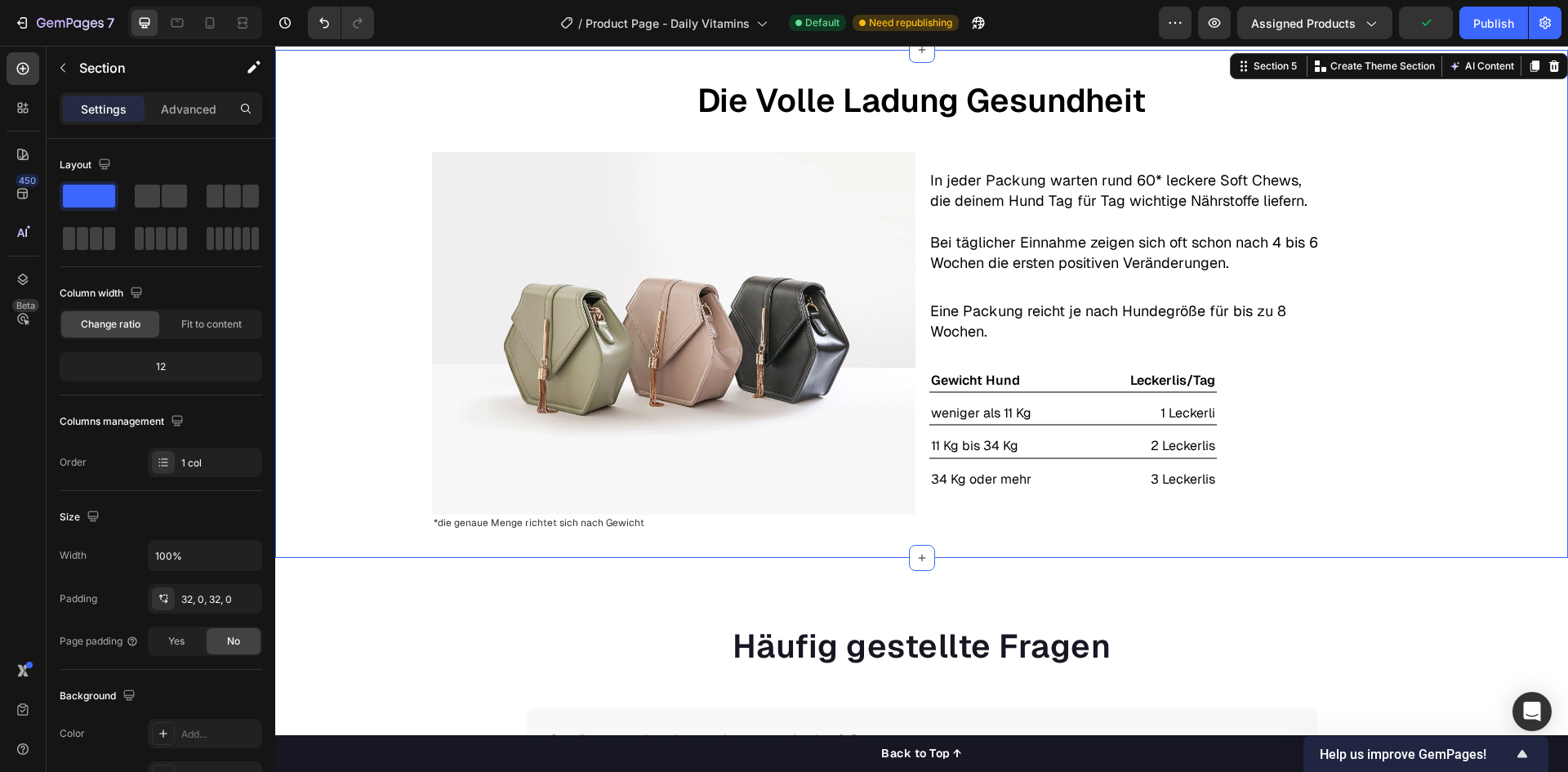
click at [1446, 429] on div "Die Volle Ladung Gesundheit Text Block Image *die genaue Menge richtet sich nac…" at bounding box center [921, 303] width 1293 height 455
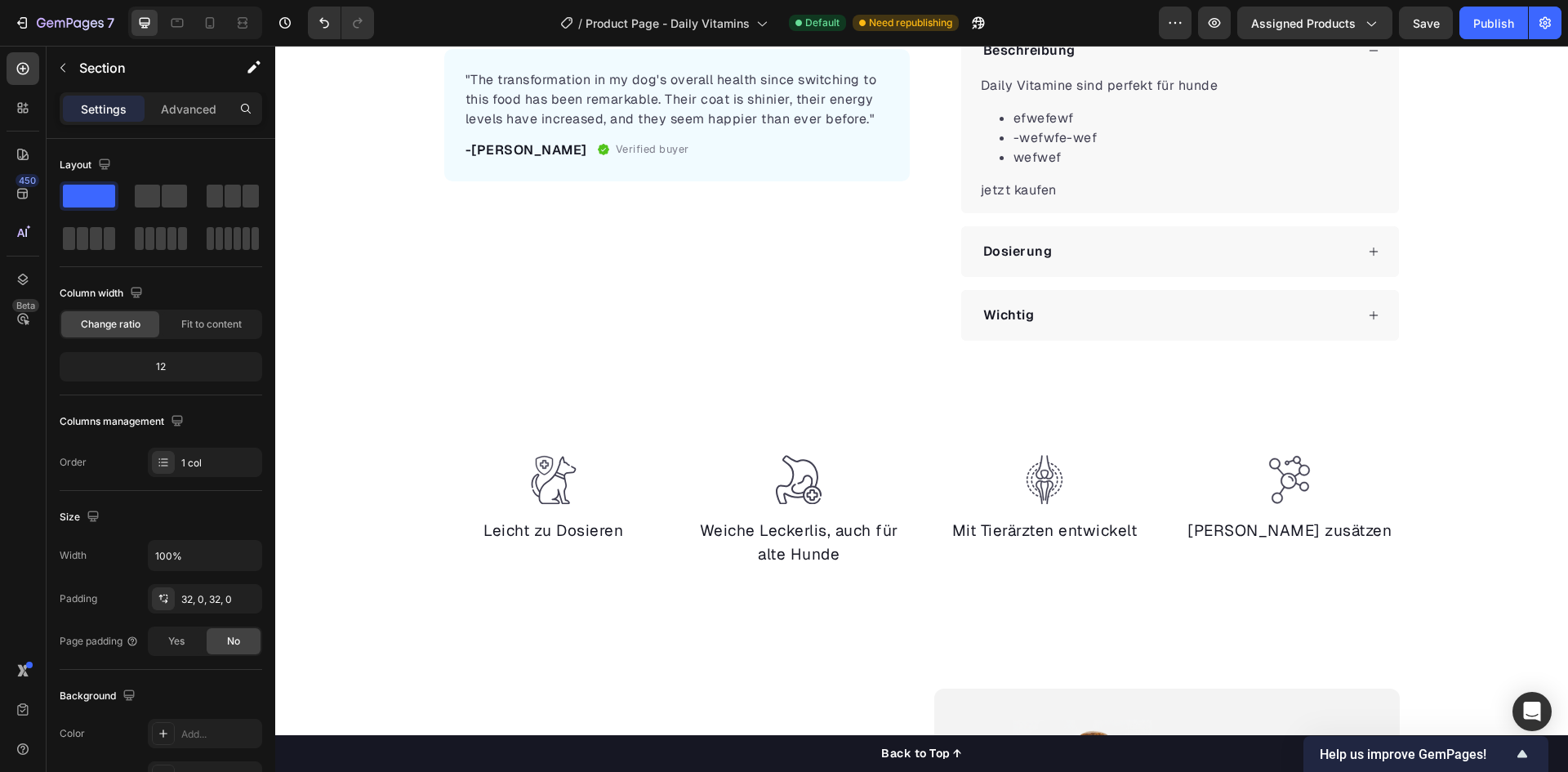
scroll to position [838, 0]
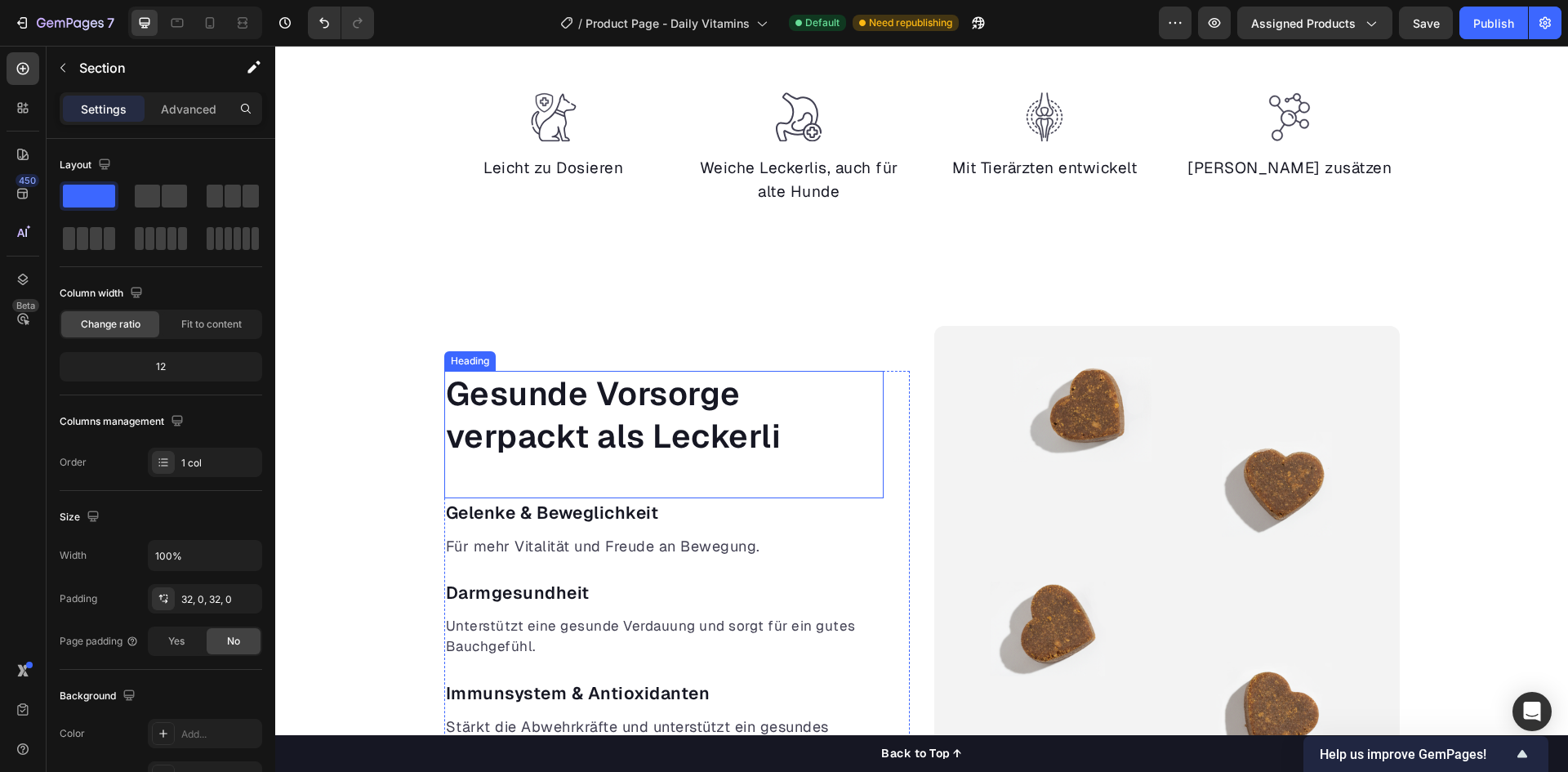
click at [609, 406] on h2 "Gesunde Vorsorge verpackt als Leckerli" at bounding box center [664, 414] width 439 height 88
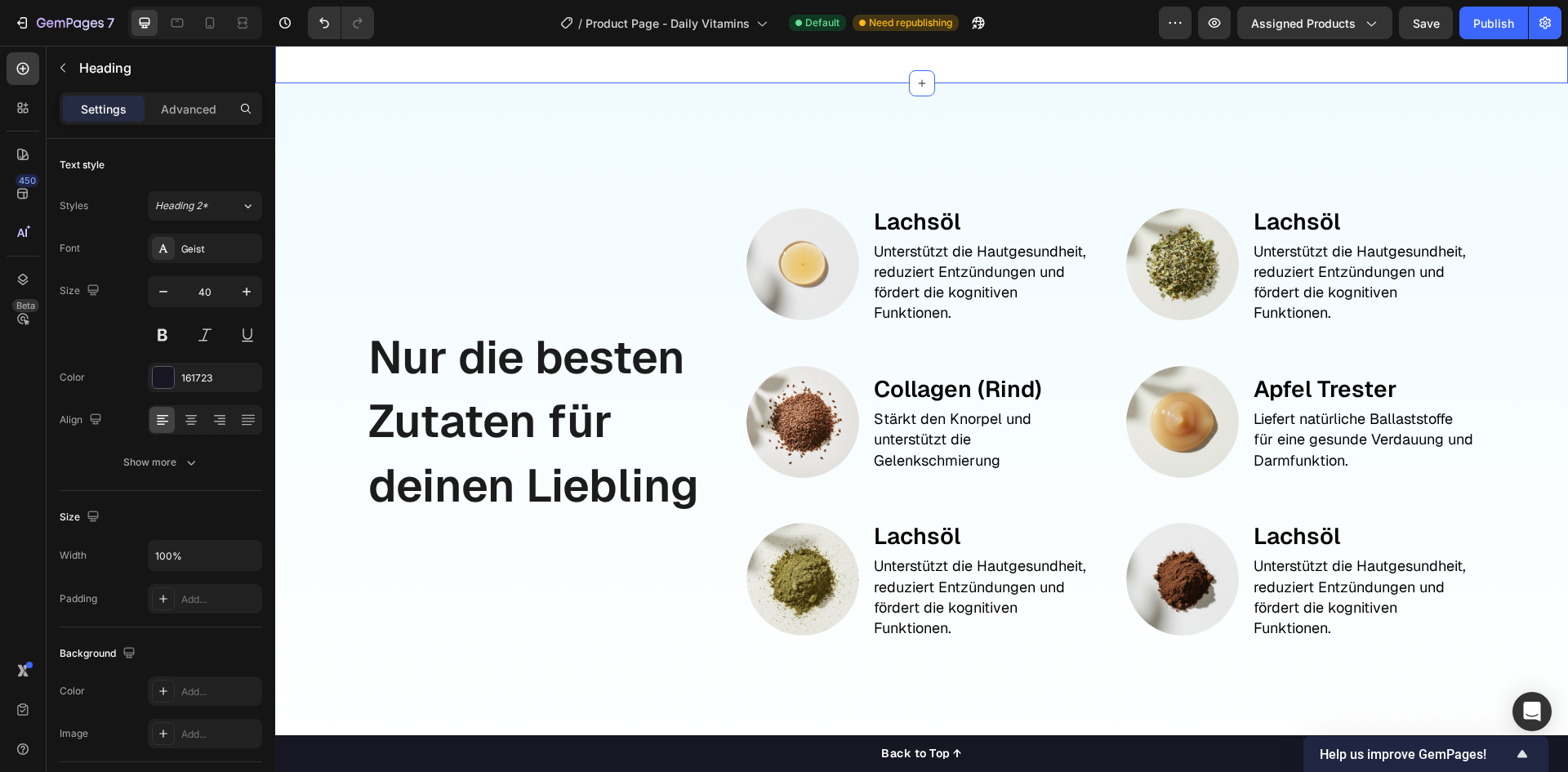
scroll to position [1899, 0]
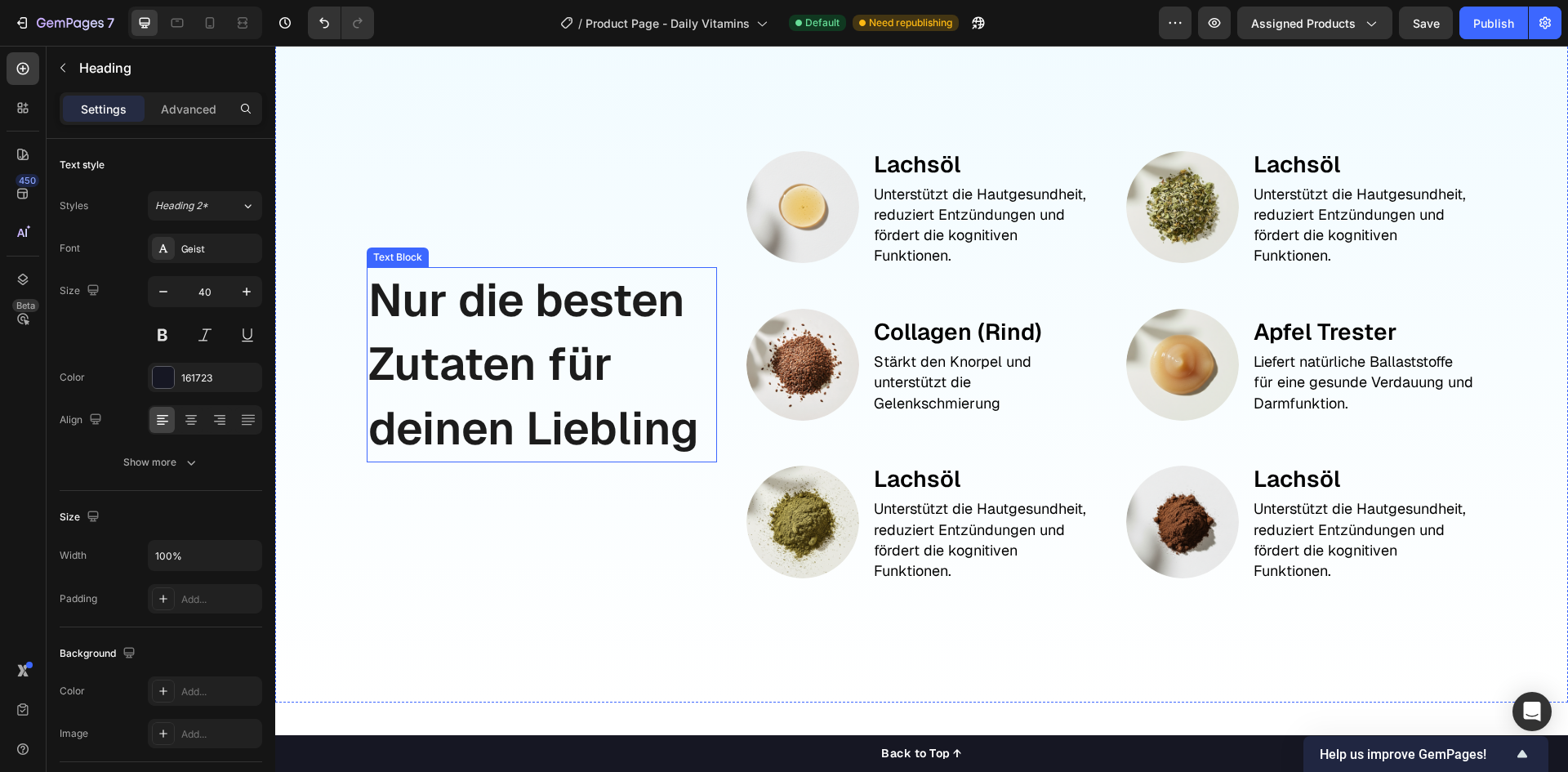
click at [548, 393] on p "Nur die besten Zutaten für deinen Liebling" at bounding box center [541, 365] width 347 height 192
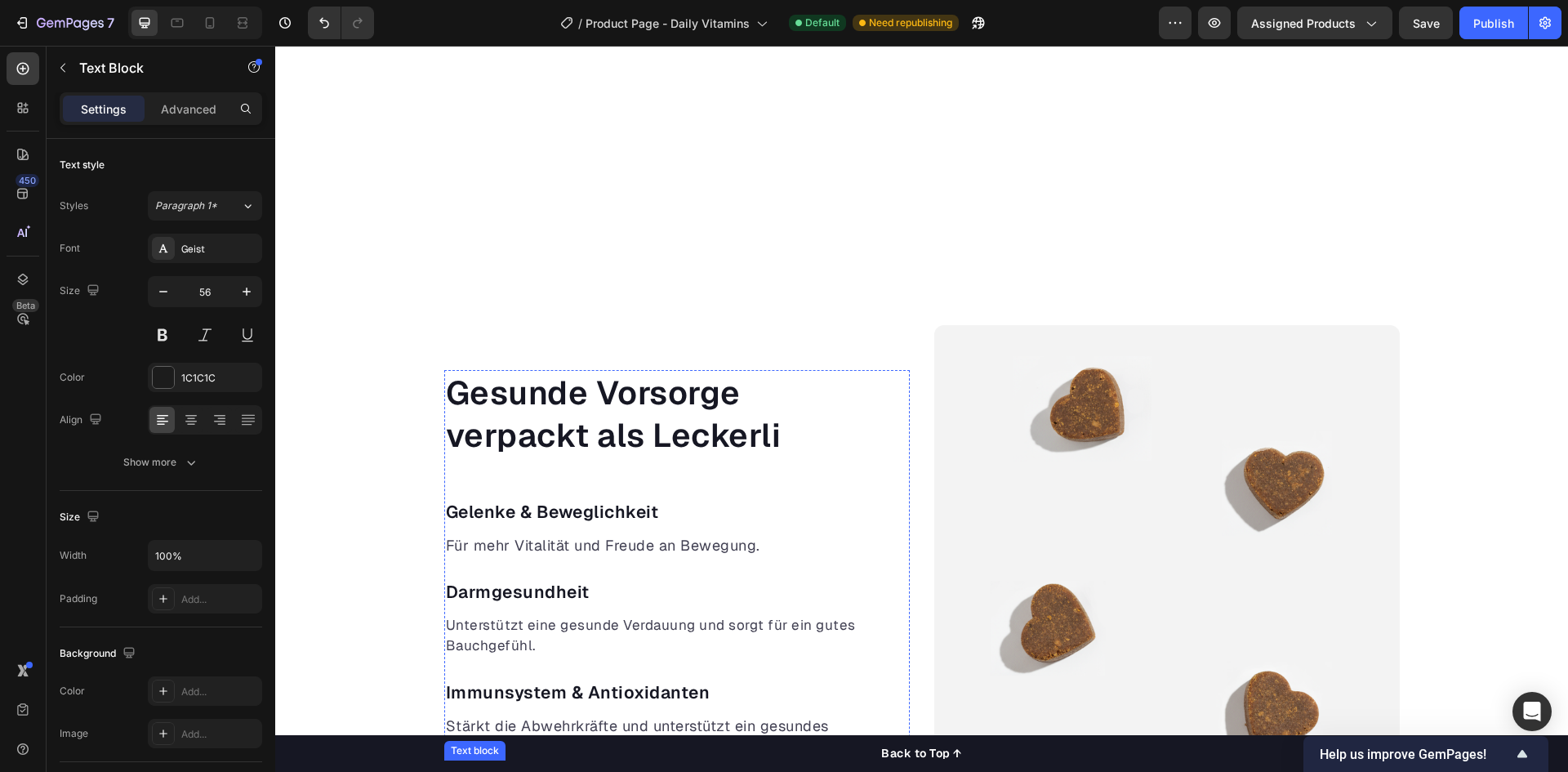
scroll to position [838, 0]
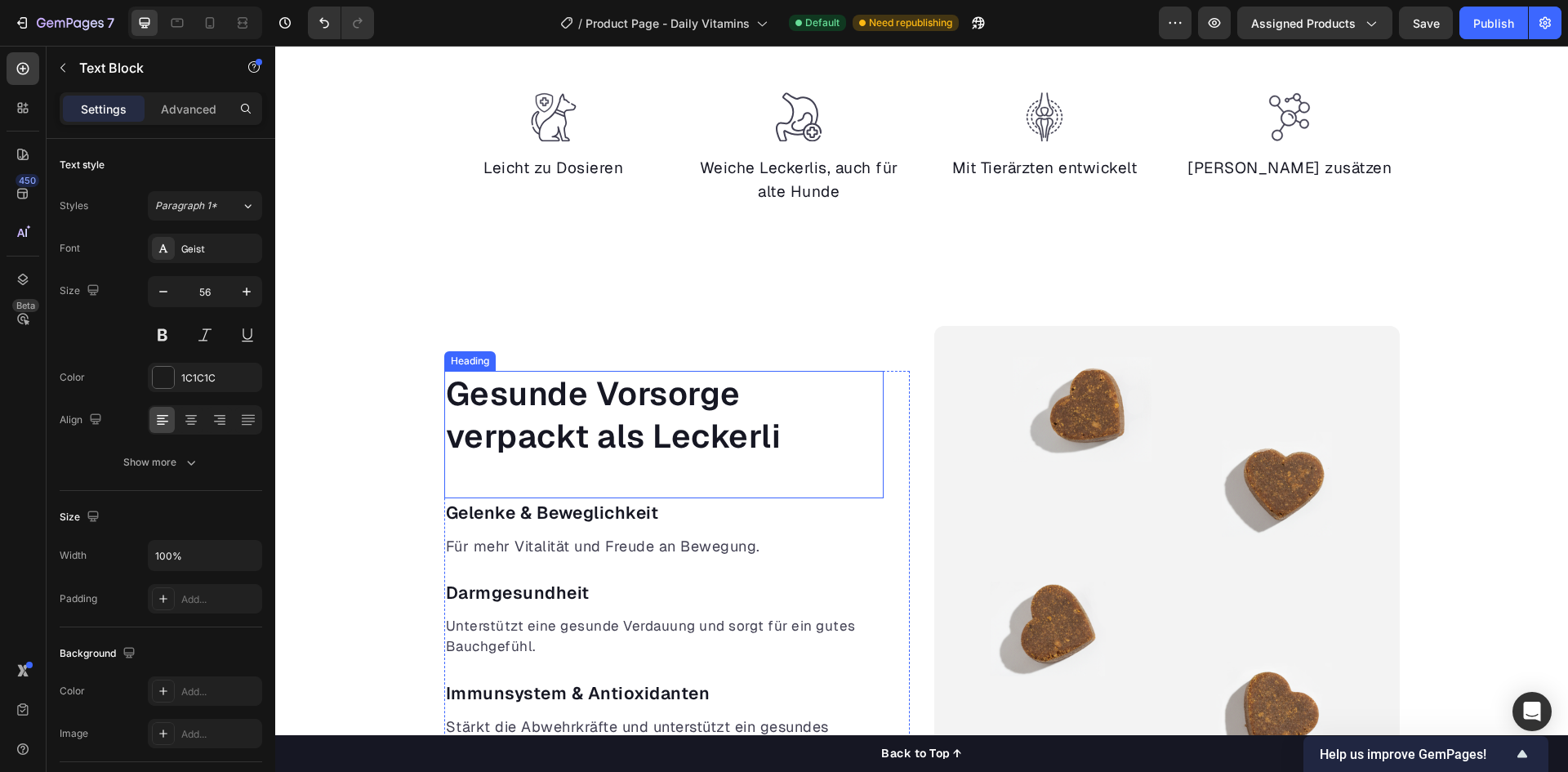
click at [582, 403] on h2 "Gesunde Vorsorge verpackt als Leckerli" at bounding box center [664, 414] width 439 height 88
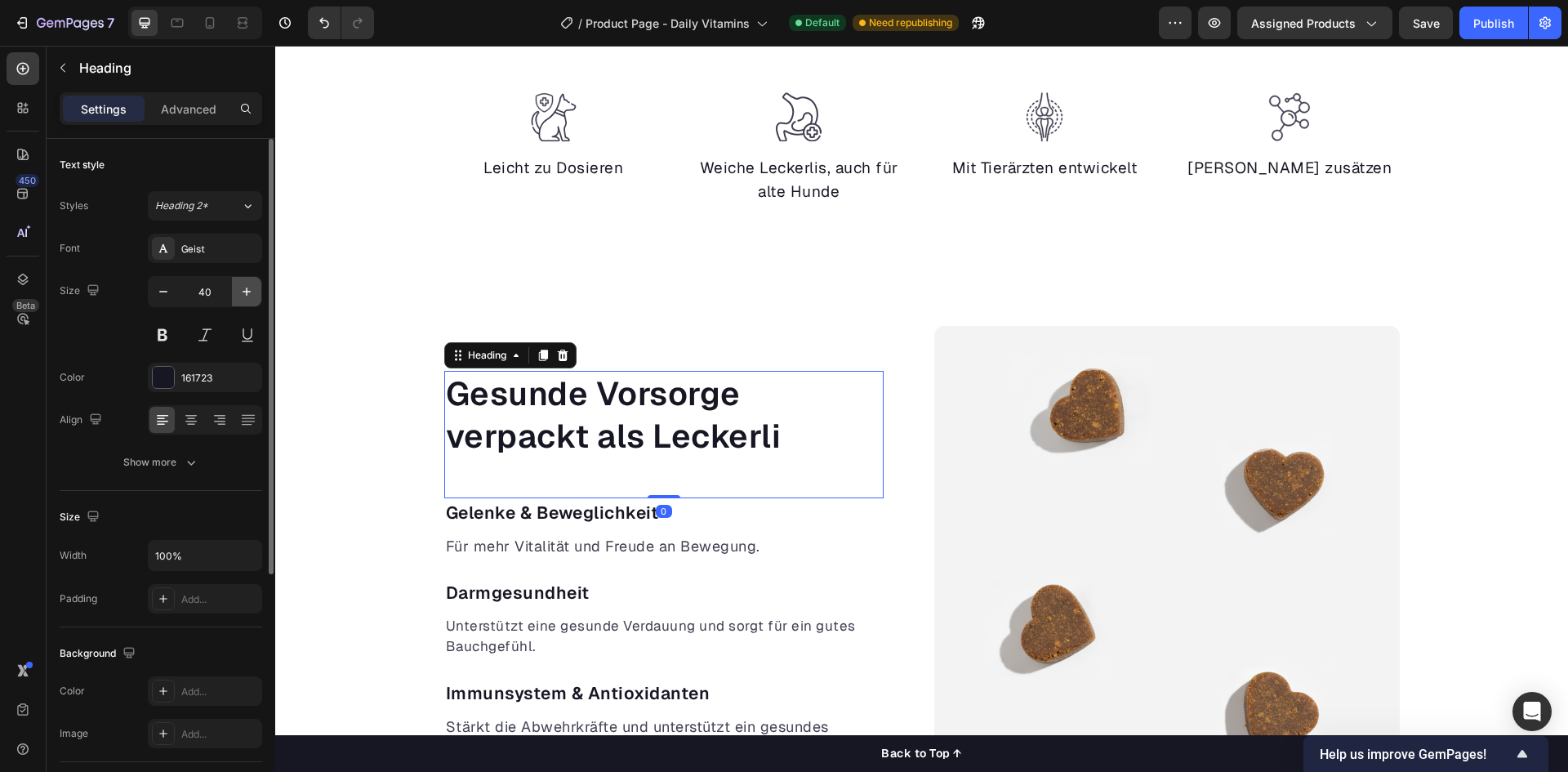
click at [256, 290] on button "button" at bounding box center [246, 291] width 29 height 29
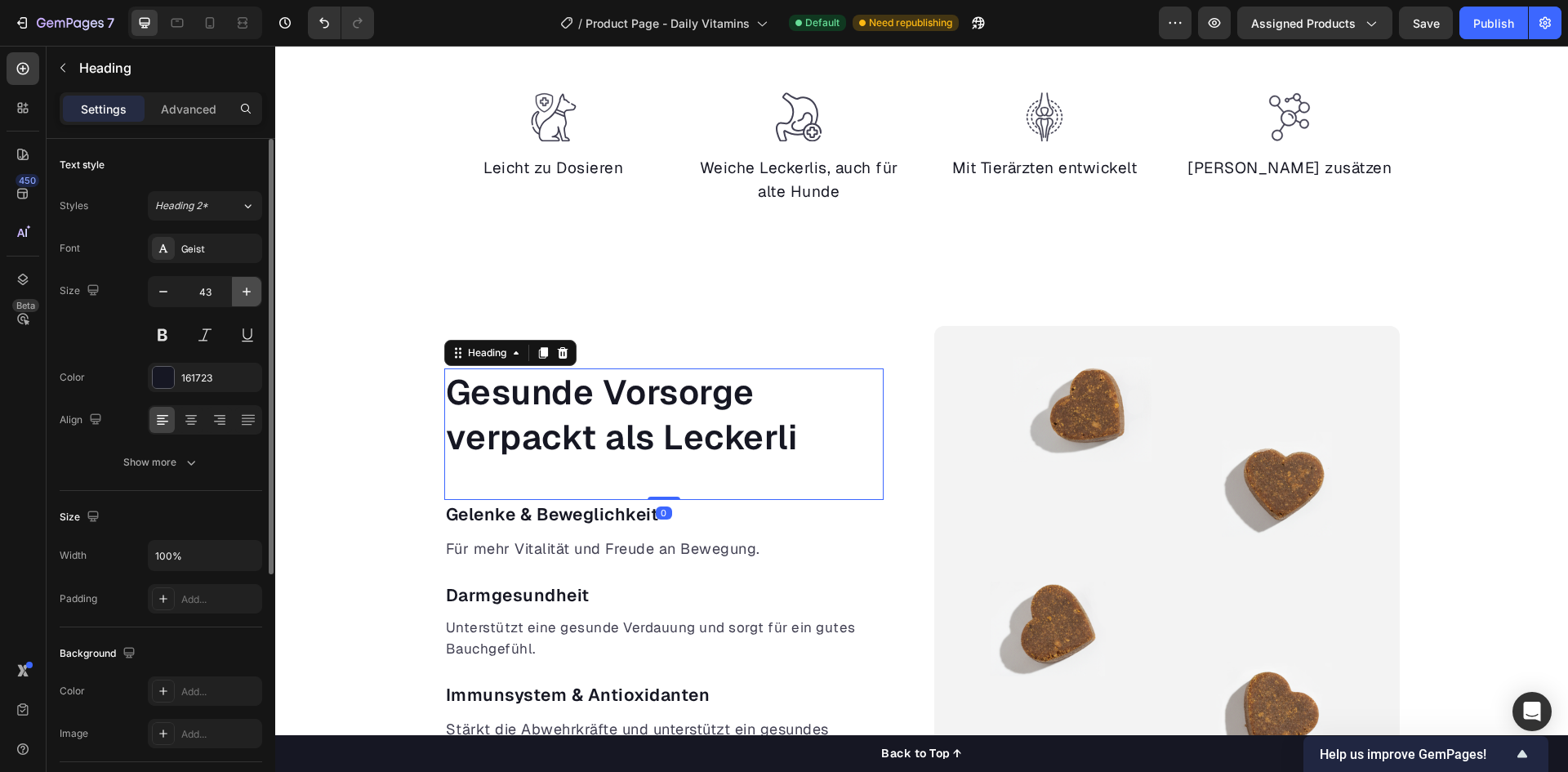
click at [256, 290] on button "button" at bounding box center [246, 291] width 29 height 29
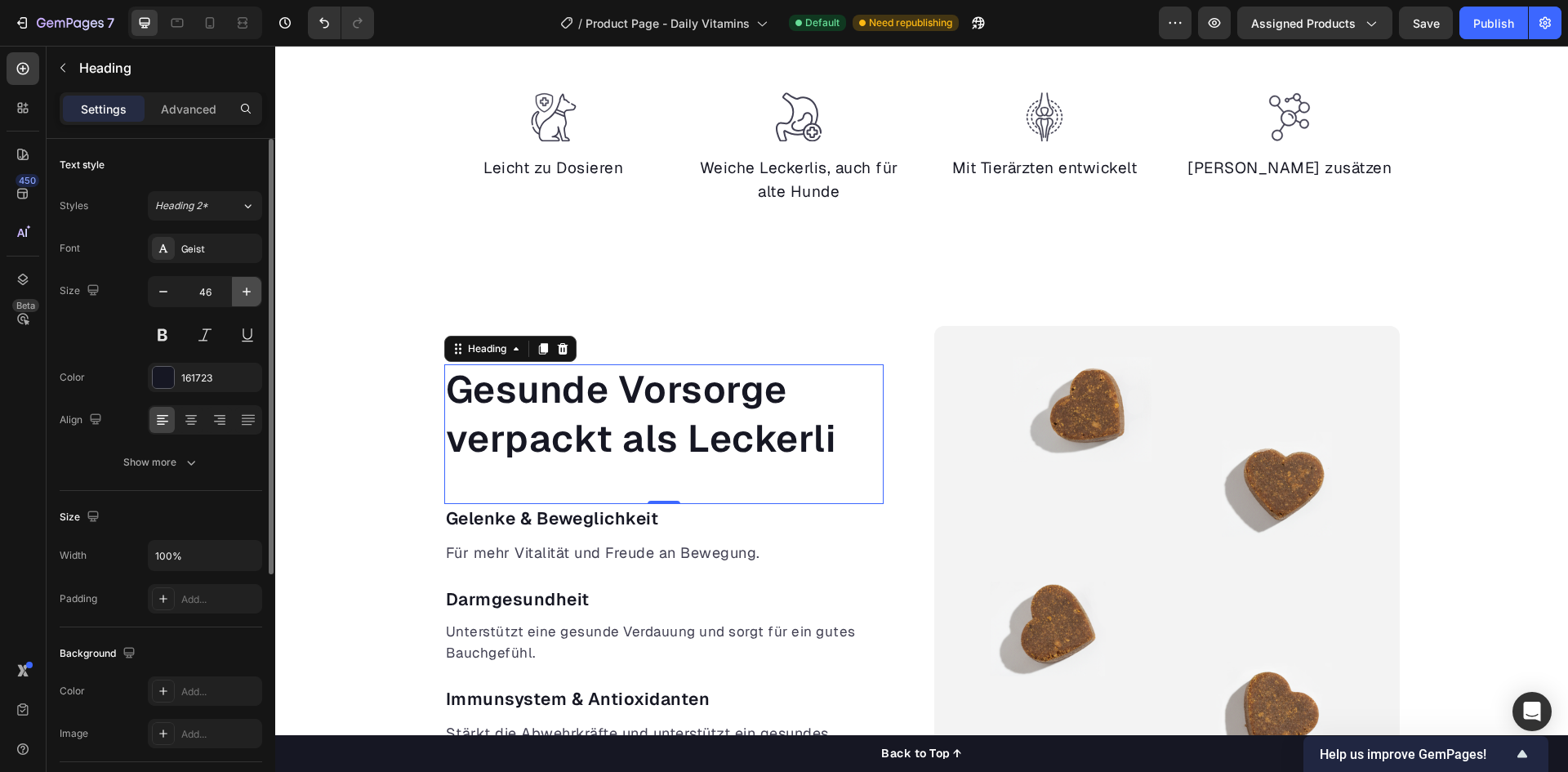
click at [256, 290] on button "button" at bounding box center [246, 291] width 29 height 29
type input "48"
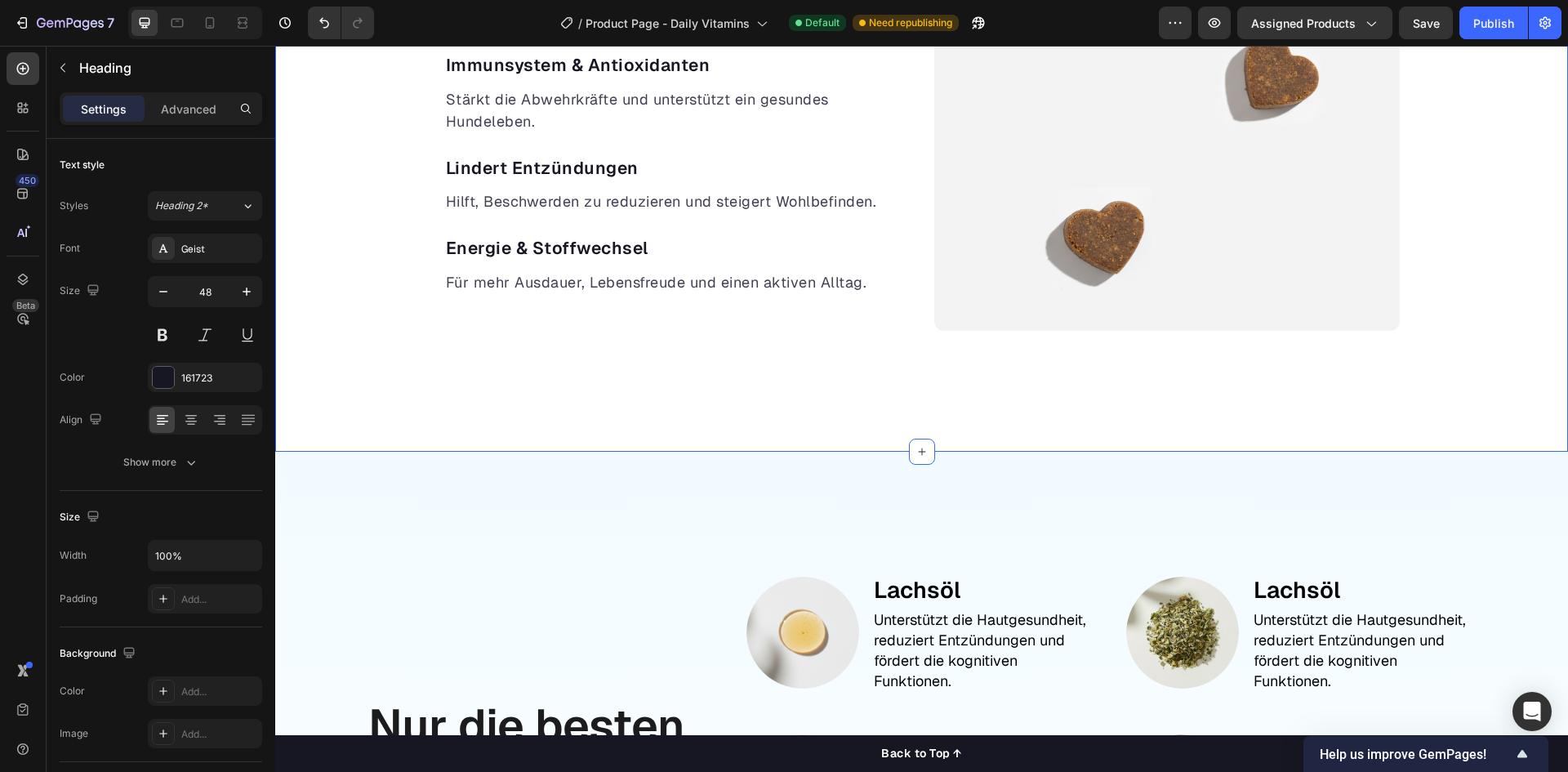
scroll to position [1899, 0]
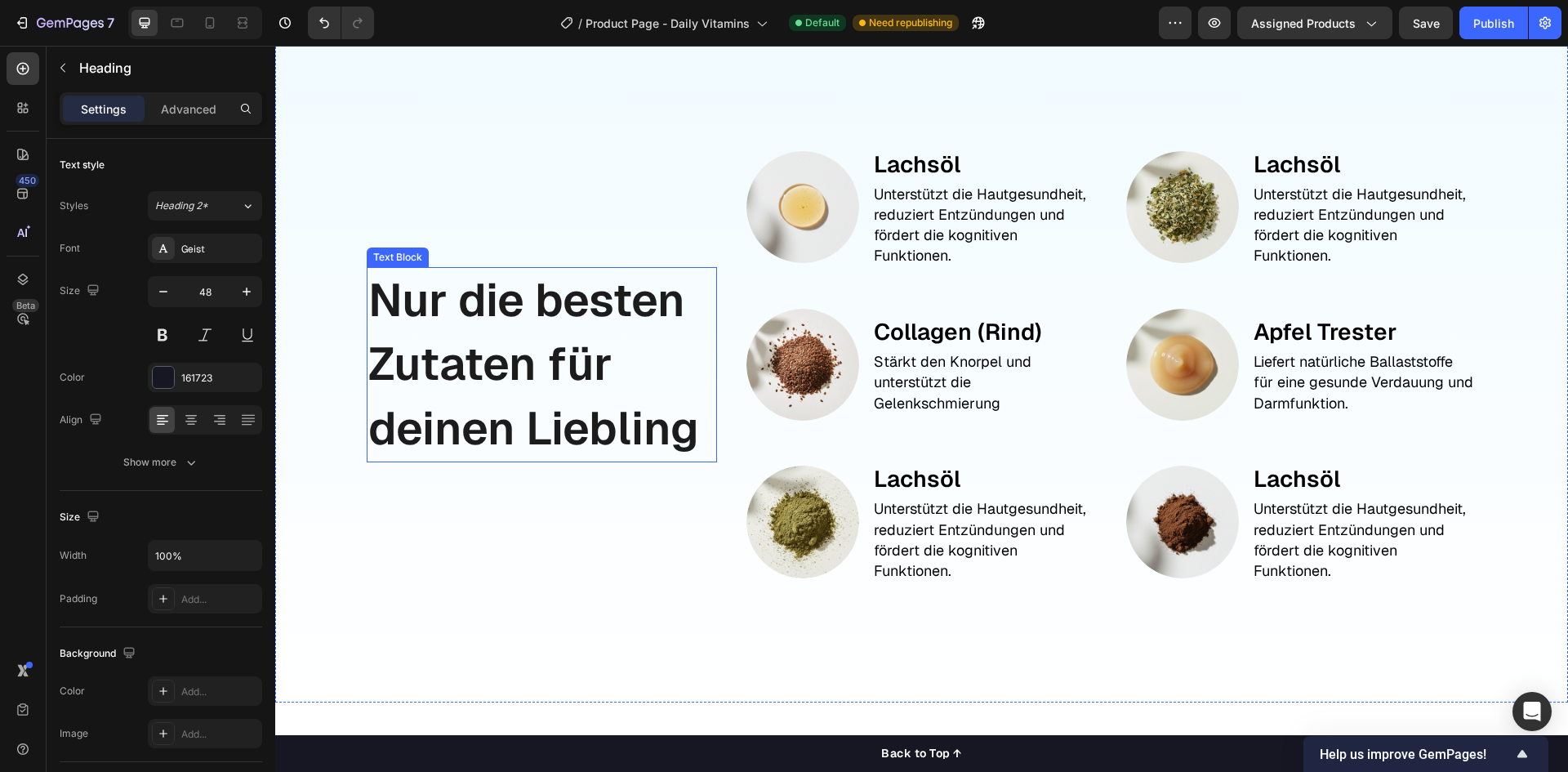
click at [506, 390] on p "Nur die besten Zutaten für deinen Liebling" at bounding box center [541, 365] width 347 height 192
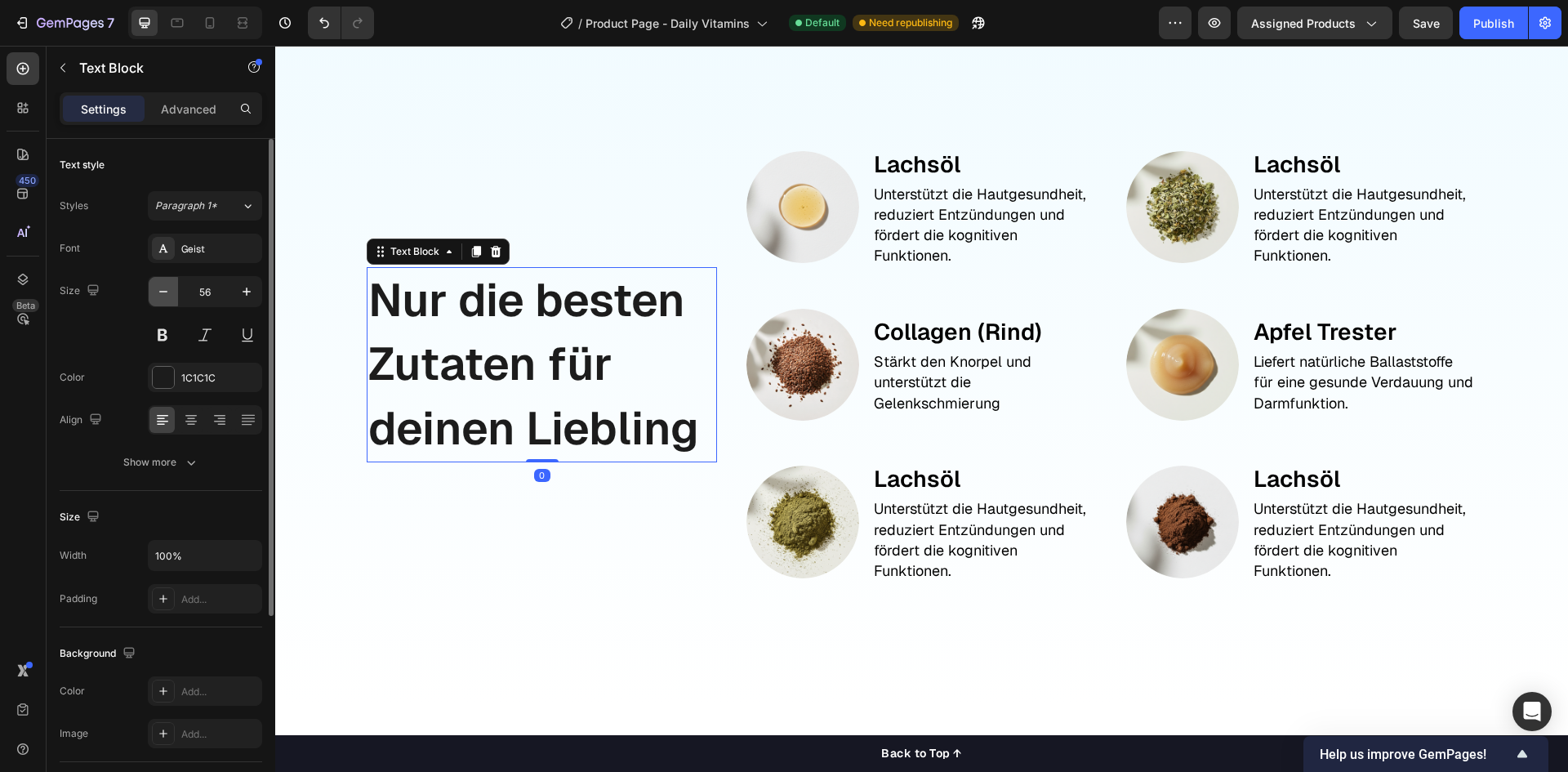
click at [169, 285] on icon "button" at bounding box center [163, 291] width 16 height 16
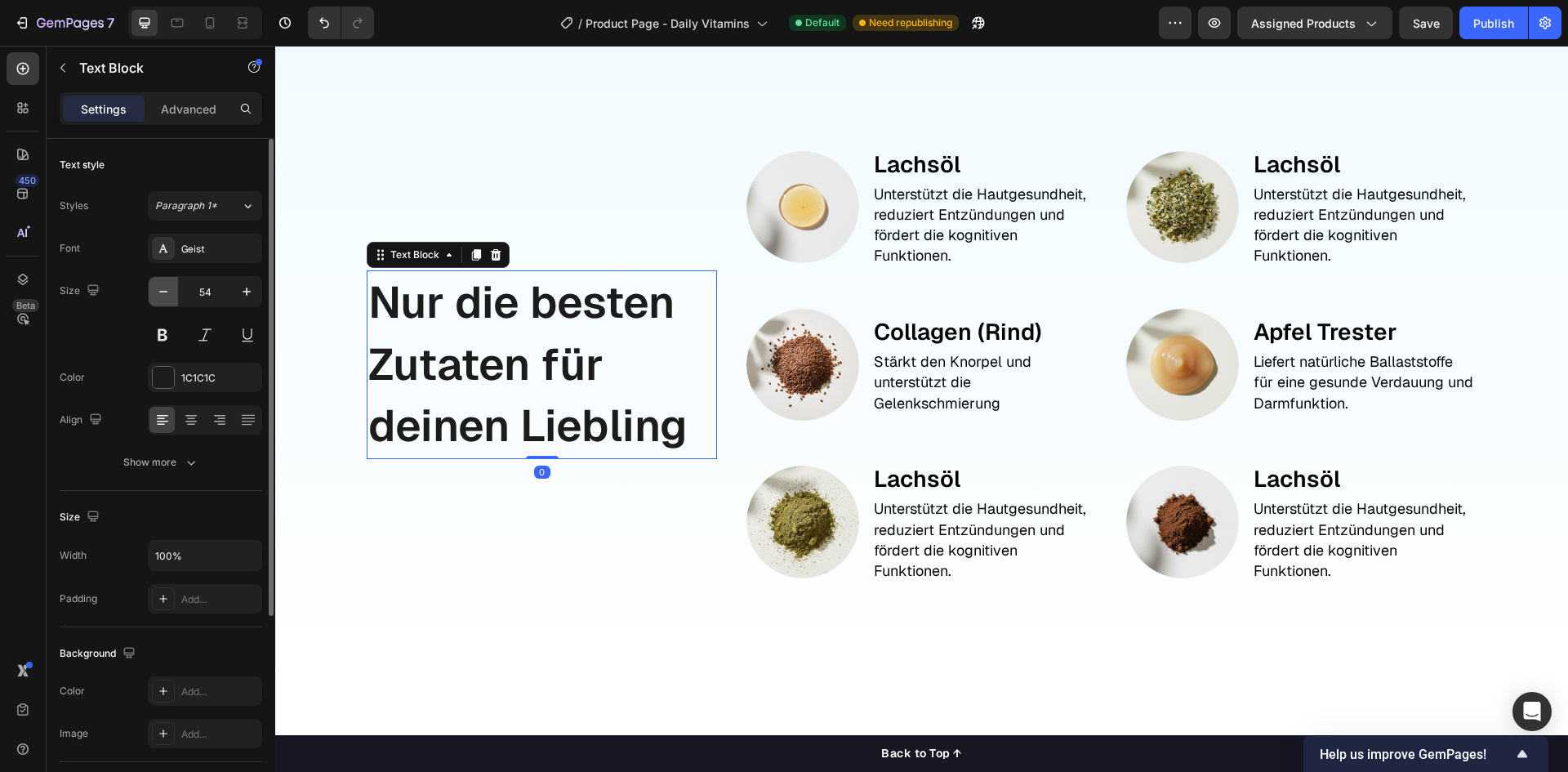
click at [169, 285] on icon "button" at bounding box center [163, 291] width 16 height 16
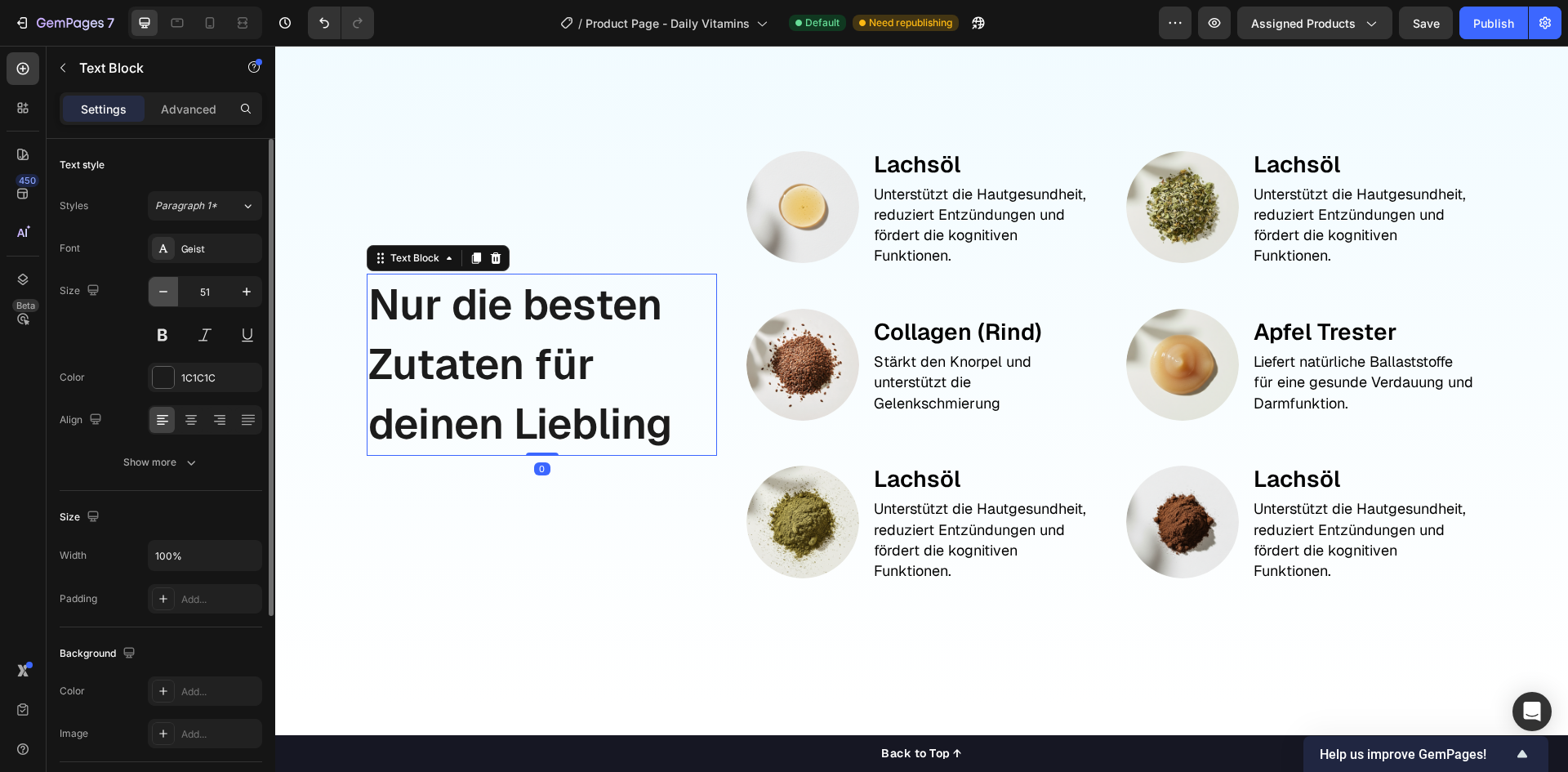
click at [169, 285] on icon "button" at bounding box center [163, 291] width 16 height 16
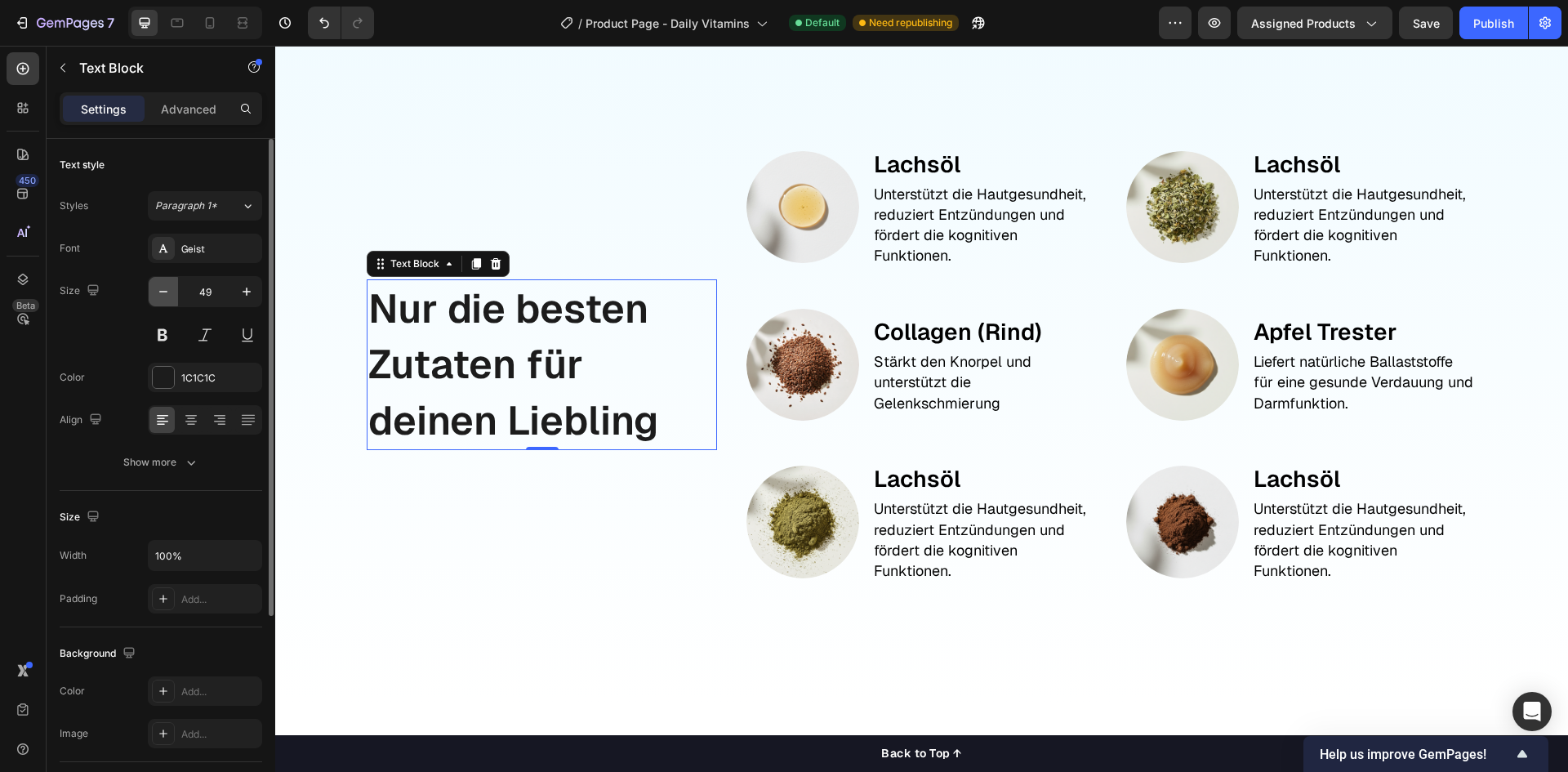
click at [169, 285] on icon "button" at bounding box center [163, 291] width 16 height 16
type input "48"
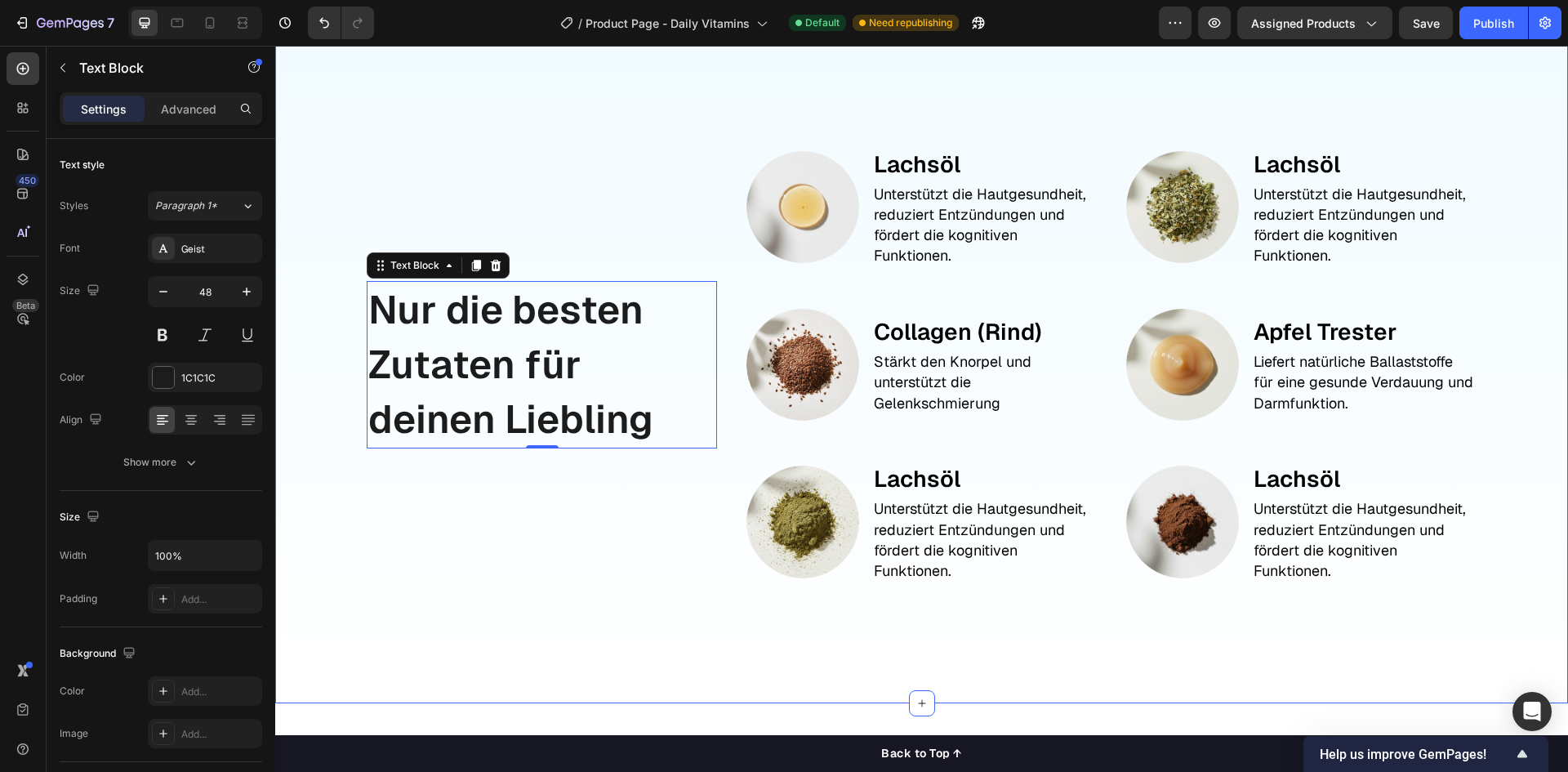
click at [322, 498] on div "Nur die besten Zutaten für deinen Liebling Text Block 0 Image Lachsöl Text Bloc…" at bounding box center [921, 365] width 1293 height 678
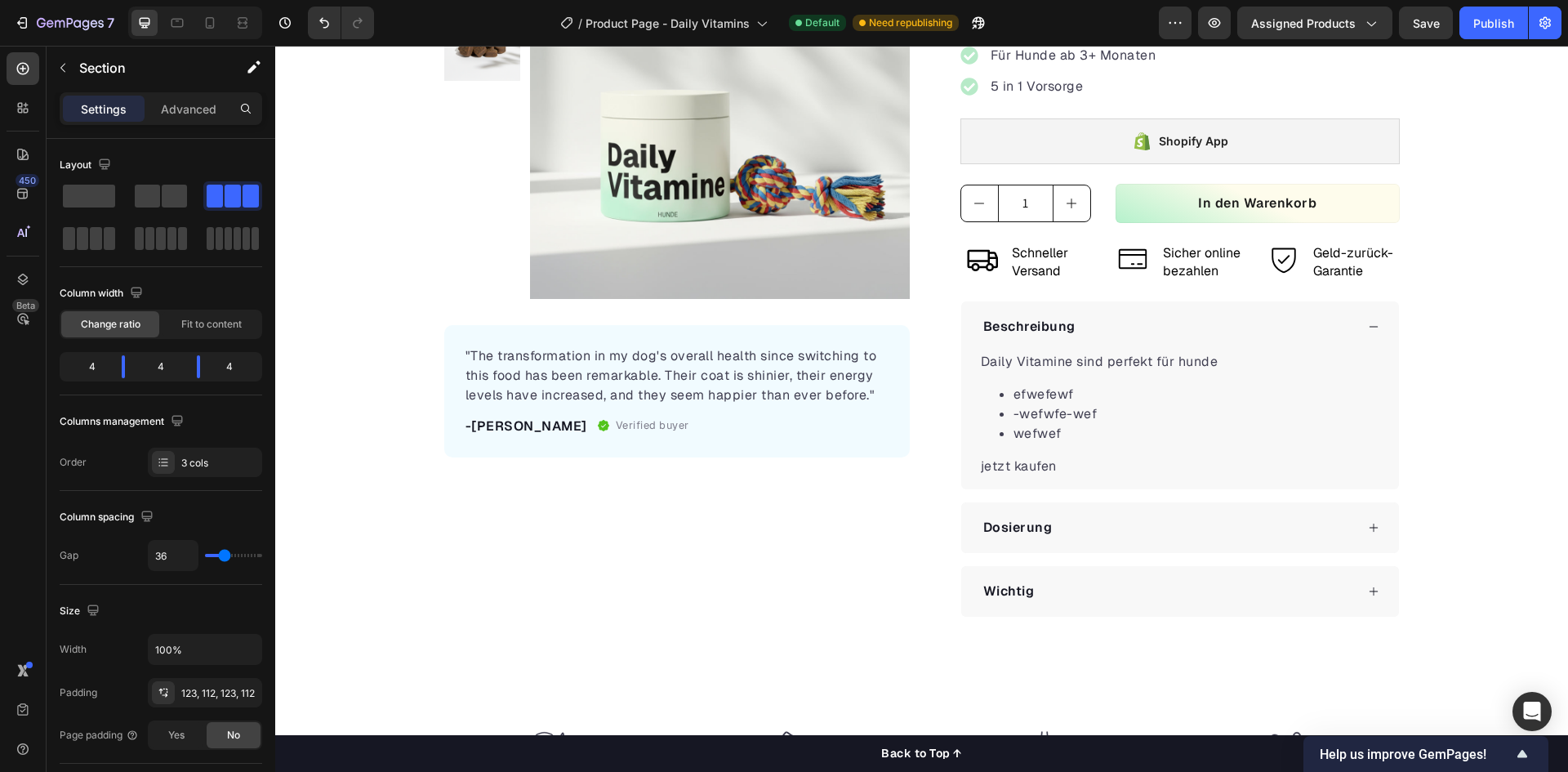
scroll to position [0, 0]
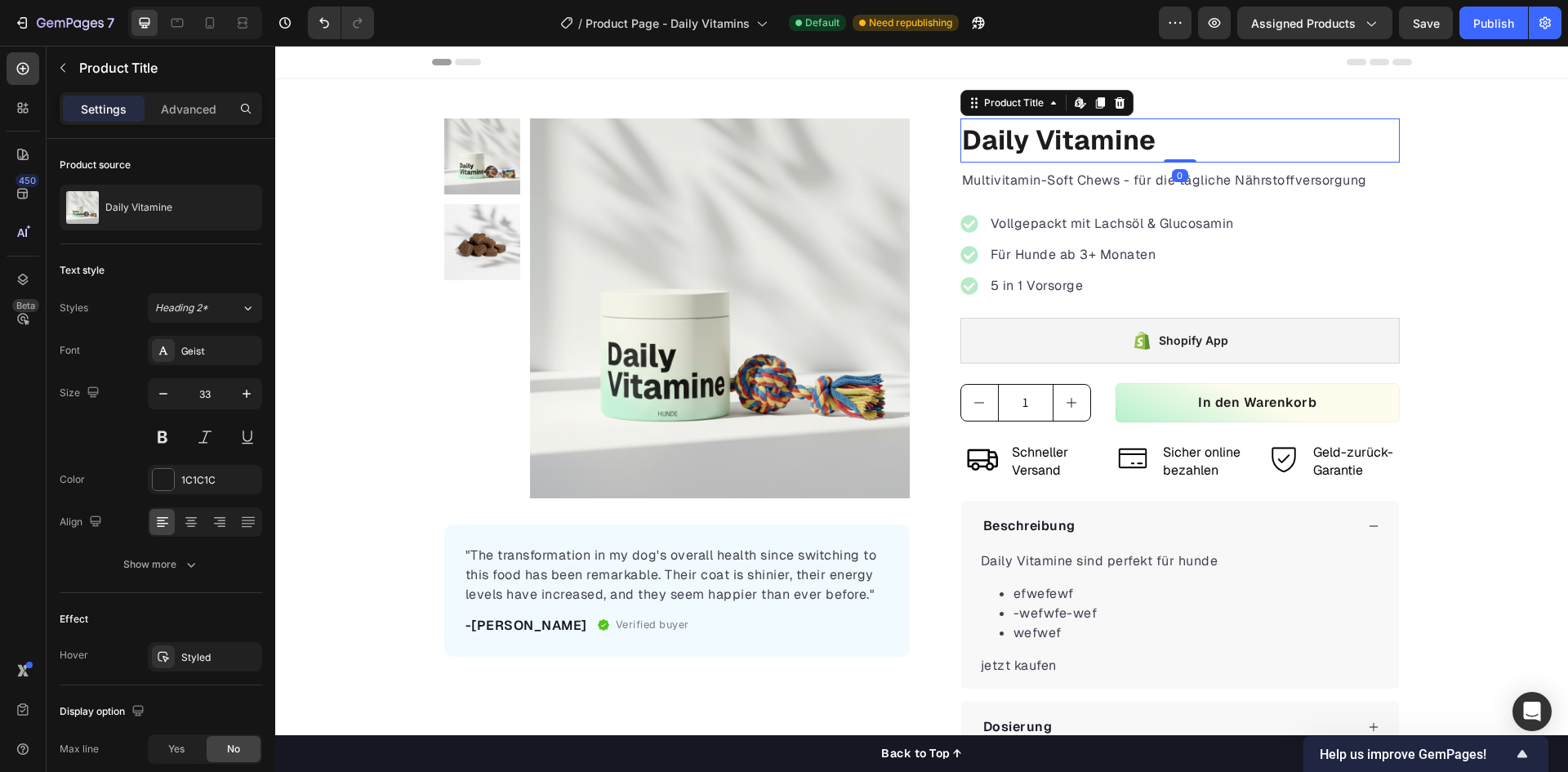
click at [1047, 137] on h1 "Daily Vitamine" at bounding box center [1179, 140] width 439 height 44
click at [1472, 26] on button "Publish" at bounding box center [1493, 22] width 68 height 33
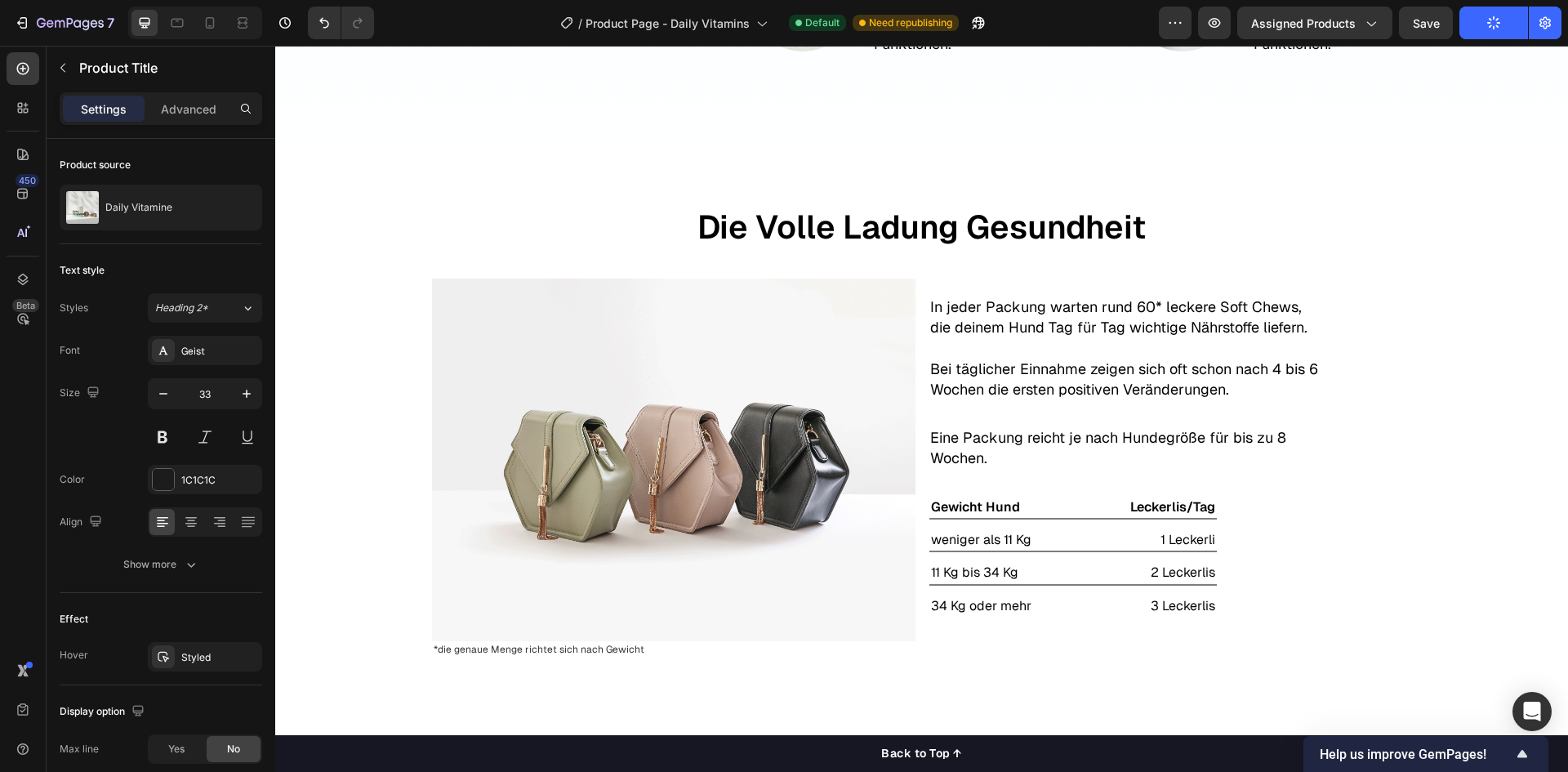
scroll to position [2450, 0]
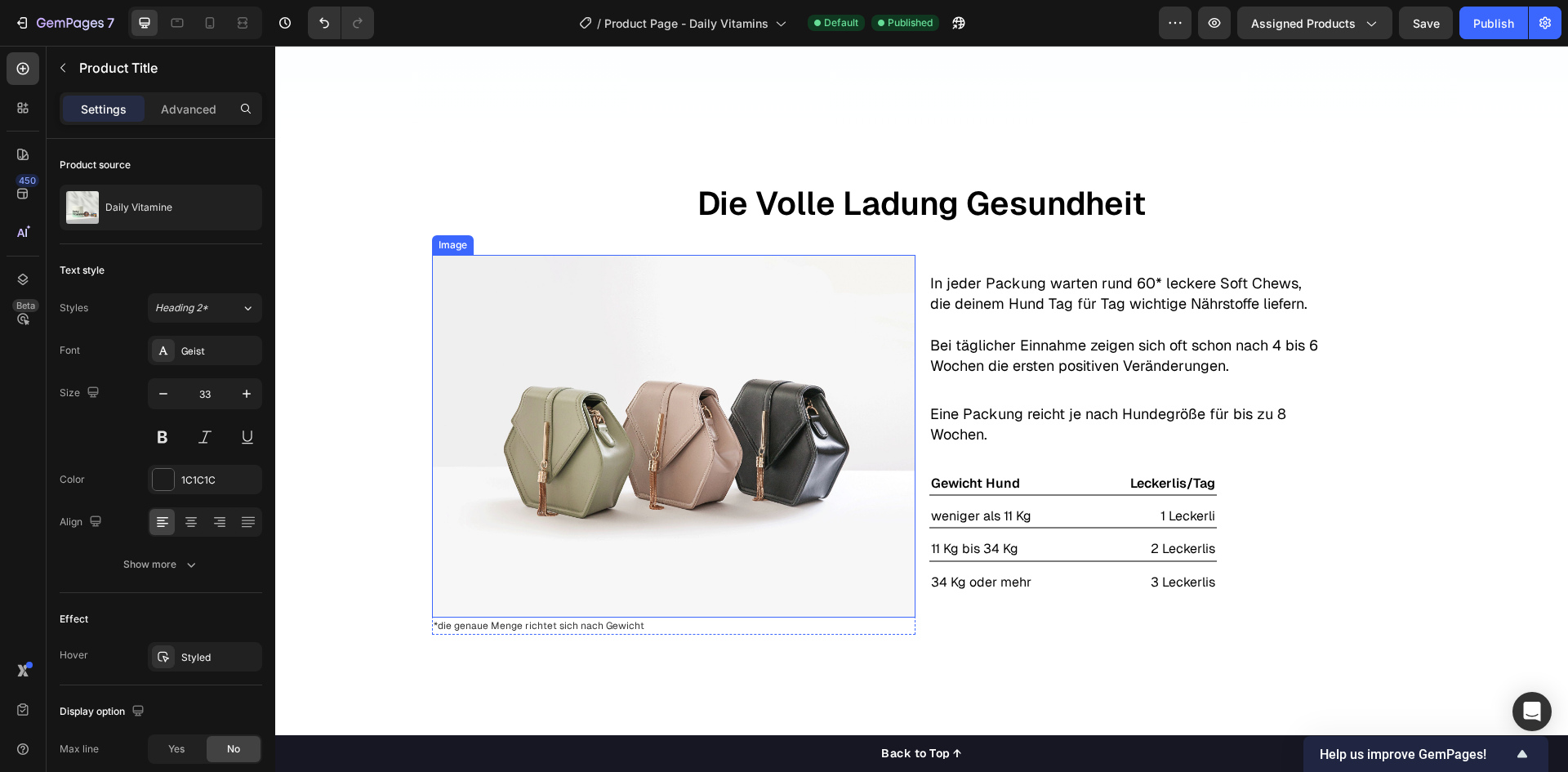
click at [626, 393] on img at bounding box center [674, 436] width 484 height 363
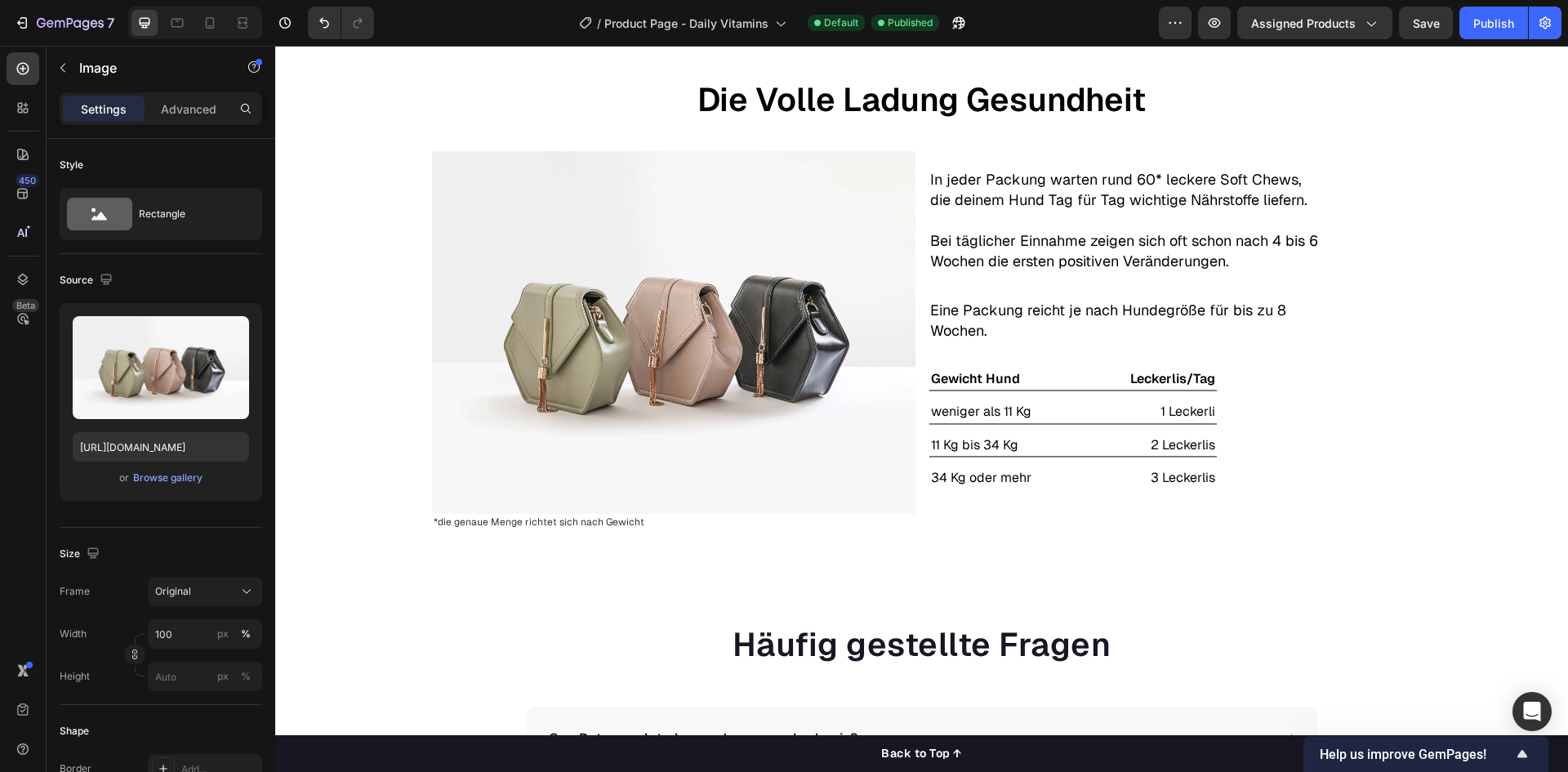
scroll to position [2532, 0]
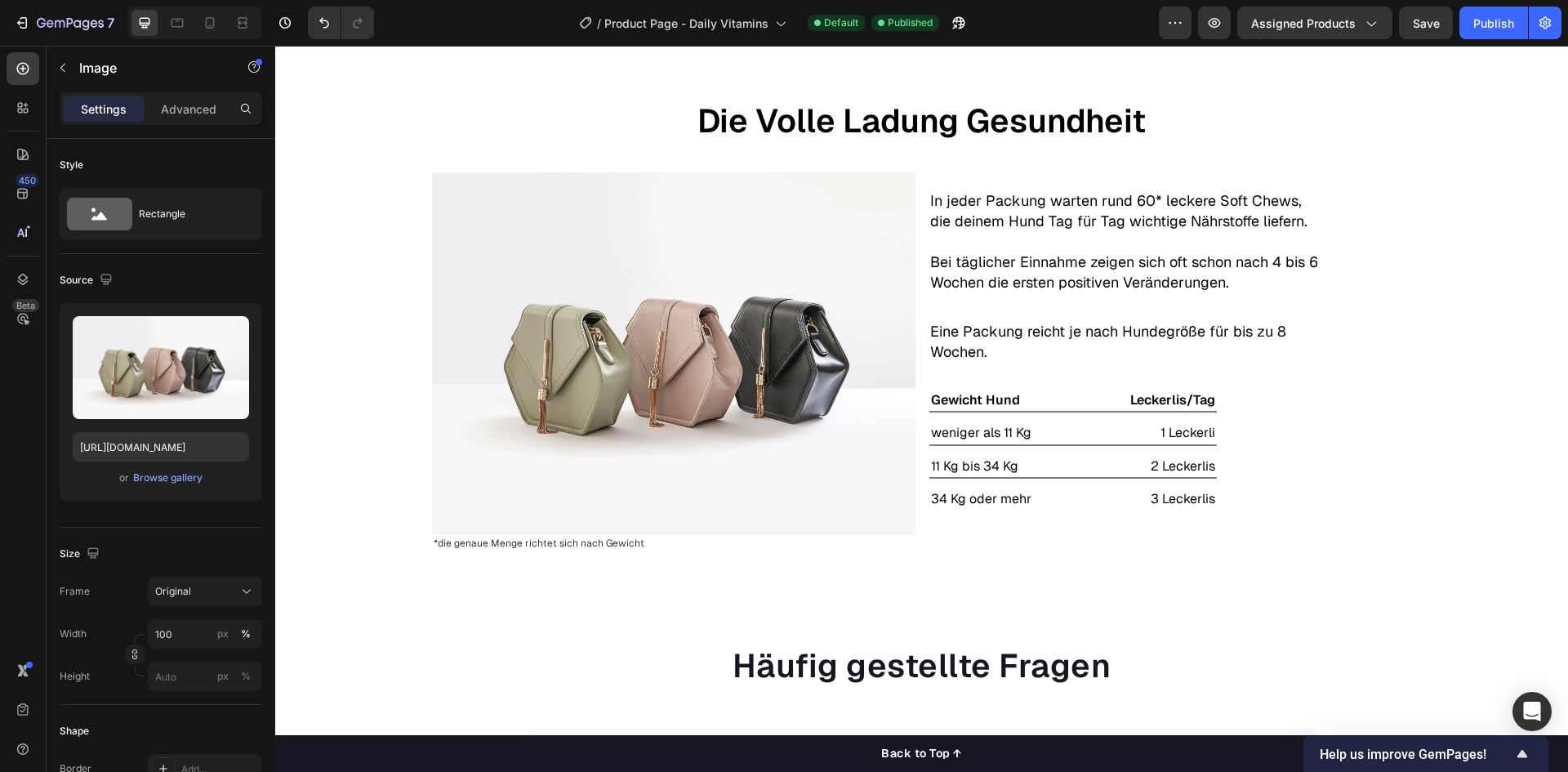
click at [684, 382] on img at bounding box center [674, 353] width 484 height 363
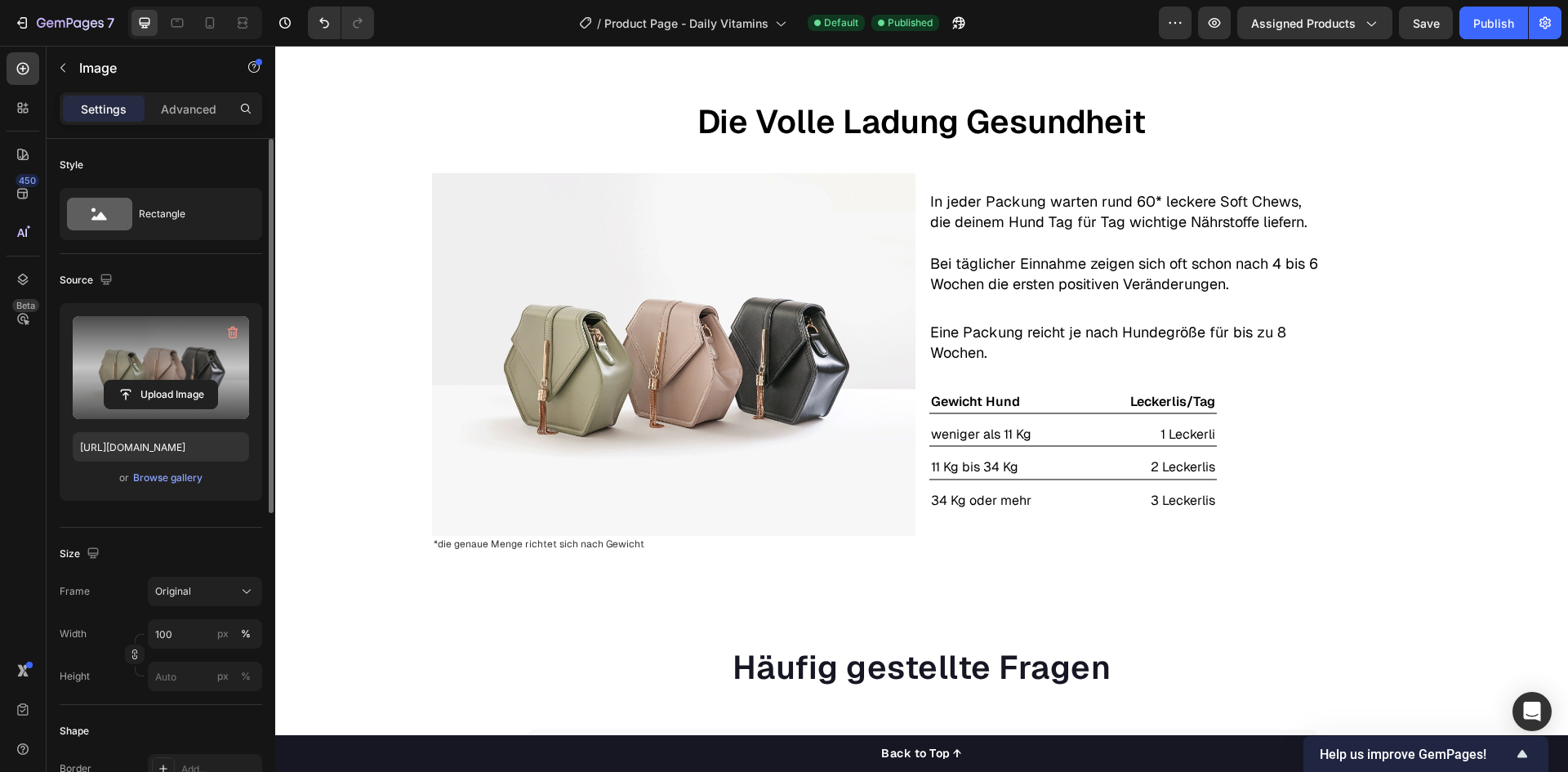
click at [209, 374] on label at bounding box center [161, 367] width 177 height 103
click at [209, 381] on input "file" at bounding box center [161, 394] width 113 height 28
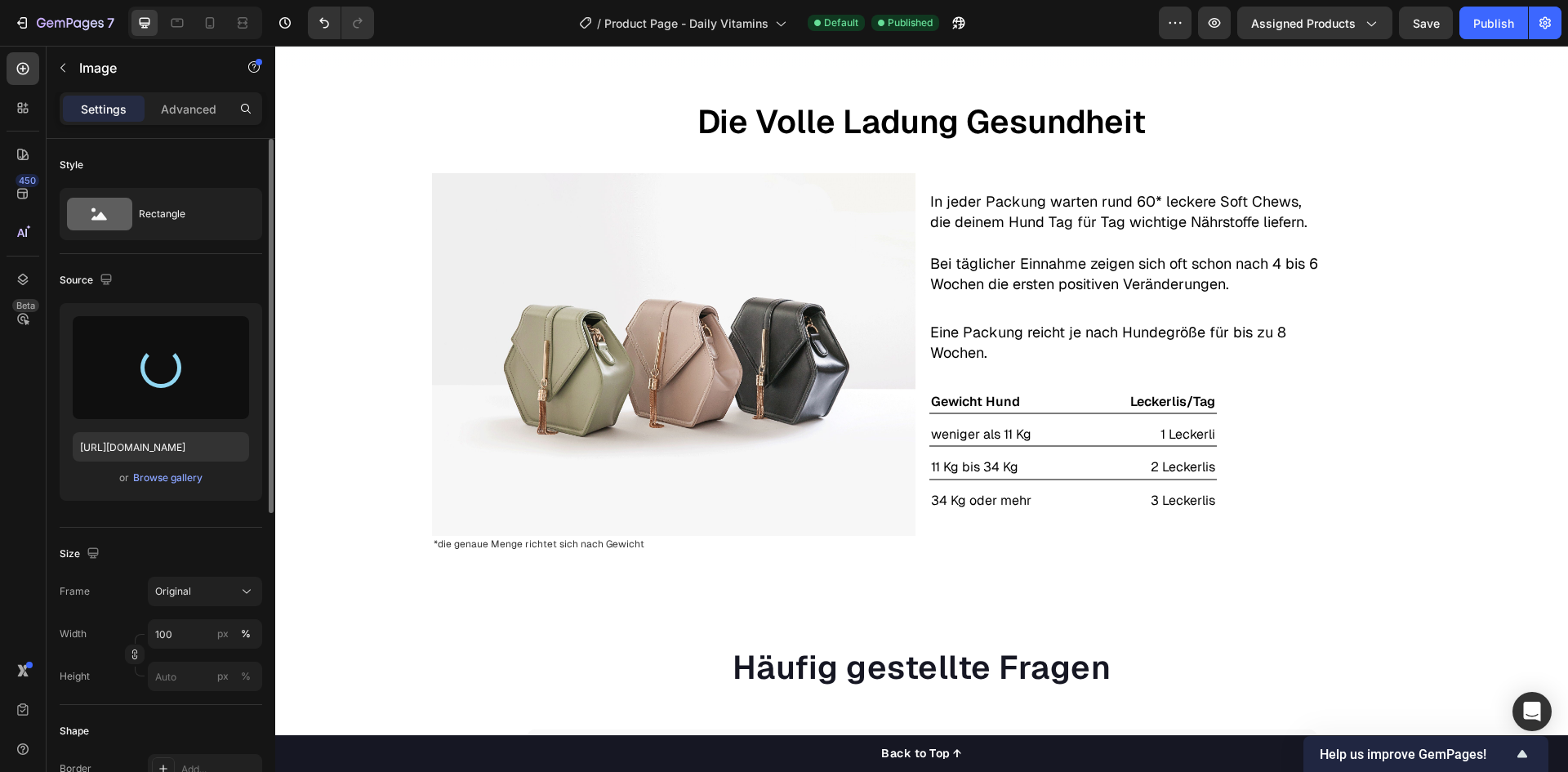
type input "[URL][DOMAIN_NAME]"
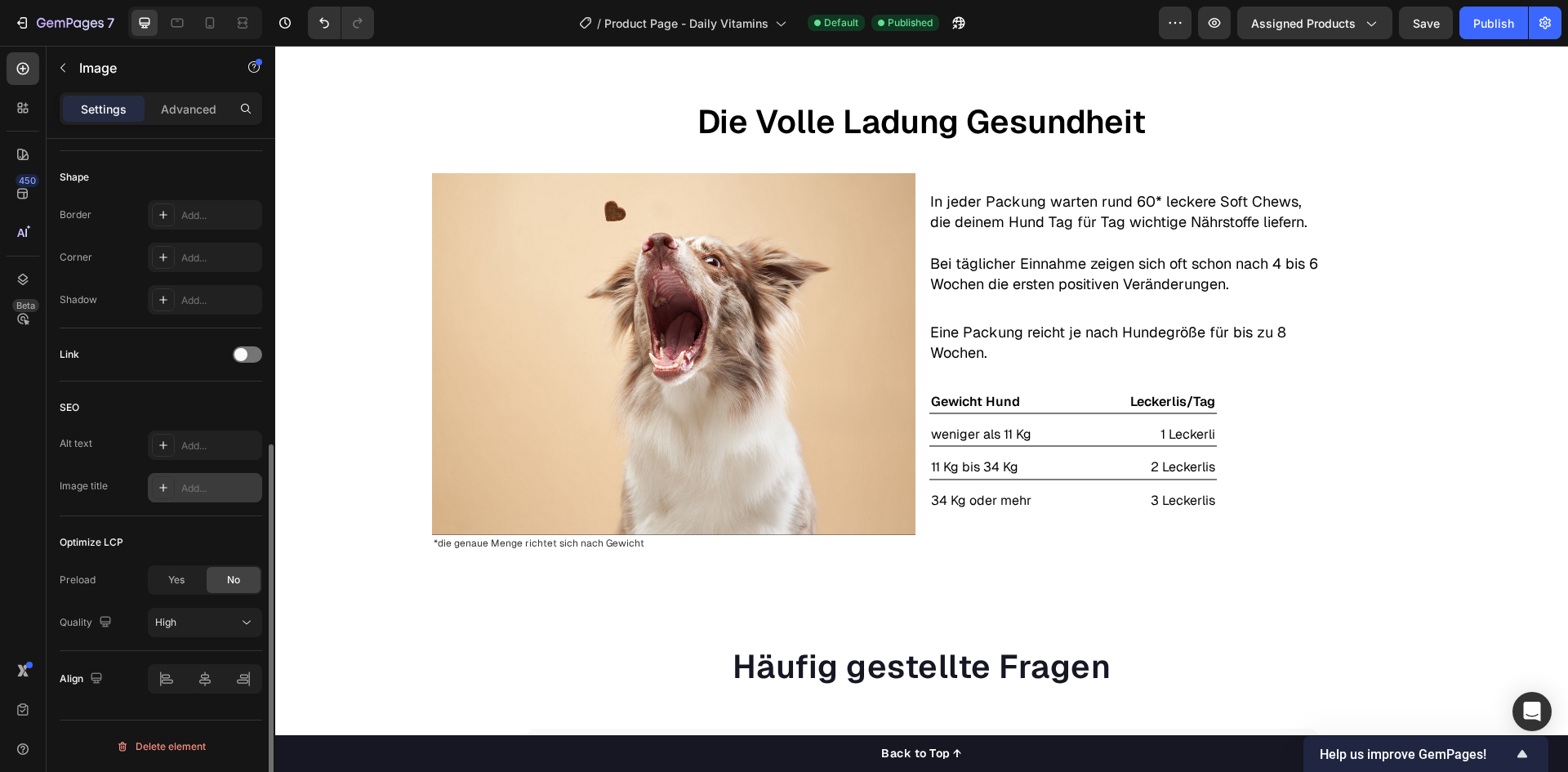
scroll to position [390, 0]
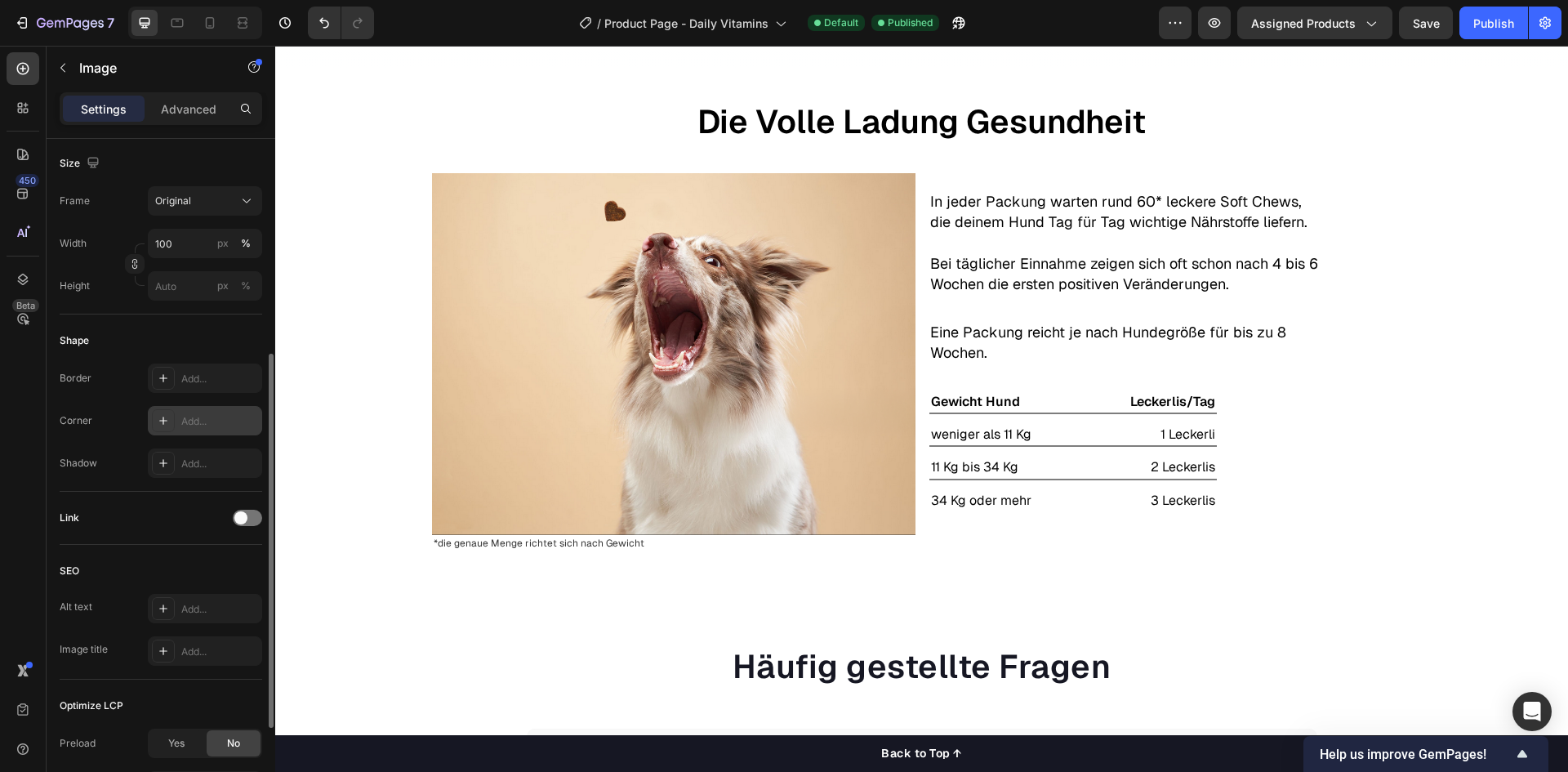
click at [201, 425] on div "Add..." at bounding box center [219, 421] width 76 height 15
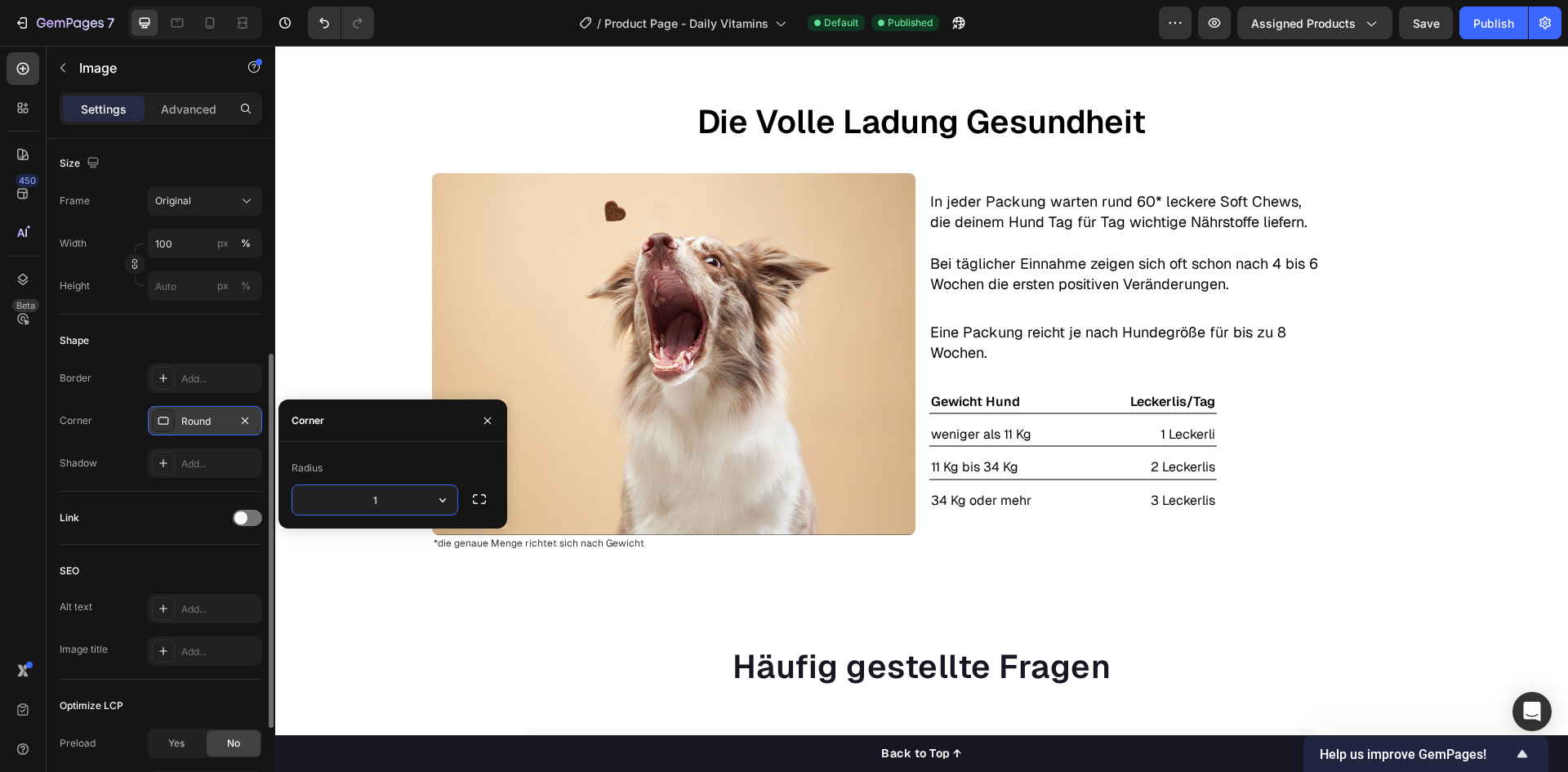
type input "12"
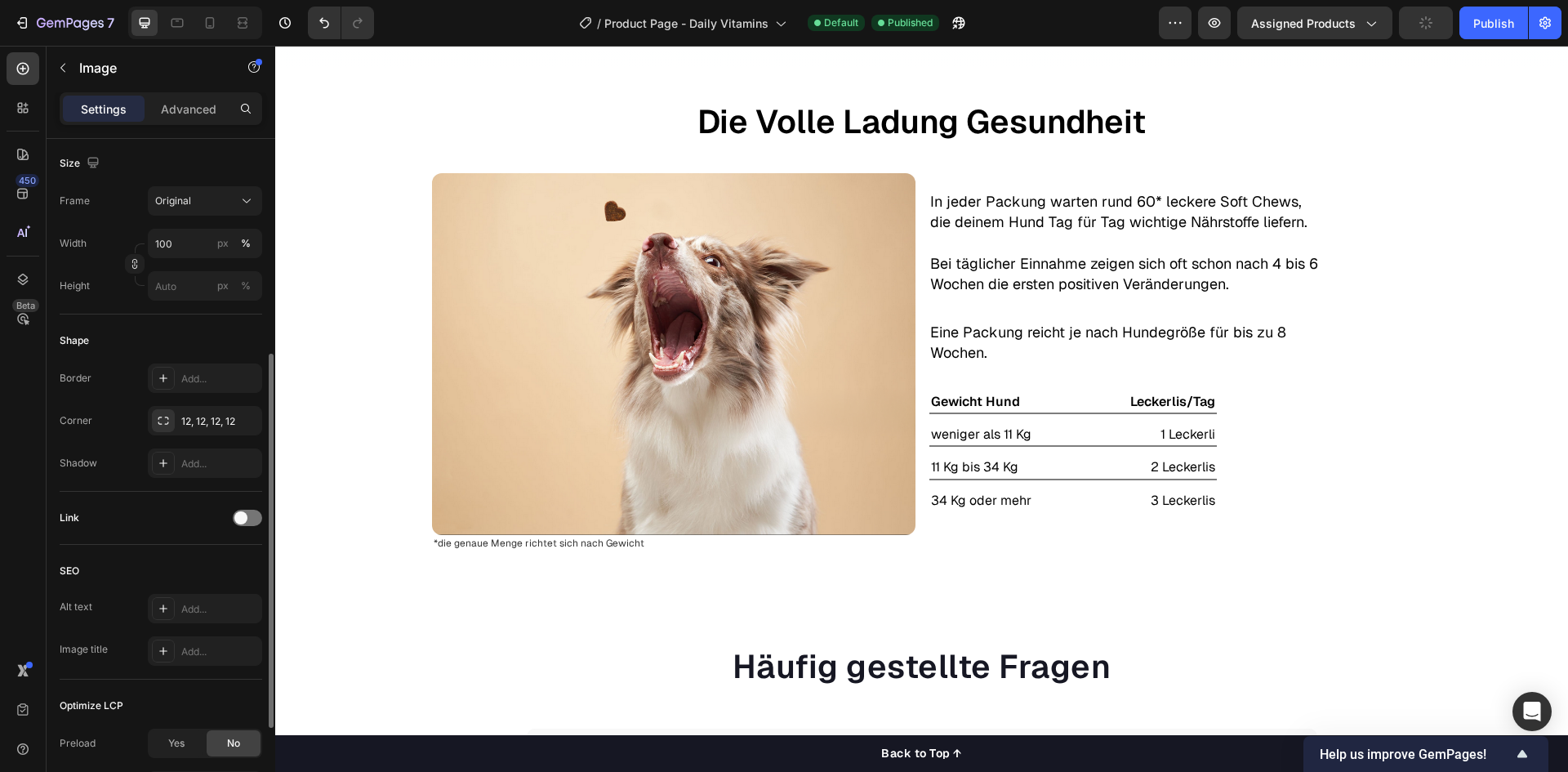
click at [105, 403] on div "Border Add... Corner 12, 12, 12, 12 Shadow Add..." at bounding box center [161, 420] width 202 height 114
click at [1477, 32] on button "Publish" at bounding box center [1493, 22] width 68 height 33
click at [964, 23] on icon "button" at bounding box center [958, 23] width 16 height 16
